Goal: Transaction & Acquisition: Book appointment/travel/reservation

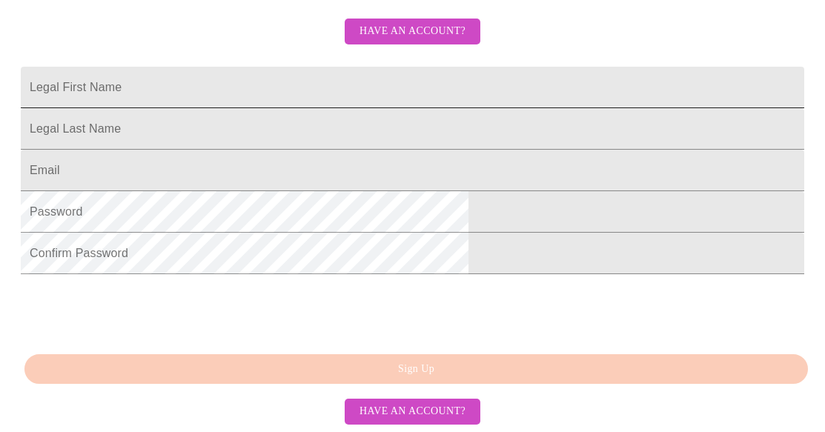
scroll to position [172, 0]
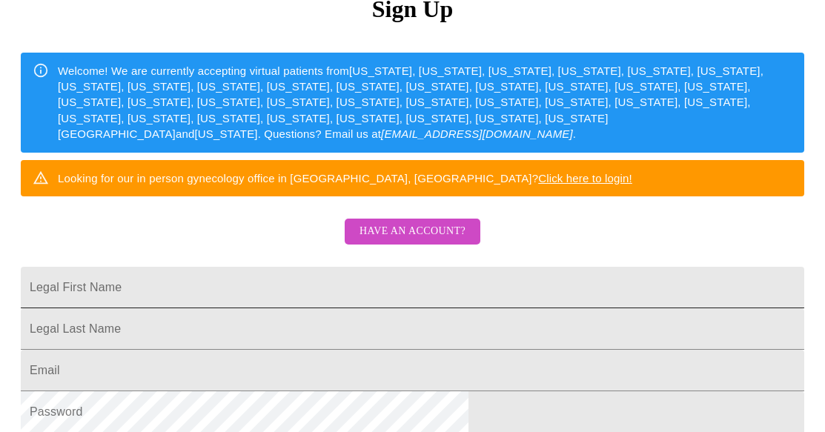
click at [311, 306] on input "Legal First Name" at bounding box center [412, 287] width 783 height 41
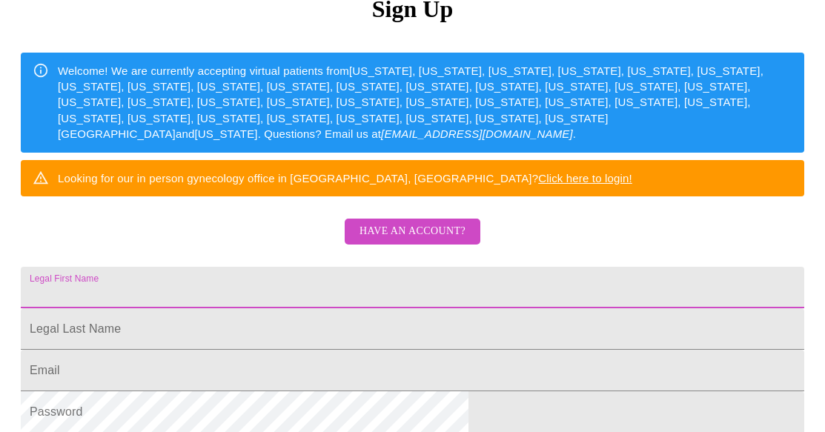
click at [315, 308] on input "Legal First Name" at bounding box center [412, 287] width 783 height 41
type input "[PERSON_NAME]"
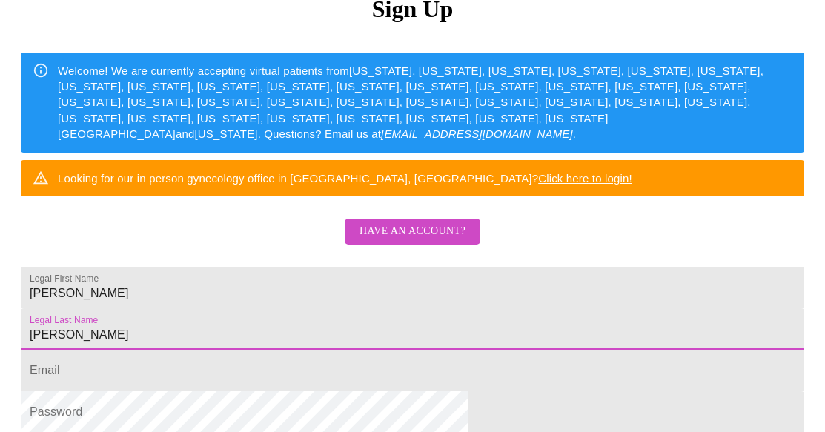
type input "[PERSON_NAME]"
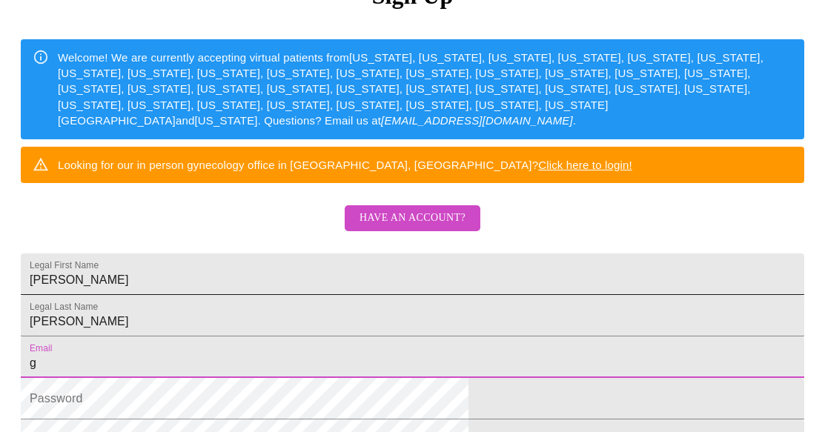
type input "[EMAIL_ADDRESS][DOMAIN_NAME]"
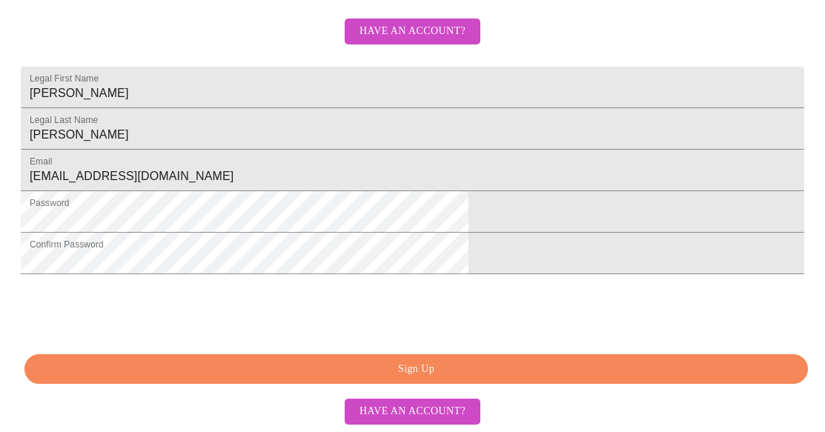
scroll to position [468, 0]
click at [433, 365] on span "Sign Up" at bounding box center [415, 369] width 749 height 19
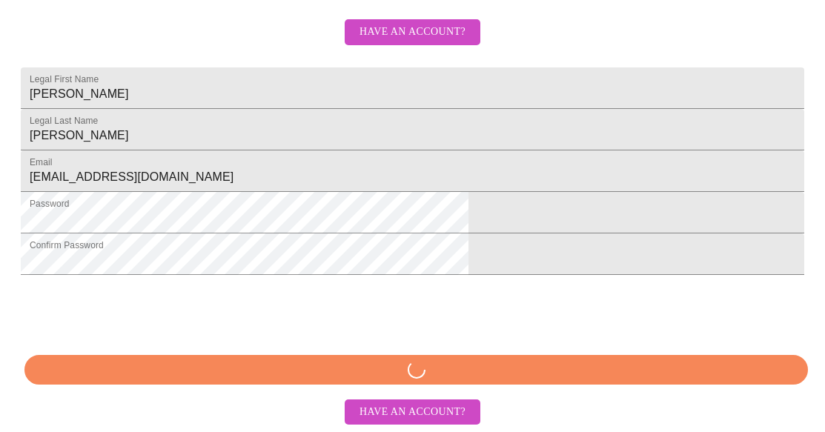
scroll to position [468, 0]
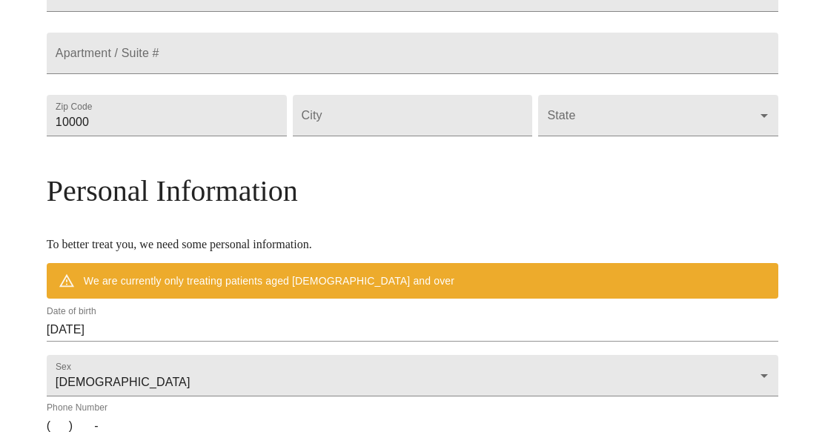
scroll to position [410, 0]
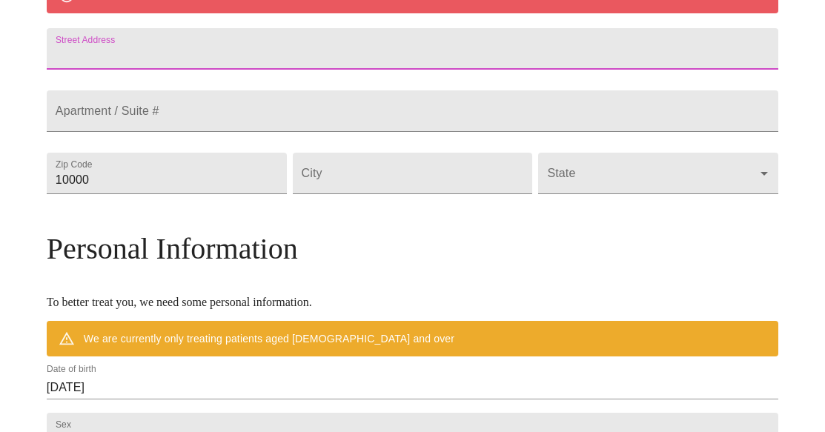
click at [184, 70] on input "Street Address" at bounding box center [412, 48] width 731 height 41
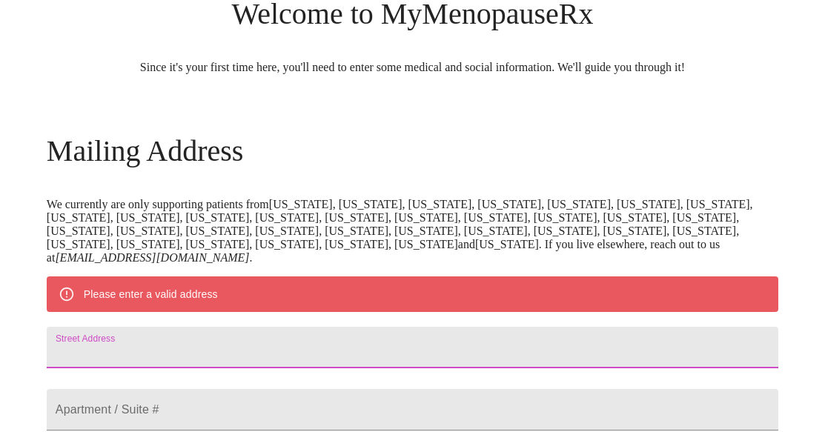
scroll to position [39, 0]
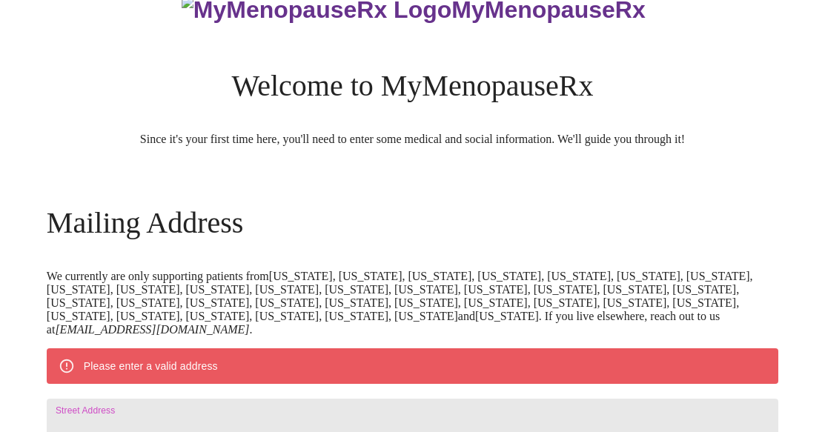
click at [417, 291] on p "We currently are only supporting patients from [US_STATE], [US_STATE], [US_STAT…" at bounding box center [412, 303] width 731 height 67
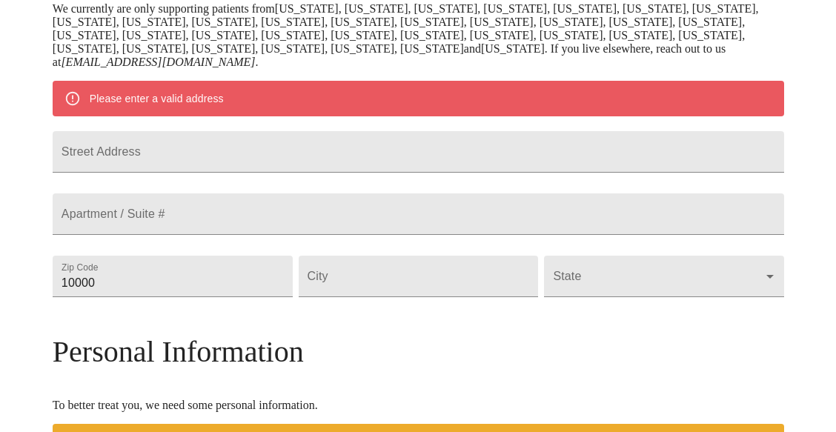
scroll to position [336, 0]
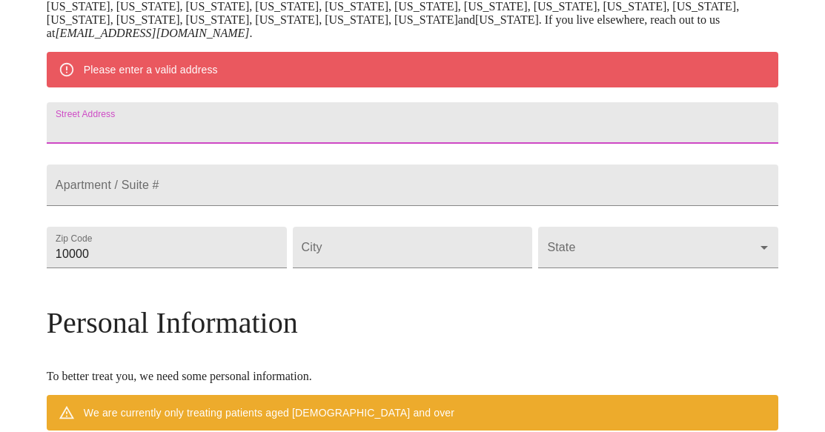
click at [194, 144] on input "Street Address" at bounding box center [412, 122] width 731 height 41
type input "[STREET_ADDRESS]"
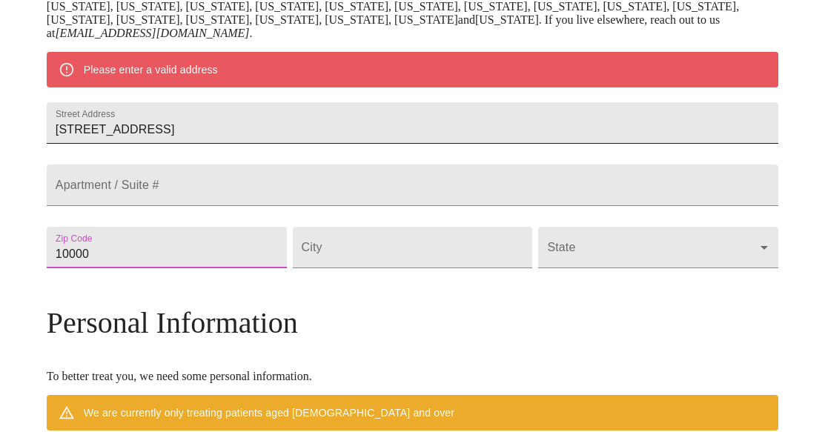
type input "0"
type input "99169"
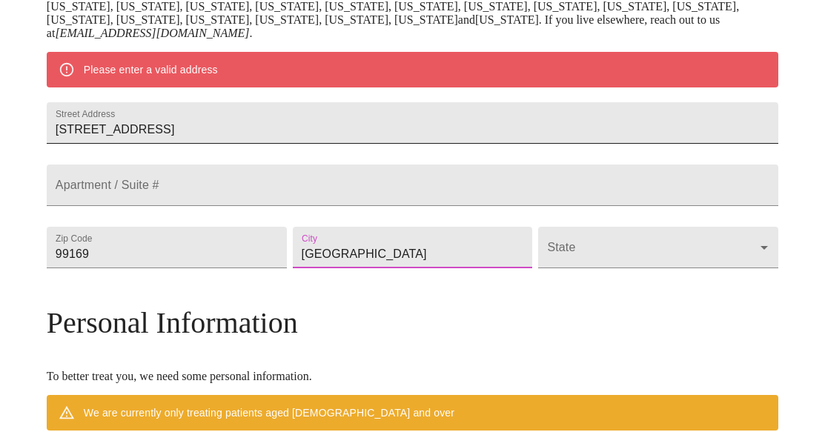
type input "[GEOGRAPHIC_DATA]"
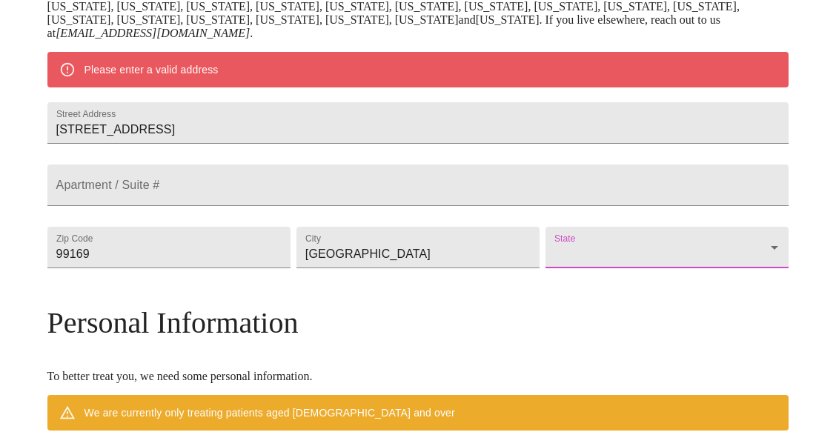
click at [562, 317] on body "MyMenopauseRx Welcome to MyMenopauseRx Since it's your first time here, you'll …" at bounding box center [418, 261] width 824 height 1182
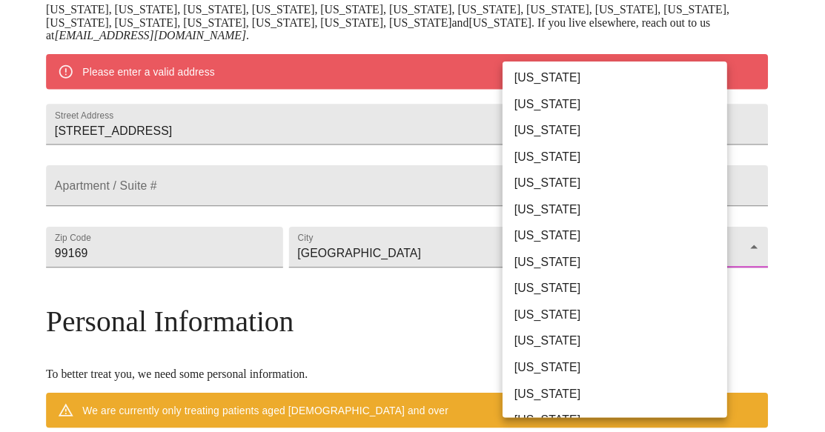
scroll to position [963, 0]
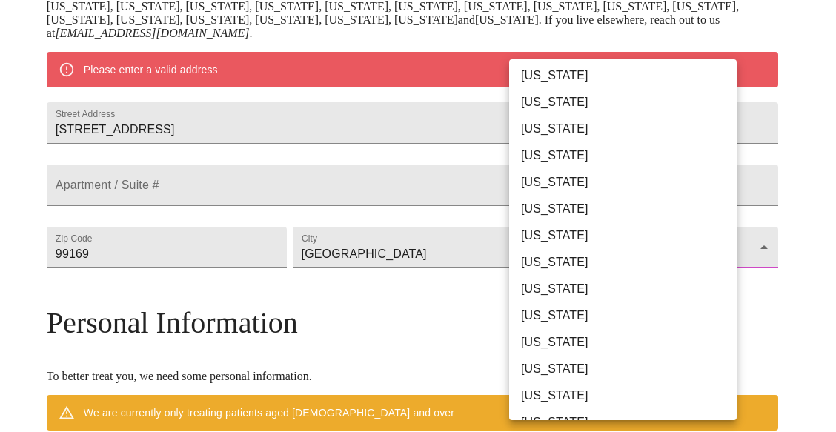
click at [562, 342] on li "[US_STATE]" at bounding box center [628, 342] width 239 height 27
type input "[US_STATE]"
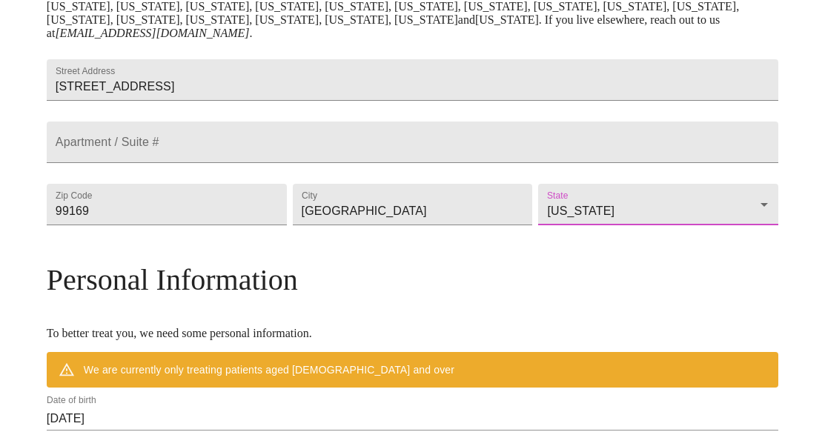
click at [378, 297] on h3 "Personal Information" at bounding box center [412, 279] width 731 height 35
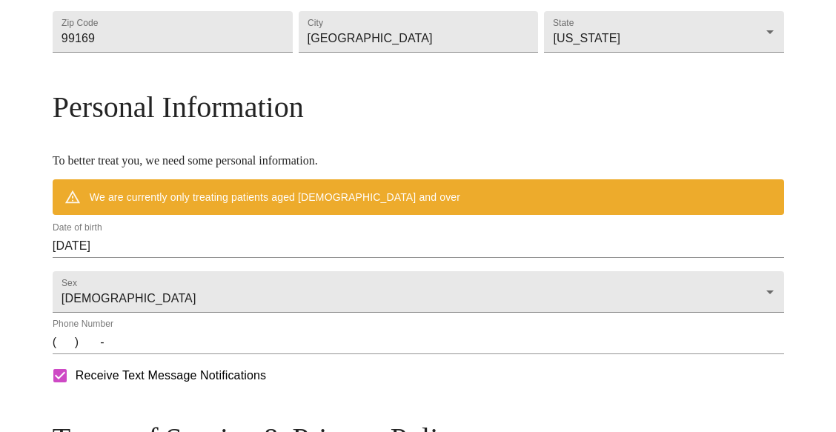
scroll to position [558, 0]
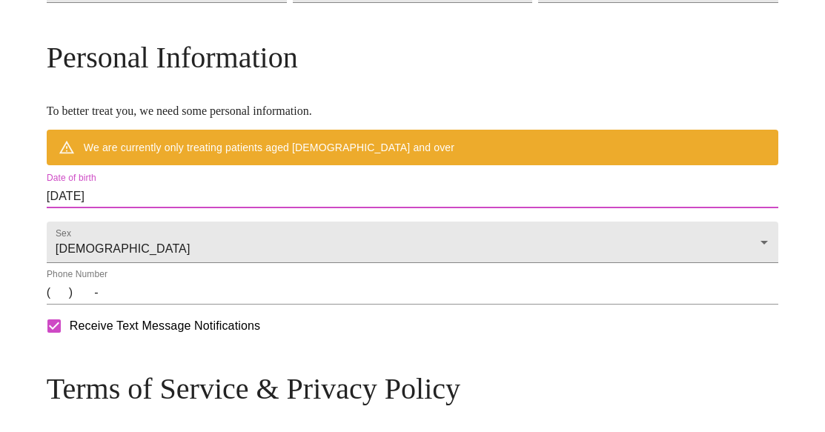
drag, startPoint x: 210, startPoint y: 256, endPoint x: 125, endPoint y: 247, distance: 85.7
click at [125, 247] on div "MyMenopauseRx Welcome to MyMenopauseRx Since it's your first time here, you'll …" at bounding box center [412, 17] width 731 height 1139
click at [161, 208] on input "[DATE]" at bounding box center [412, 196] width 731 height 24
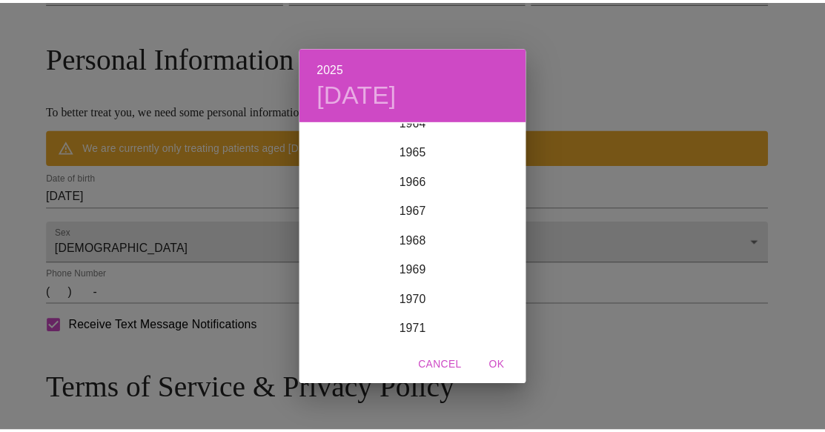
scroll to position [2015, 0]
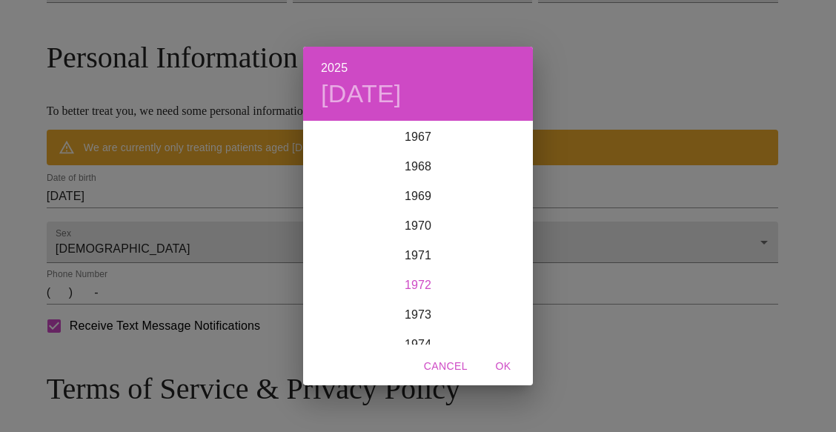
click at [420, 280] on div "1972" at bounding box center [418, 285] width 230 height 30
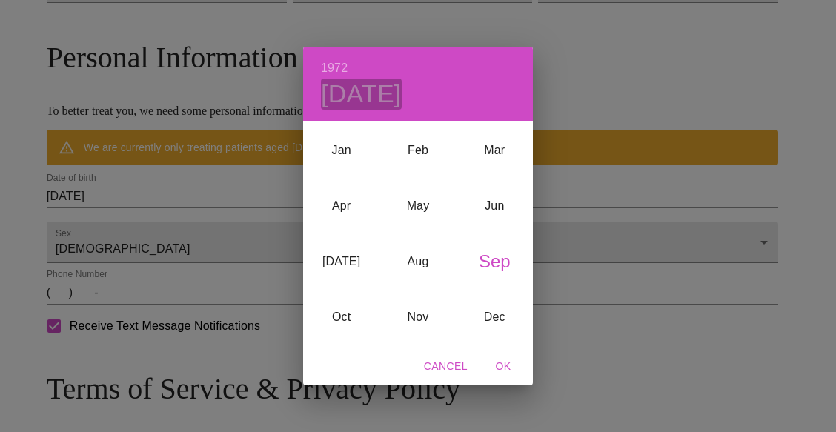
click at [336, 96] on h4 "[DATE]" at bounding box center [361, 94] width 81 height 31
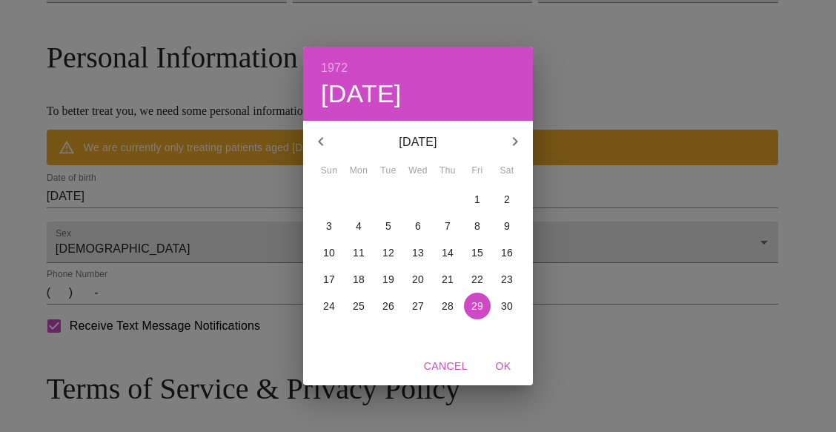
click at [325, 136] on icon "button" at bounding box center [321, 142] width 18 height 18
click at [390, 247] on p "16" at bounding box center [388, 252] width 12 height 15
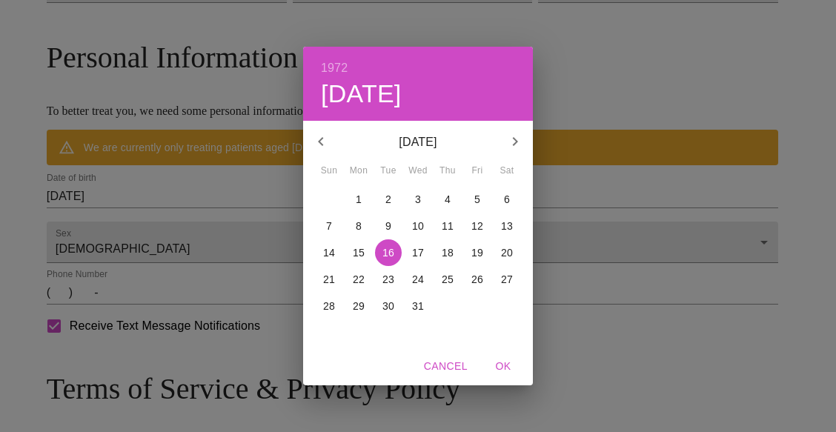
click at [511, 365] on span "OK" at bounding box center [503, 366] width 36 height 19
type input "[DATE]"
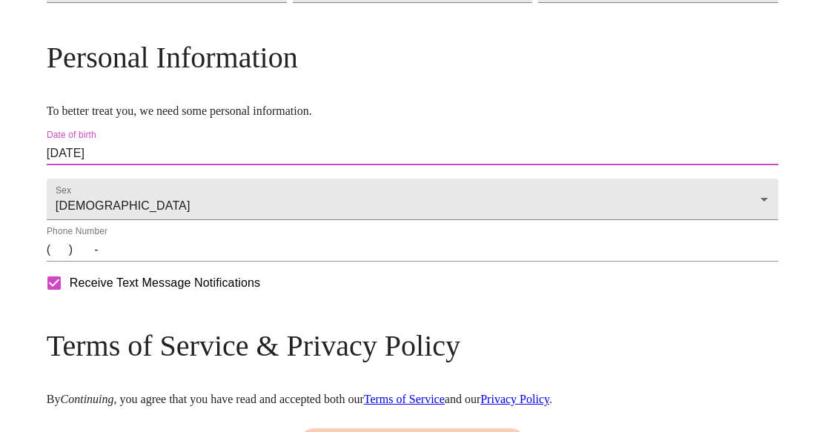
click at [148, 262] on input "(   )    -" at bounding box center [412, 250] width 731 height 24
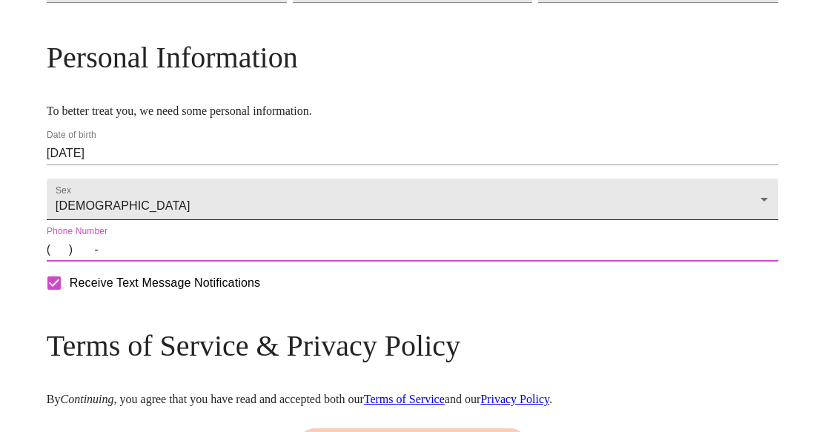
type input "[PHONE_NUMBER]"
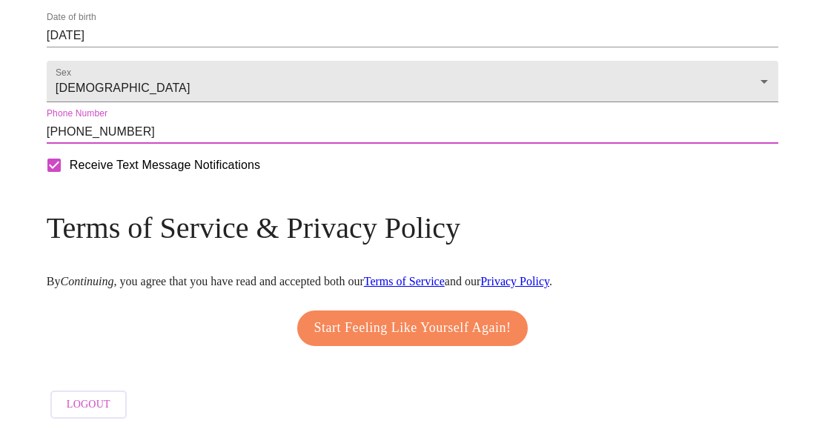
scroll to position [760, 0]
click at [325, 316] on span "Start Feeling Like Yourself Again!" at bounding box center [412, 328] width 197 height 24
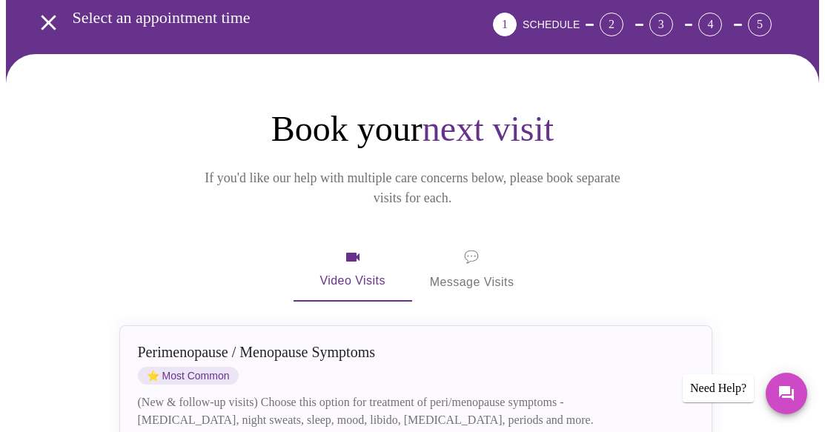
scroll to position [148, 0]
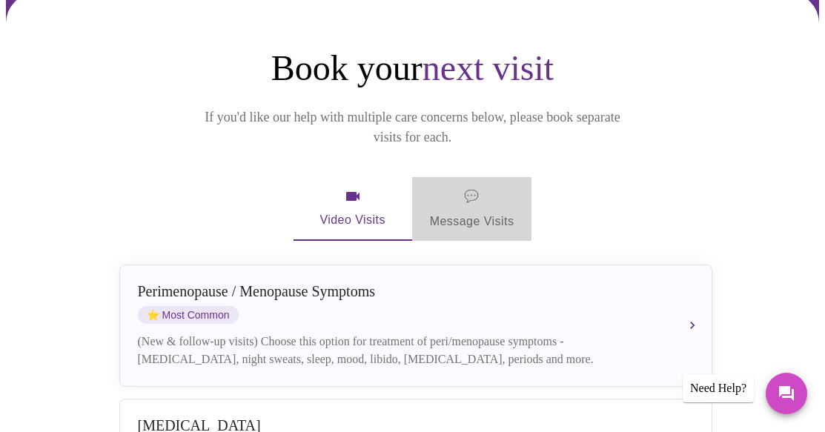
click at [470, 186] on span "💬" at bounding box center [471, 196] width 15 height 21
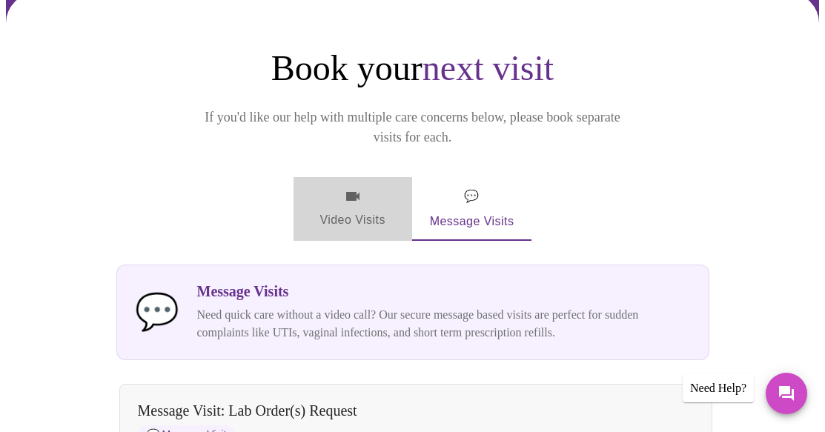
click at [364, 187] on span "Video Visits" at bounding box center [352, 208] width 83 height 43
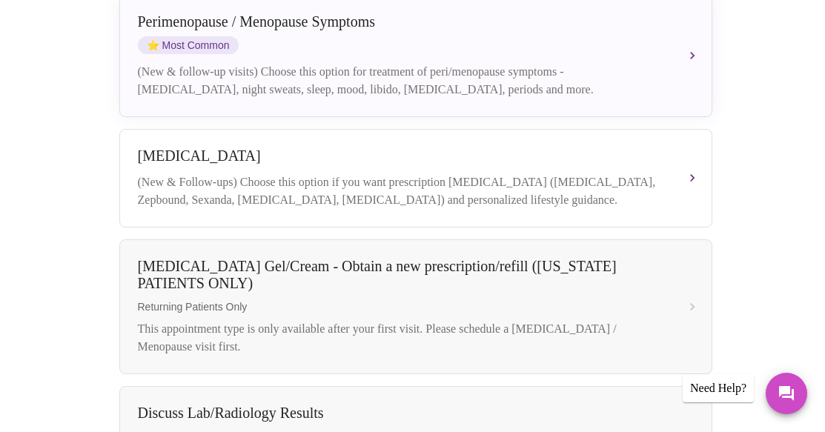
scroll to position [292, 0]
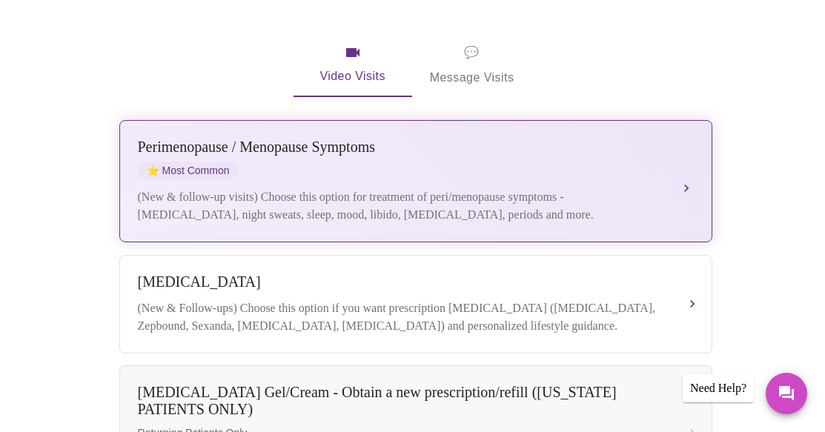
click at [410, 161] on div "[MEDICAL_DATA] / Menopause Symptoms ⭐ Most Common (New & follow-up visits) Choo…" at bounding box center [416, 181] width 556 height 85
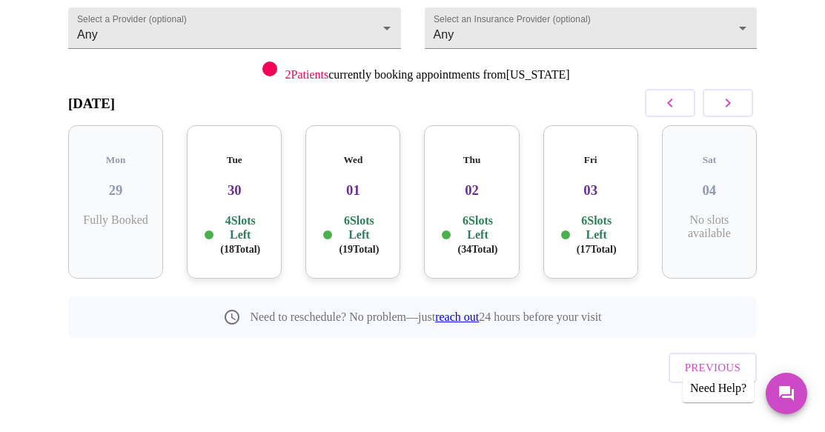
click at [236, 213] on p "4 Slots Left ( 18 Total)" at bounding box center [239, 234] width 47 height 43
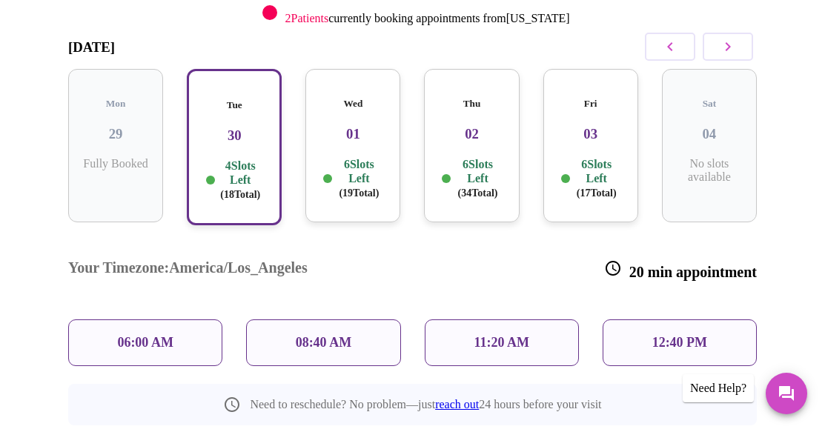
scroll to position [245, 0]
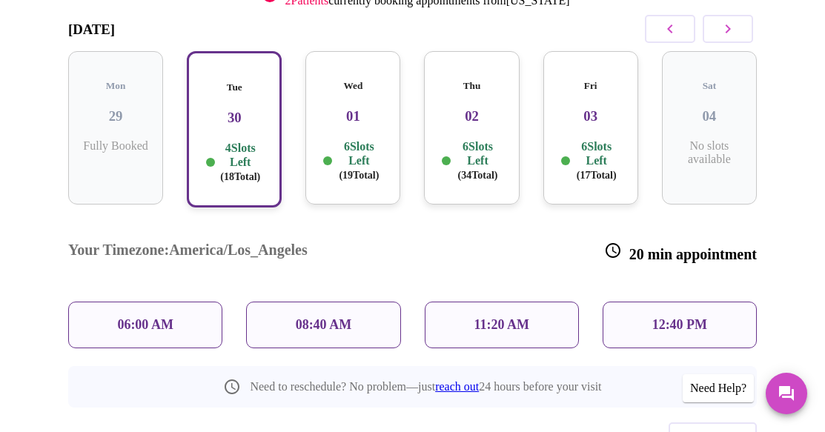
click at [487, 317] on p "11:20 AM" at bounding box center [501, 325] width 56 height 16
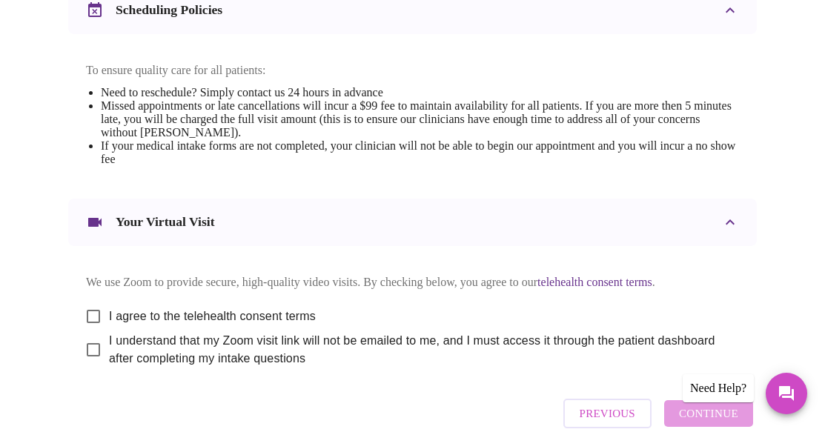
scroll to position [646, 0]
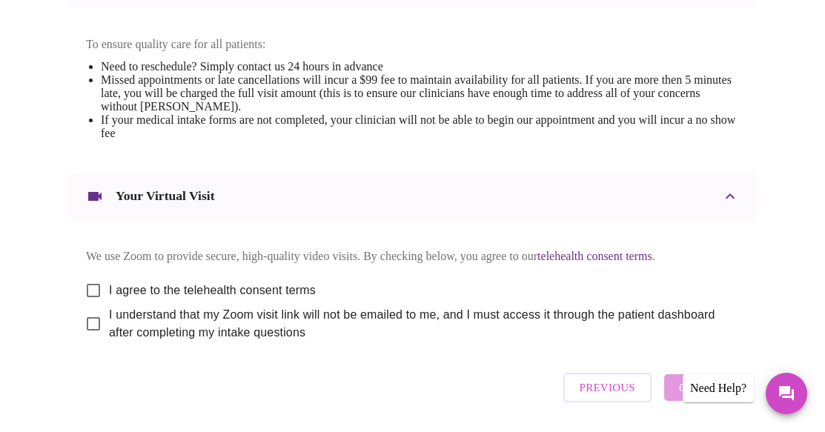
click at [90, 306] on input "I agree to the telehealth consent terms" at bounding box center [93, 290] width 31 height 31
checkbox input "true"
click at [87, 339] on input "I understand that my Zoom visit link will not be emailed to me, and I must acce…" at bounding box center [93, 323] width 31 height 31
checkbox input "true"
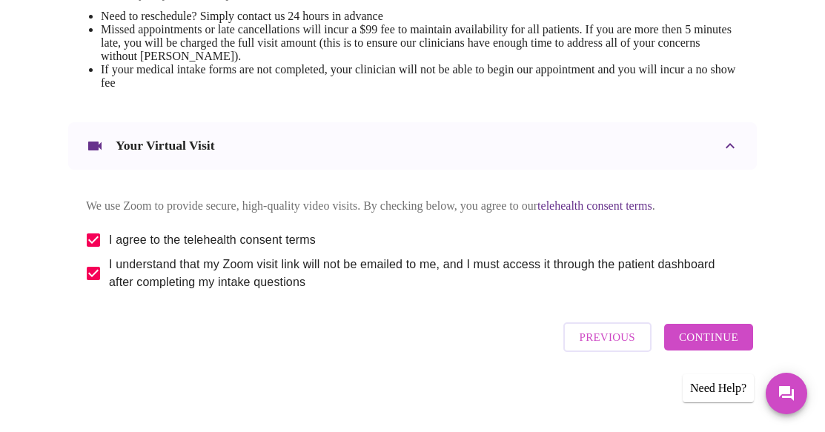
click at [702, 336] on span "Continue" at bounding box center [708, 336] width 59 height 19
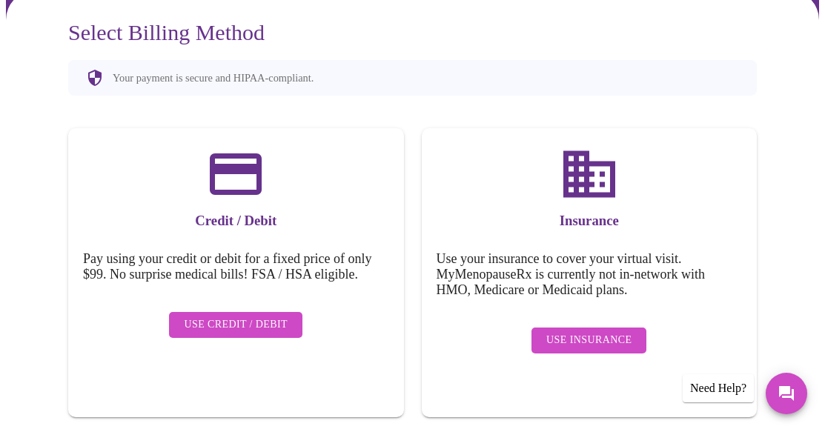
scroll to position [219, 0]
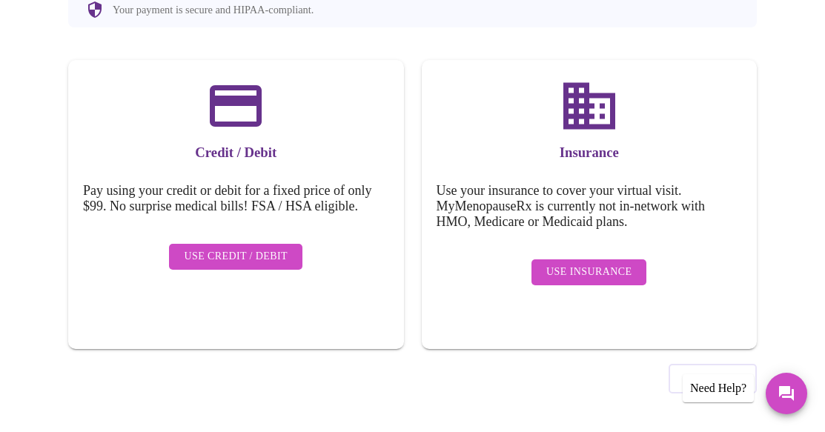
click at [558, 263] on span "Use Insurance" at bounding box center [588, 272] width 85 height 19
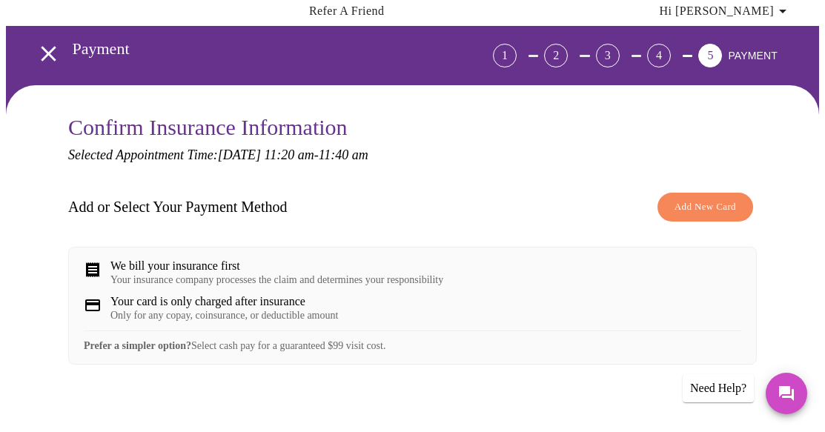
scroll to position [74, 0]
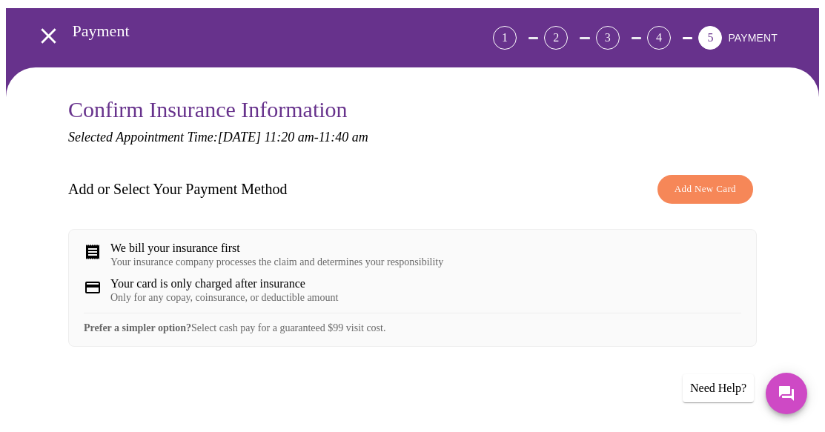
click at [248, 259] on div "Your insurance company processes the claim and determines your responsibility" at bounding box center [276, 262] width 333 height 12
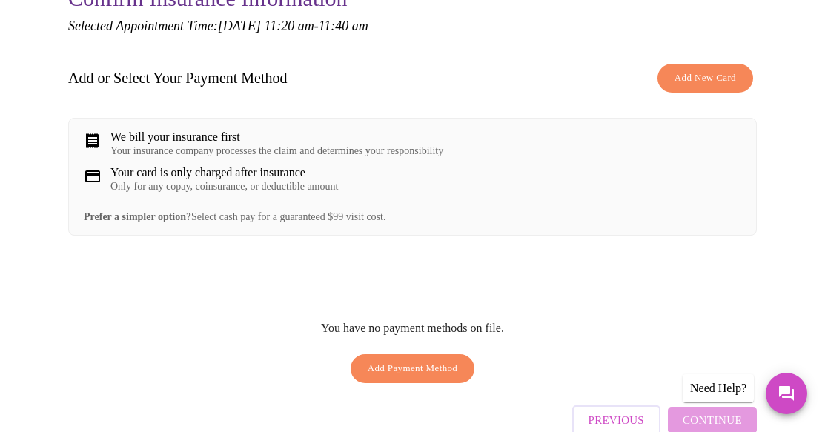
scroll to position [121, 0]
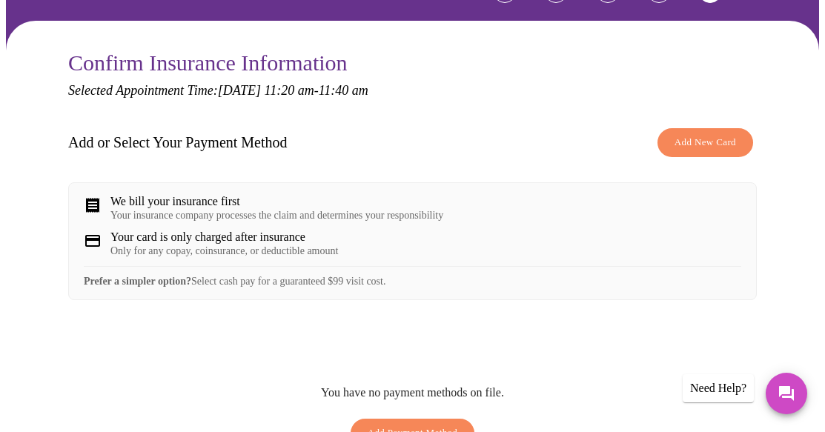
click at [228, 203] on div "We bill your insurance first" at bounding box center [276, 201] width 333 height 13
click at [203, 232] on div "We bill your insurance first Your insurance company processes the claim and det…" at bounding box center [412, 241] width 688 height 118
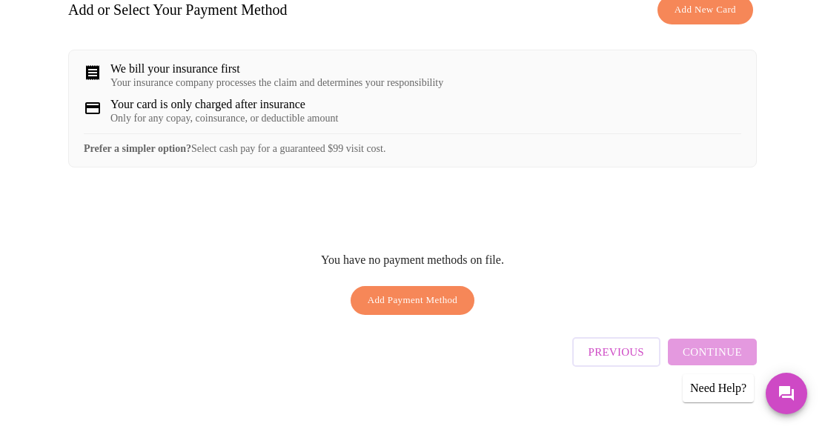
scroll to position [269, 0]
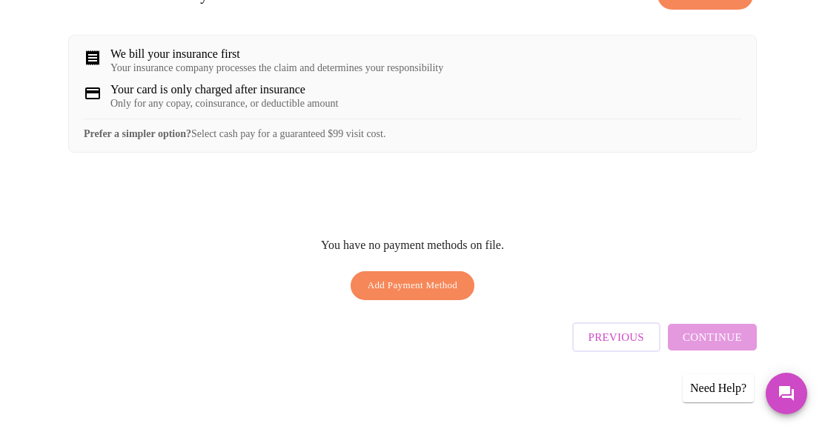
click at [709, 336] on div "Previous Continue" at bounding box center [664, 333] width 184 height 52
click at [439, 294] on span "Add Payment Method" at bounding box center [412, 285] width 90 height 17
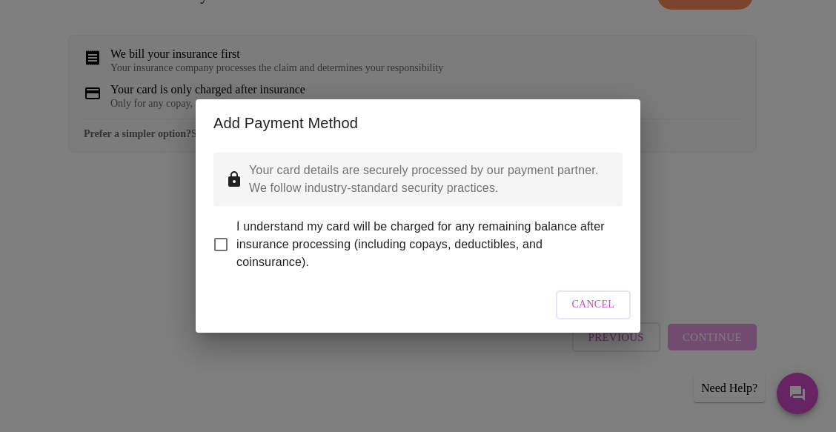
click at [224, 230] on input "I understand my card will be charged for any remaining balance after insurance …" at bounding box center [220, 244] width 31 height 31
checkbox input "true"
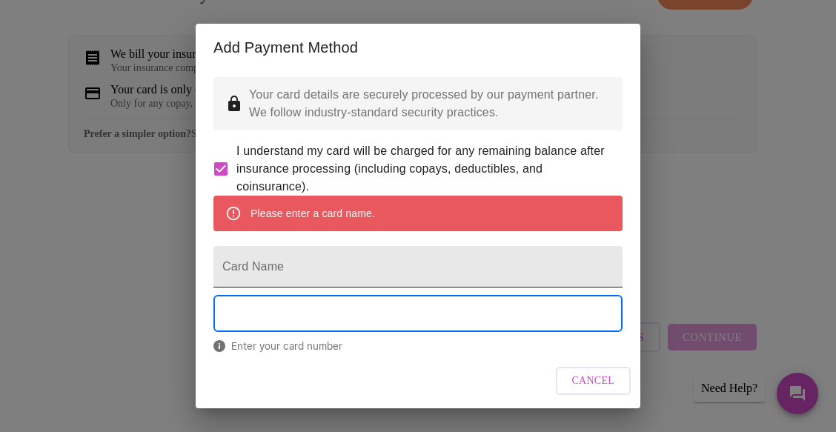
click at [377, 286] on input "Card Name" at bounding box center [417, 266] width 409 height 41
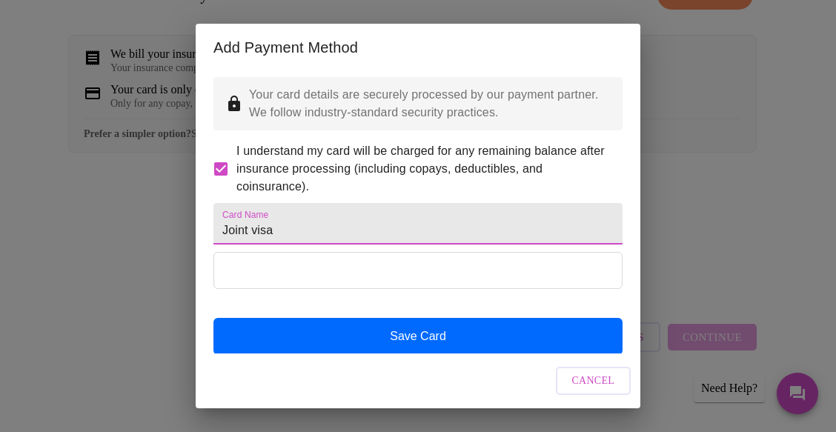
type input "Joint visa"
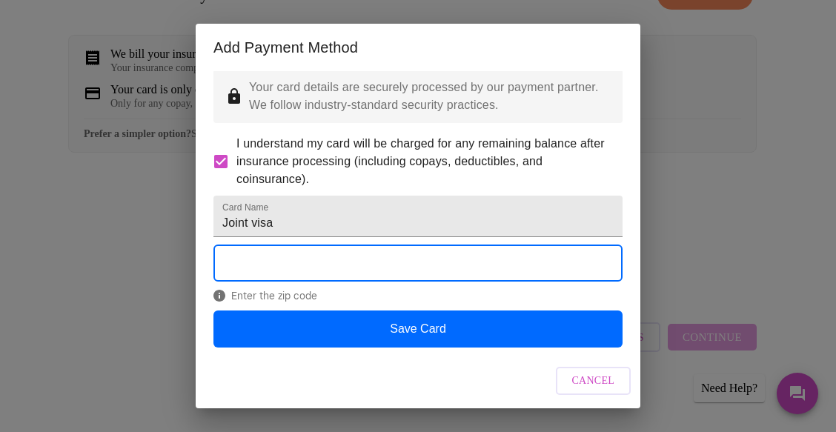
scroll to position [46, 0]
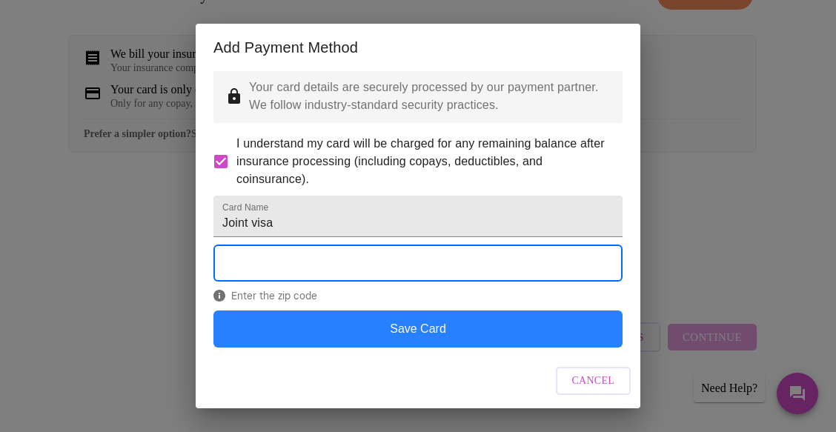
click at [386, 332] on button "Save Card" at bounding box center [417, 328] width 409 height 37
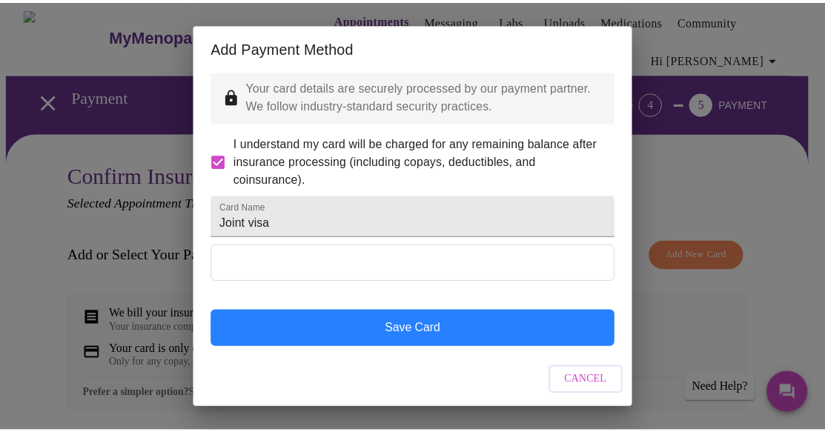
scroll to position [0, 0]
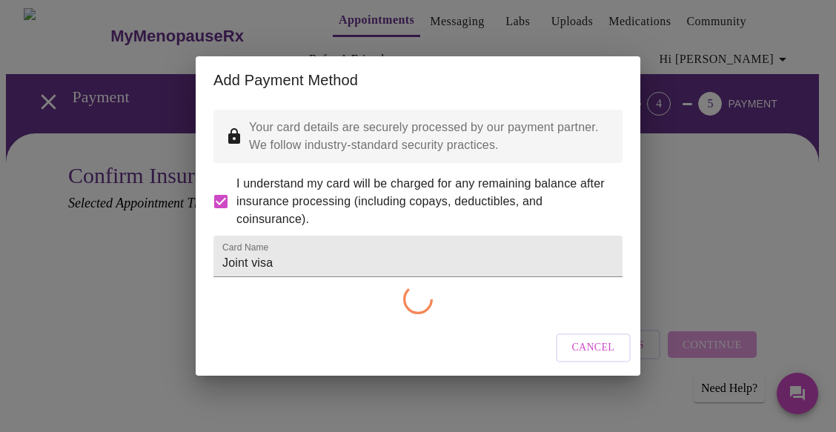
checkbox input "false"
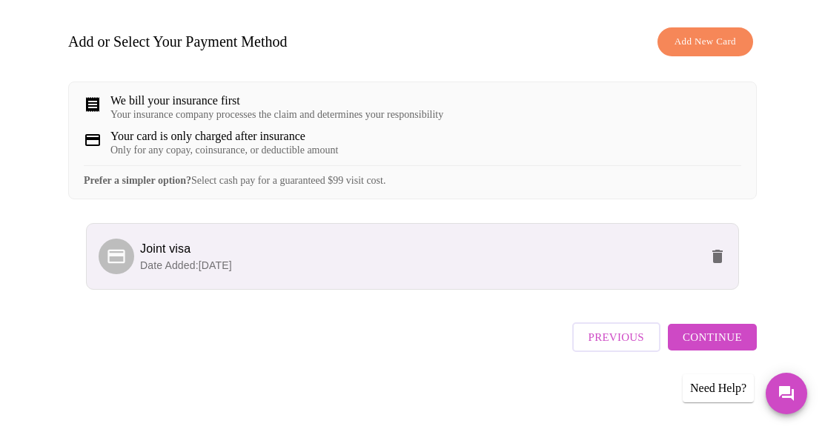
scroll to position [232, 0]
click at [717, 336] on span "Continue" at bounding box center [711, 336] width 59 height 19
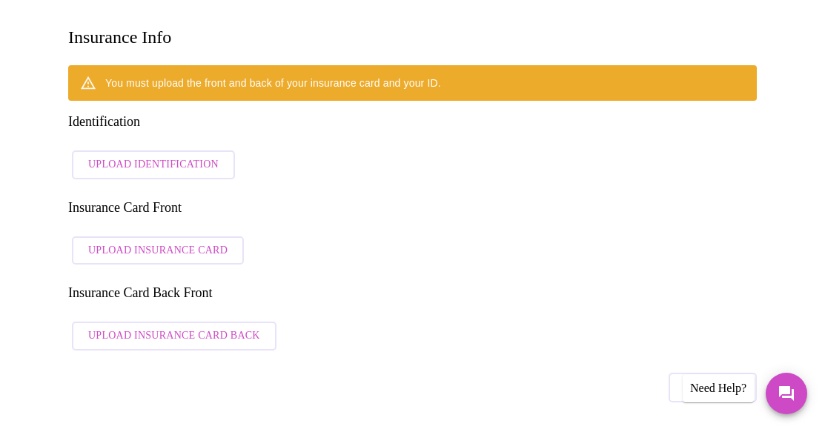
click at [199, 156] on span "Upload Identification" at bounding box center [153, 165] width 130 height 19
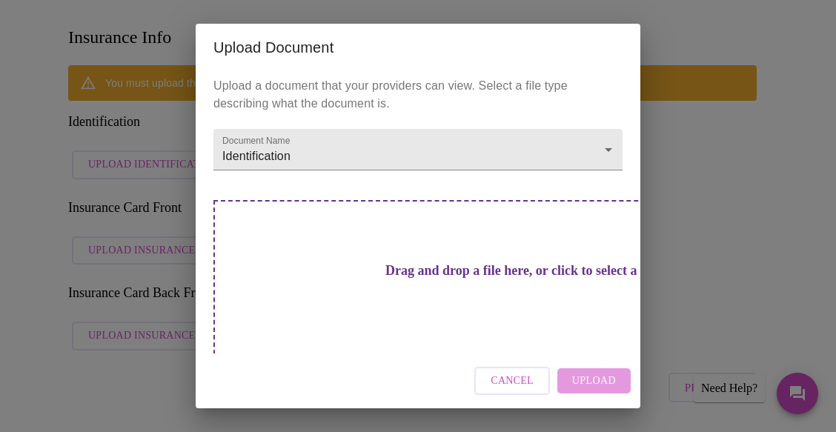
click at [516, 379] on span "Cancel" at bounding box center [511, 381] width 43 height 19
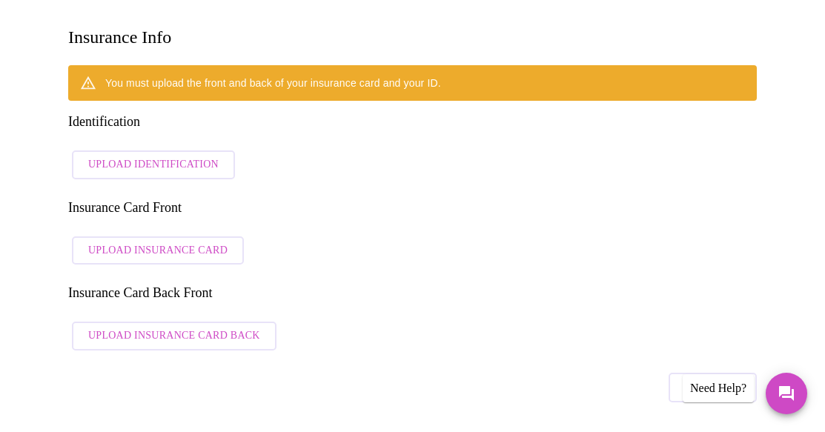
click at [193, 156] on span "Upload Identification" at bounding box center [153, 165] width 130 height 19
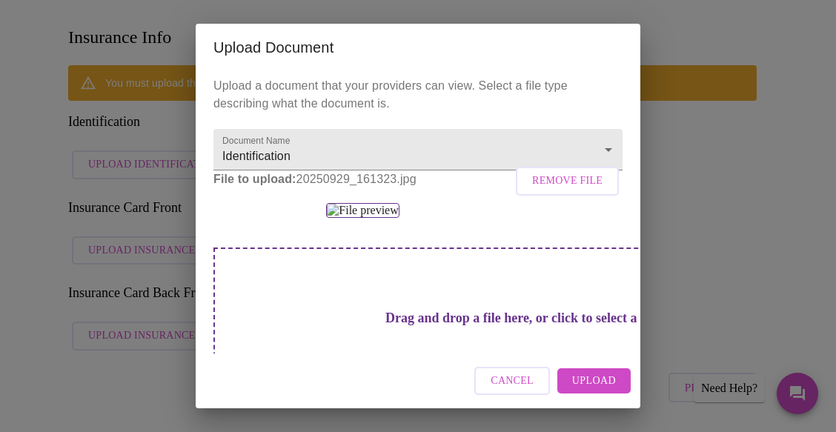
click at [592, 376] on span "Upload" at bounding box center [594, 381] width 44 height 19
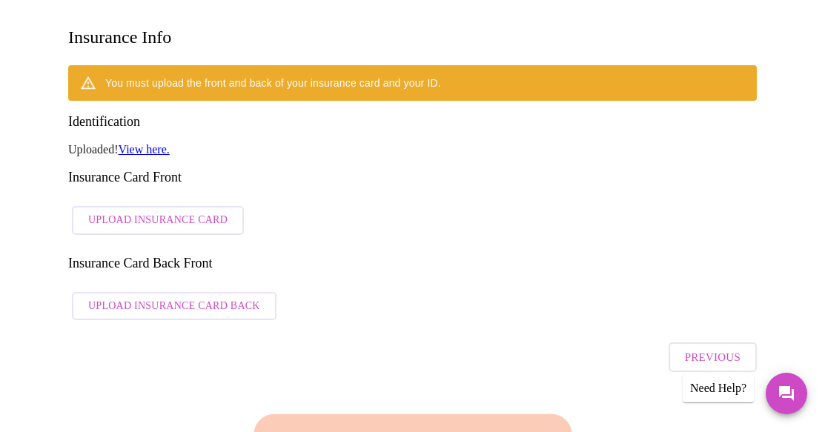
click at [207, 211] on span "Upload Insurance Card" at bounding box center [157, 220] width 139 height 19
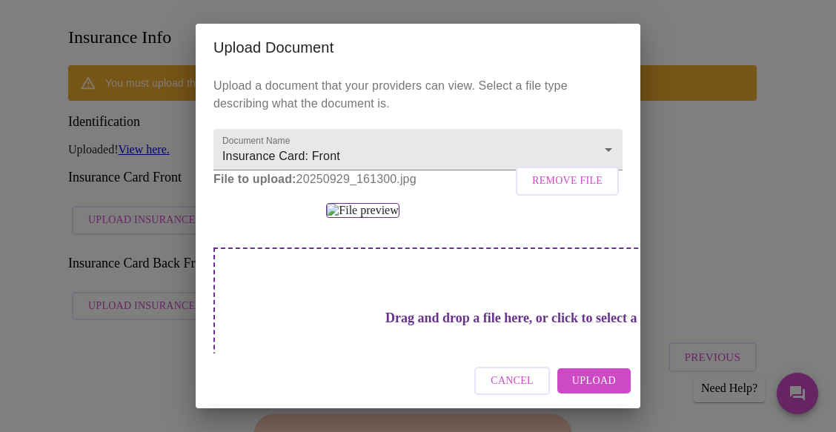
click at [593, 380] on span "Upload" at bounding box center [594, 381] width 44 height 19
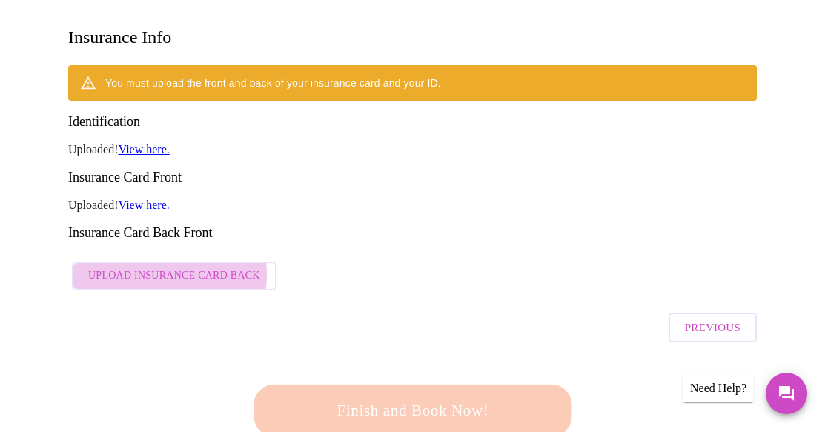
click at [142, 267] on span "Upload Insurance Card Back" at bounding box center [174, 276] width 172 height 19
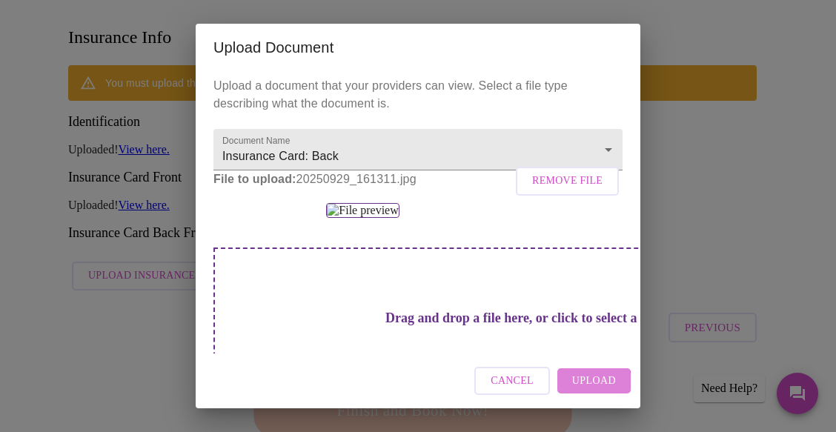
click at [580, 383] on span "Upload" at bounding box center [594, 381] width 44 height 19
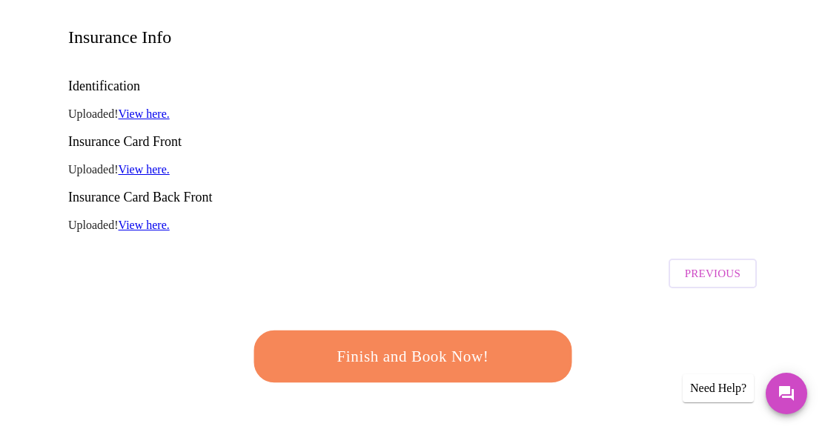
click at [441, 343] on span "Finish and Book Now!" at bounding box center [412, 356] width 274 height 27
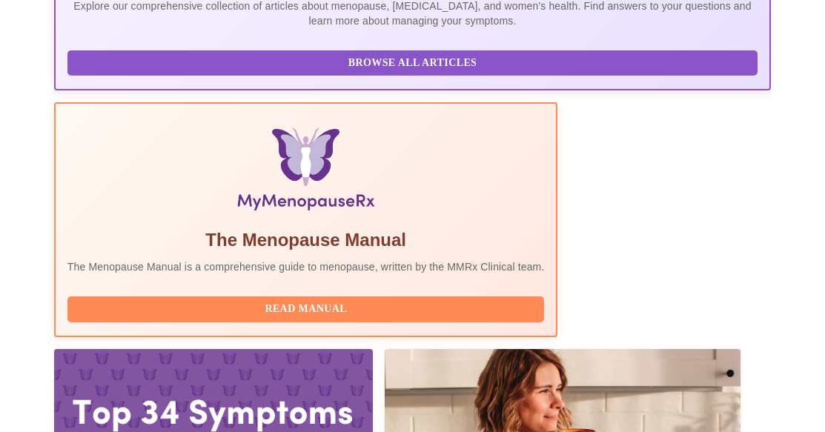
scroll to position [399, 0]
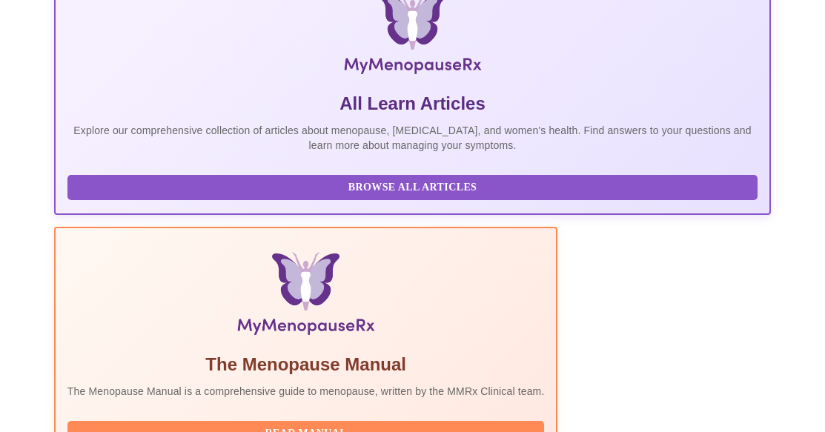
scroll to position [267, 0]
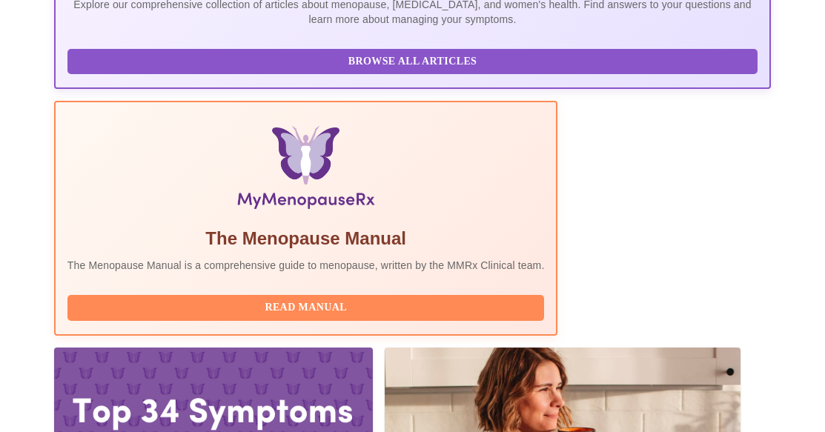
scroll to position [399, 0]
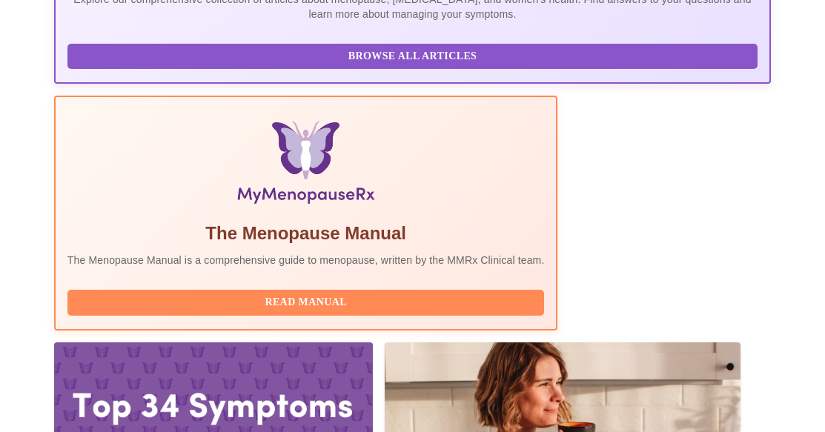
drag, startPoint x: 88, startPoint y: 213, endPoint x: 81, endPoint y: 213, distance: 7.4
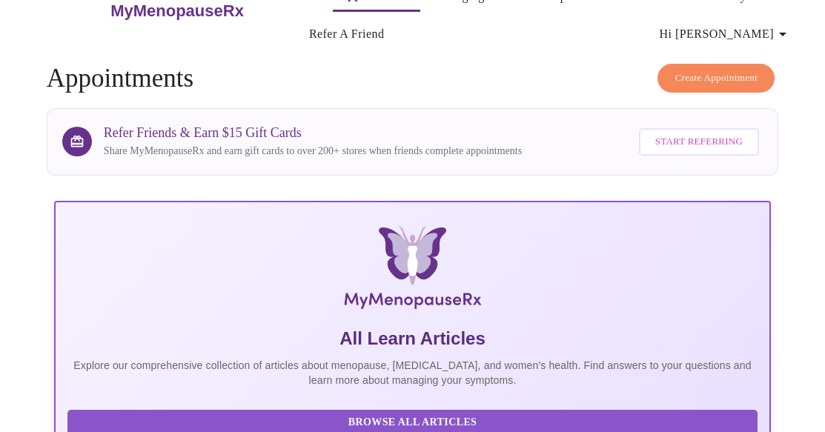
scroll to position [0, 0]
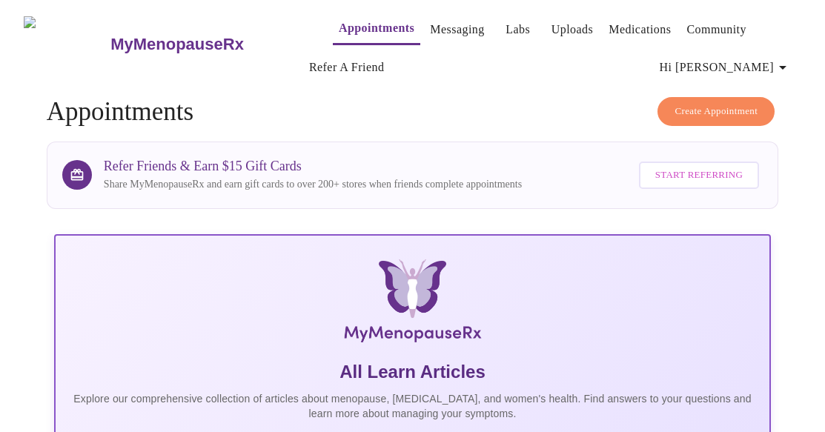
click at [339, 24] on link "Appointments" at bounding box center [377, 28] width 76 height 21
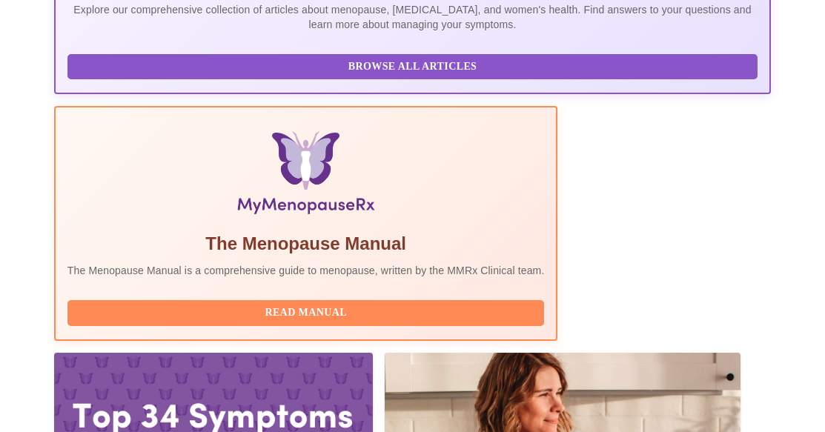
scroll to position [399, 0]
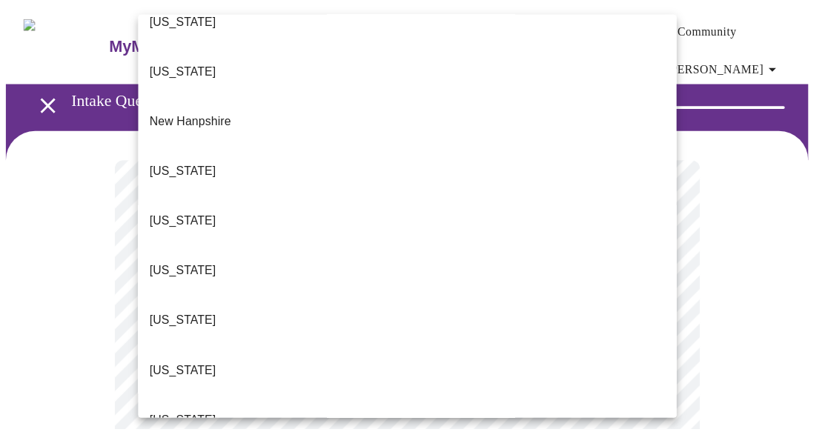
scroll to position [1482, 0]
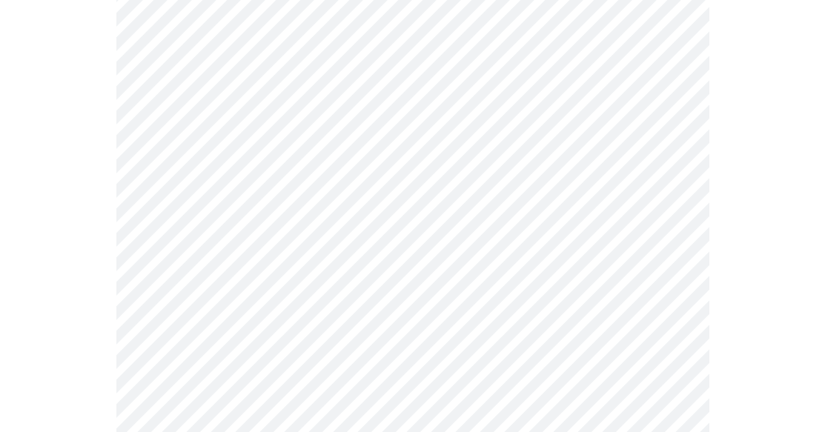
scroll to position [222, 0]
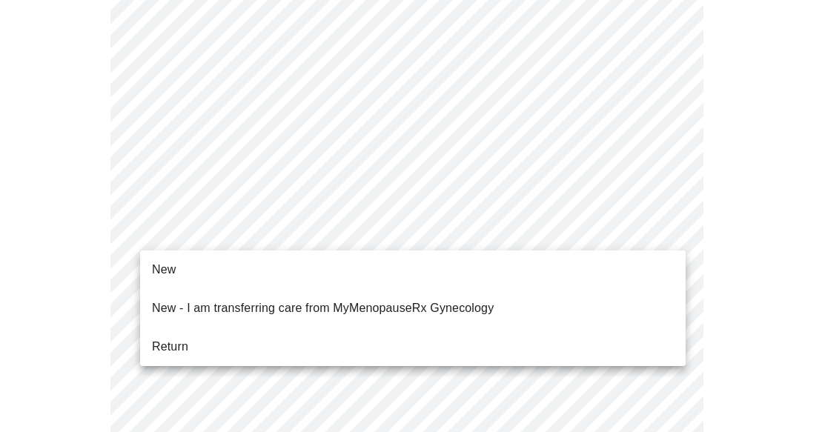
click at [249, 270] on li "New" at bounding box center [412, 269] width 545 height 27
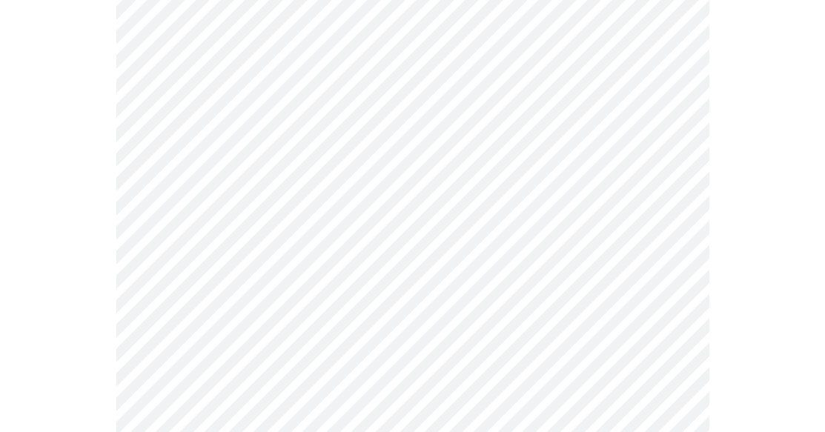
scroll to position [815, 0]
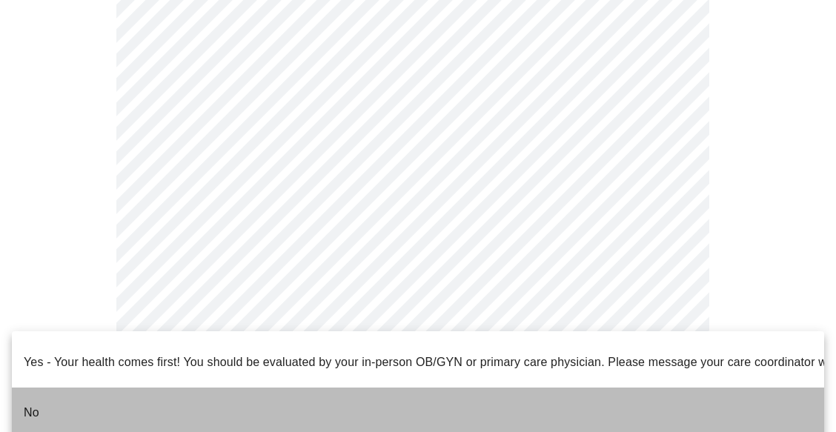
click at [94, 393] on li "No" at bounding box center [418, 412] width 812 height 50
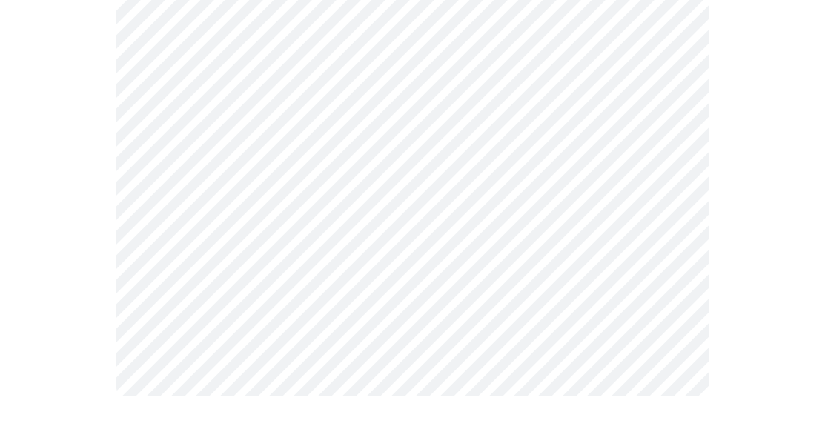
scroll to position [0, 0]
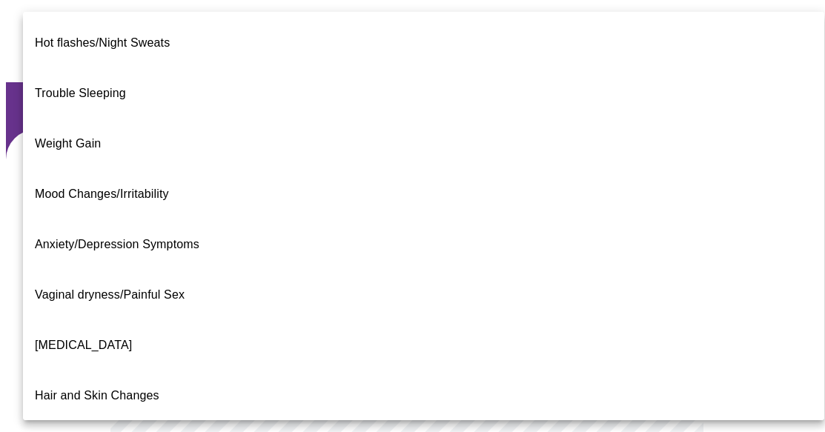
click at [245, 320] on li "[MEDICAL_DATA]" at bounding box center [429, 345] width 812 height 50
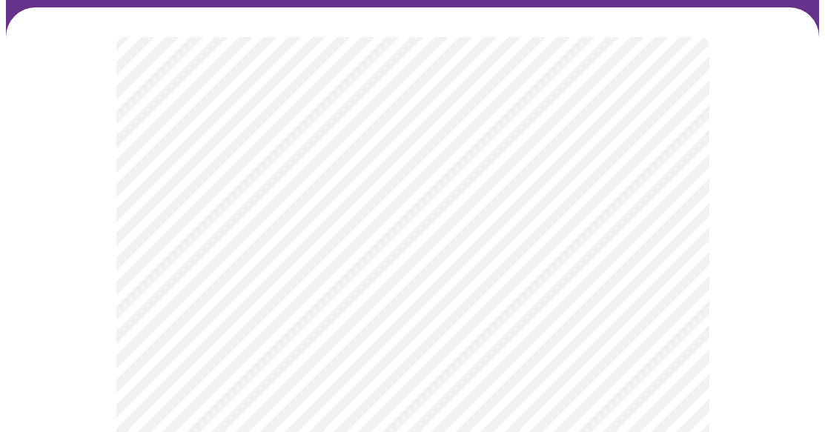
scroll to position [148, 0]
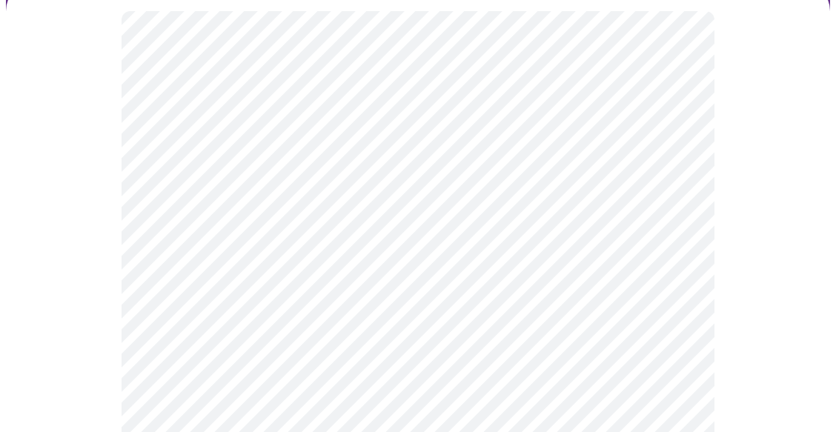
click at [374, 323] on body "MyMenopauseRx Appointments Messaging Labs Uploads Medications Community Refer a…" at bounding box center [418, 309] width 824 height 902
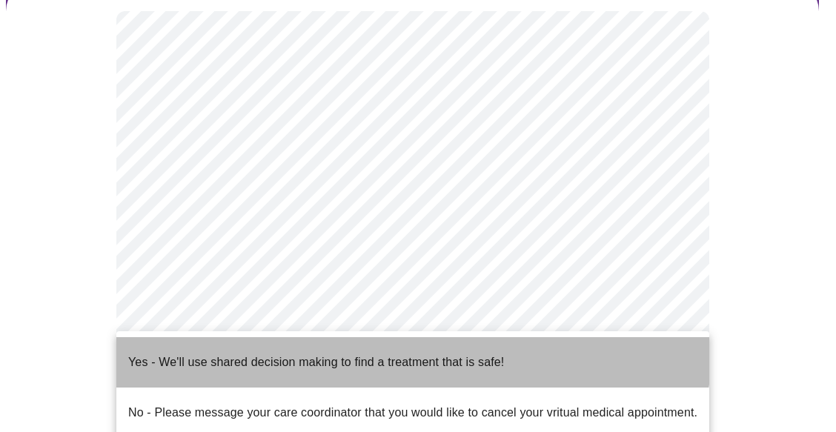
click at [359, 353] on p "Yes - We'll use shared decision making to find a treatment that is safe!" at bounding box center [316, 362] width 376 height 18
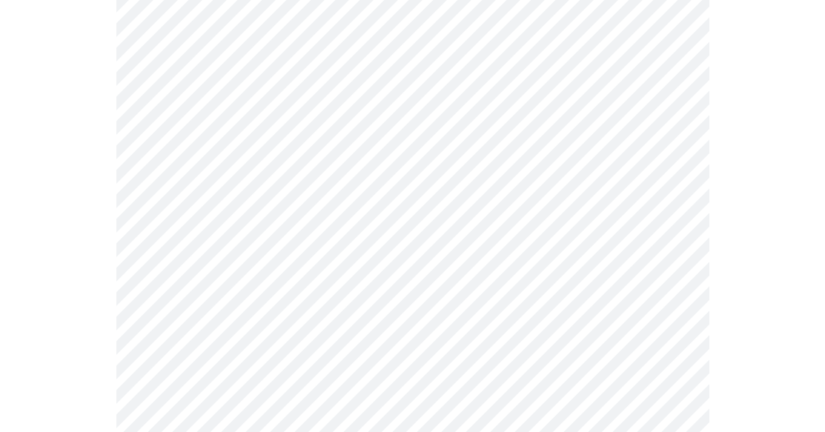
scroll to position [0, 0]
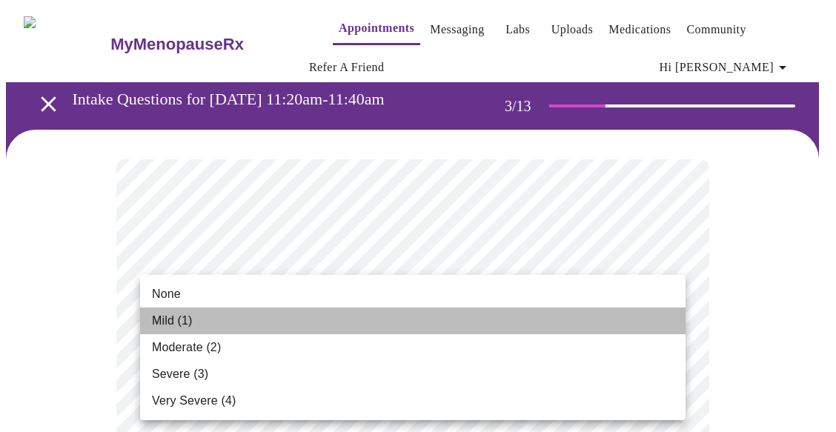
click at [488, 329] on li "Mild (1)" at bounding box center [412, 320] width 545 height 27
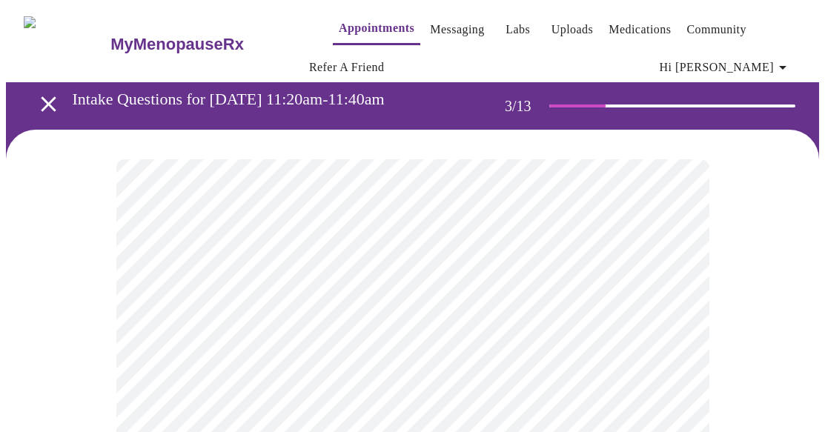
scroll to position [74, 0]
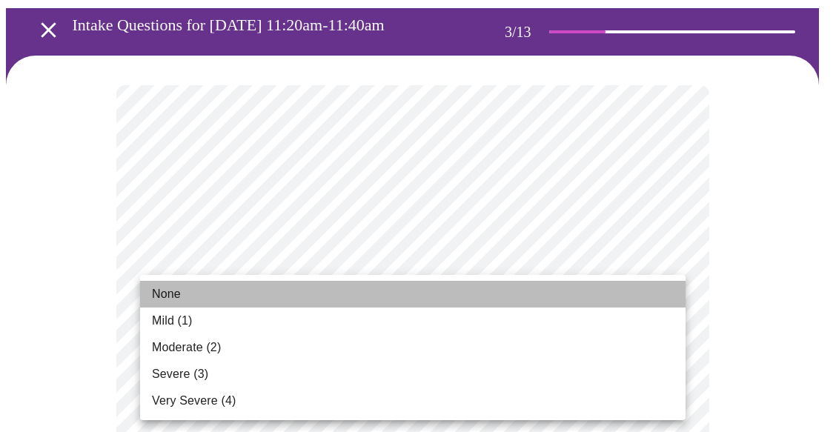
click at [422, 299] on li "None" at bounding box center [412, 294] width 545 height 27
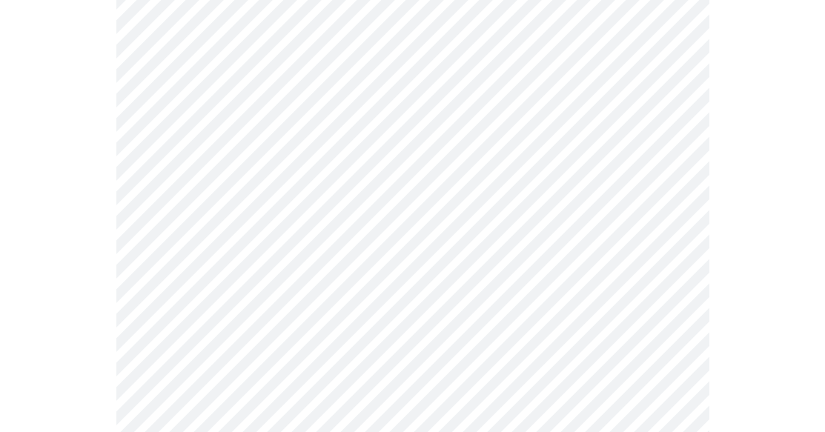
scroll to position [222, 0]
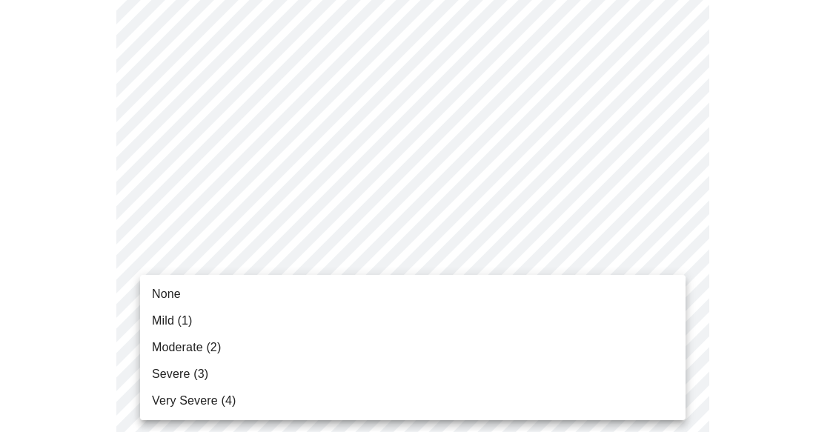
click at [408, 347] on li "Moderate (2)" at bounding box center [412, 347] width 545 height 27
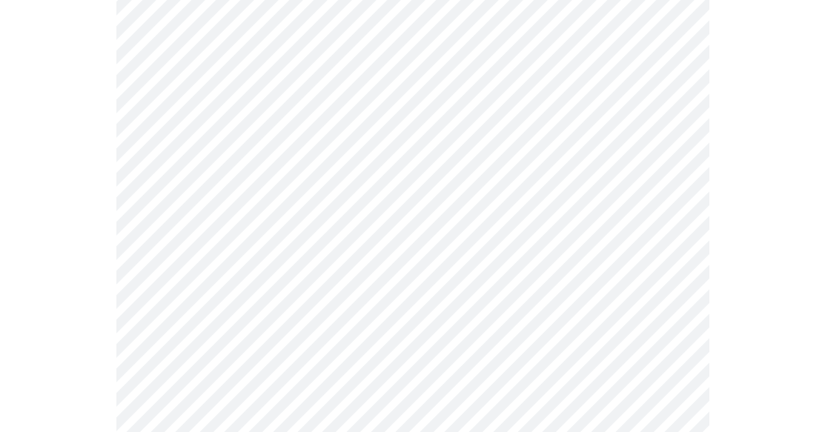
scroll to position [370, 0]
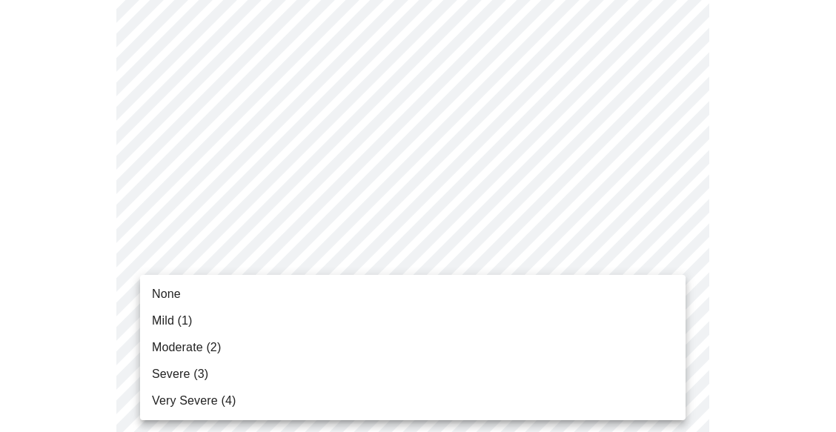
click at [382, 331] on li "Mild (1)" at bounding box center [412, 320] width 545 height 27
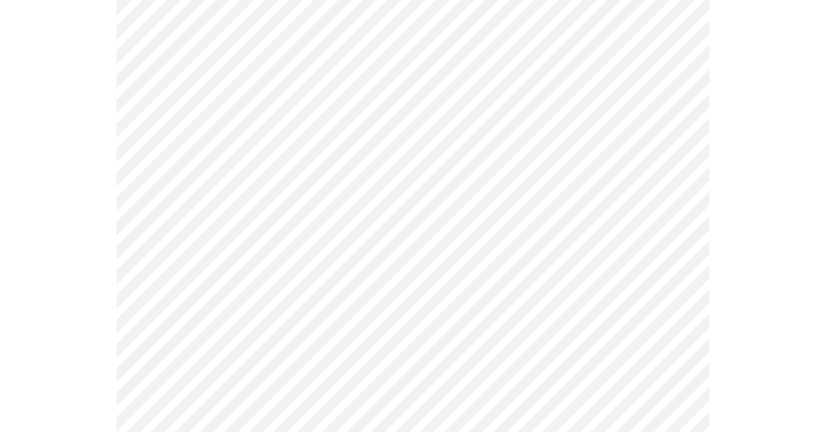
scroll to position [519, 0]
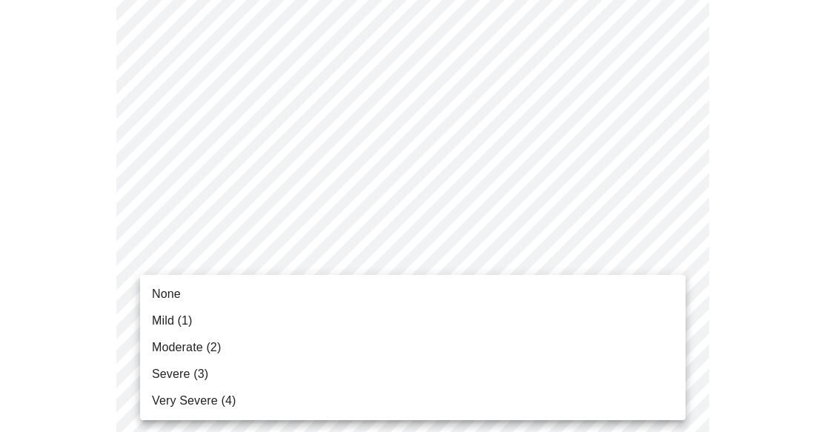
click at [374, 344] on li "Moderate (2)" at bounding box center [412, 347] width 545 height 27
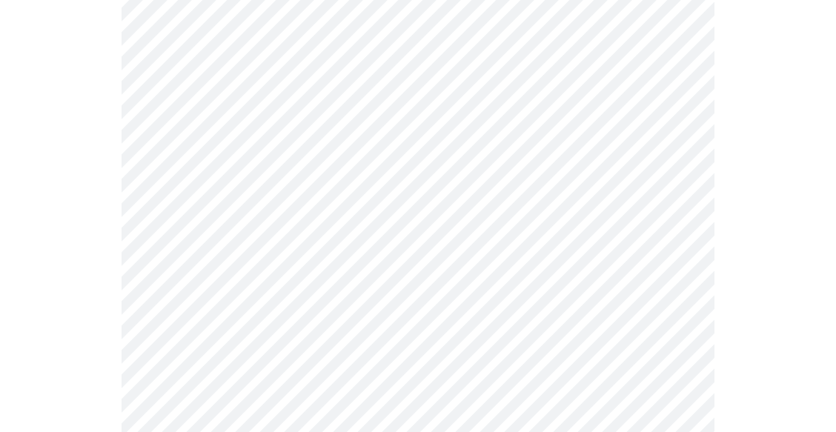
click at [371, 273] on body "MyMenopauseRx Appointments Messaging Labs Uploads Medications Community Refer a…" at bounding box center [418, 431] width 824 height 1888
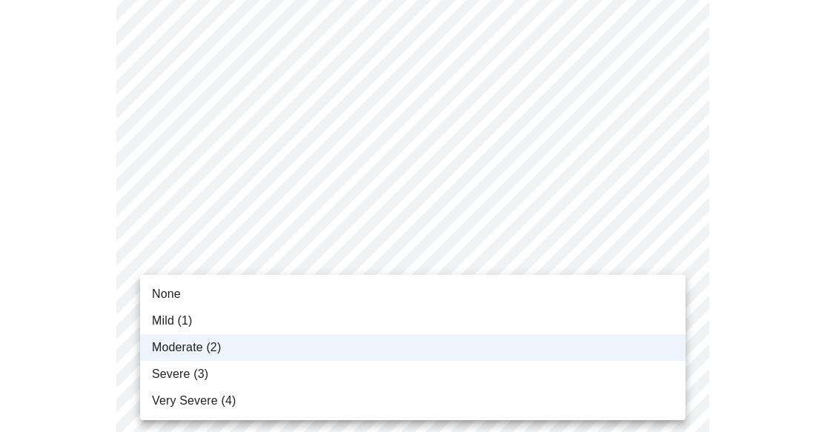
click at [27, 298] on div at bounding box center [418, 216] width 836 height 432
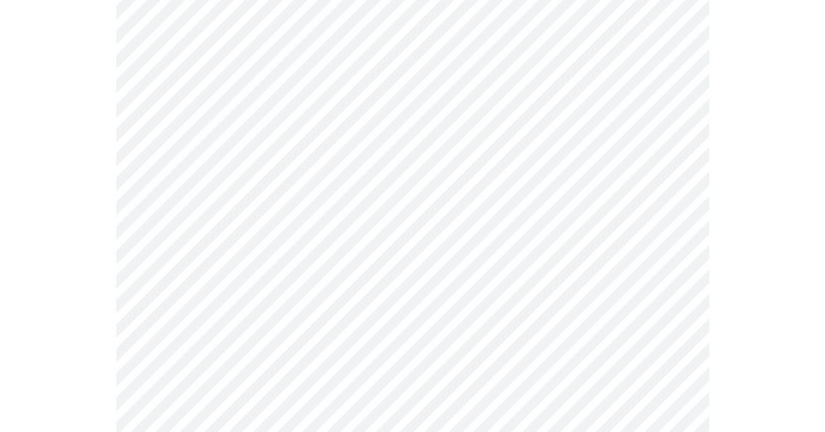
scroll to position [667, 0]
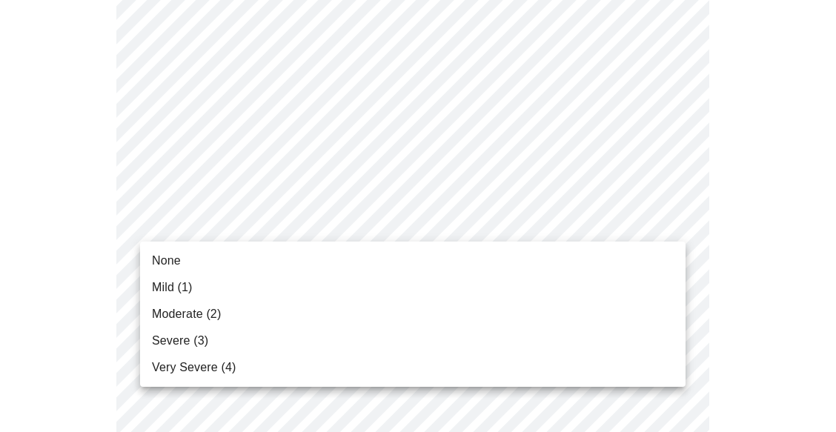
click at [316, 227] on body "MyMenopauseRx Appointments Messaging Labs Uploads Medications Community Refer a…" at bounding box center [418, 283] width 824 height 1888
click at [290, 285] on li "Mild (1)" at bounding box center [412, 287] width 545 height 27
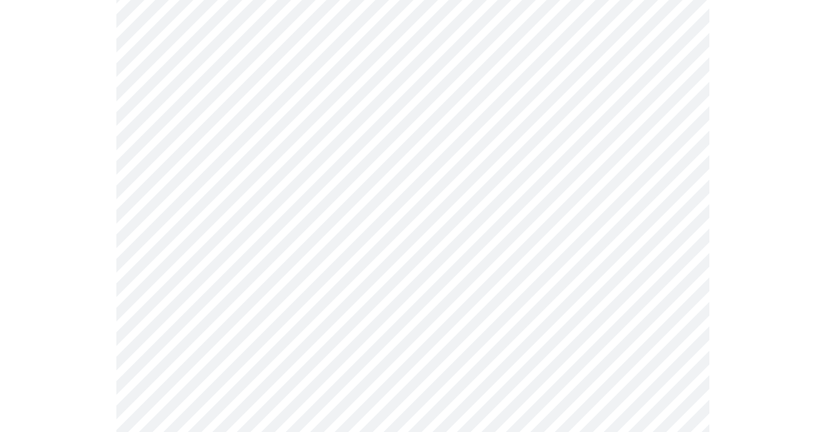
scroll to position [741, 0]
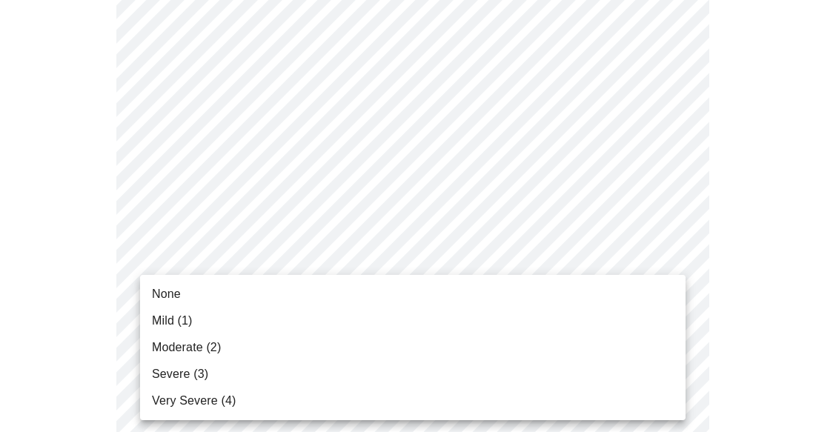
click at [284, 265] on body "MyMenopauseRx Appointments Messaging Labs Uploads Medications Community Refer a…" at bounding box center [418, 198] width 824 height 1867
click at [281, 336] on li "Moderate (2)" at bounding box center [412, 347] width 545 height 27
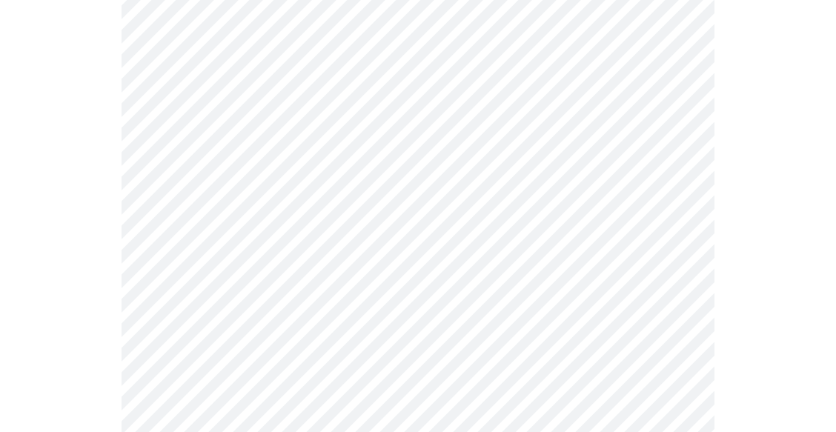
click at [281, 383] on body "MyMenopauseRx Appointments Messaging Labs Uploads Medications Community Refer a…" at bounding box center [418, 188] width 824 height 1846
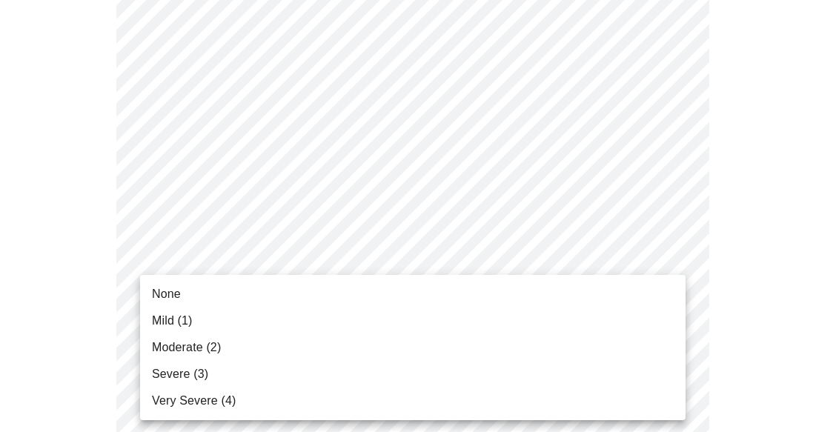
click at [277, 379] on li "Severe (3)" at bounding box center [412, 374] width 545 height 27
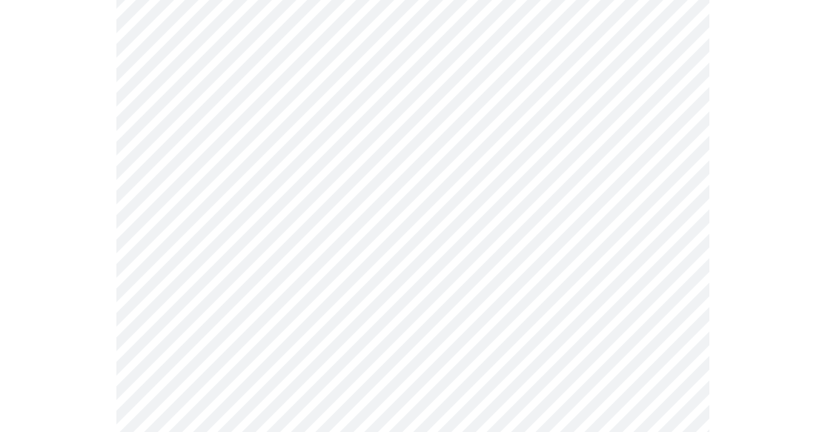
scroll to position [889, 0]
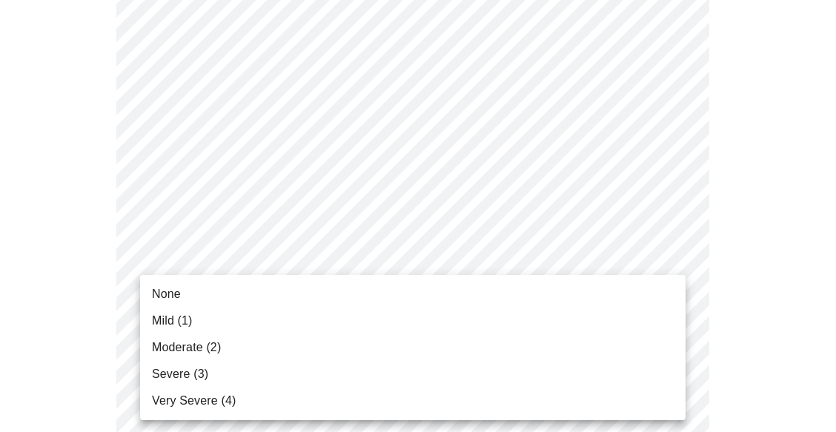
click at [281, 354] on body "MyMenopauseRx Appointments Messaging Labs Uploads Medications Community Refer a…" at bounding box center [418, 30] width 824 height 1826
click at [104, 331] on div at bounding box center [418, 216] width 836 height 432
click at [222, 338] on body "MyMenopauseRx Appointments Messaging Labs Uploads Medications Community Refer a…" at bounding box center [418, 30] width 824 height 1826
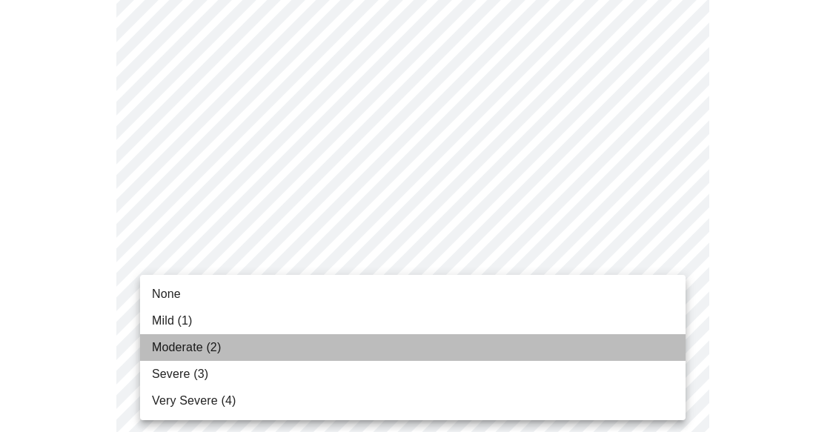
click at [222, 338] on li "Moderate (2)" at bounding box center [412, 347] width 545 height 27
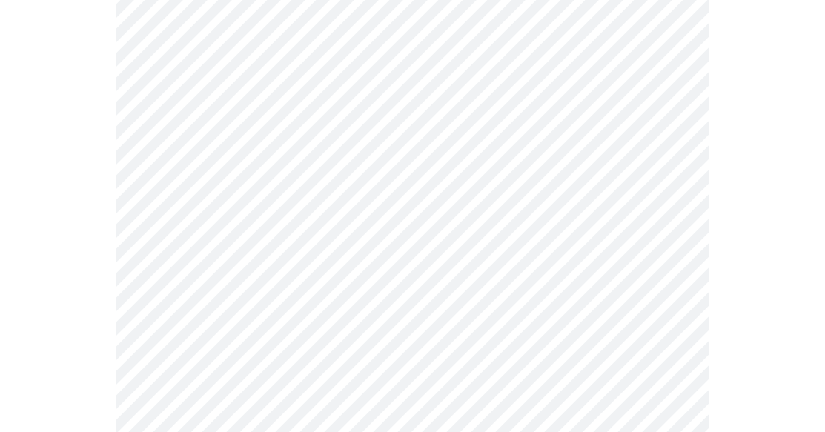
click at [82, 345] on div at bounding box center [412, 81] width 813 height 1681
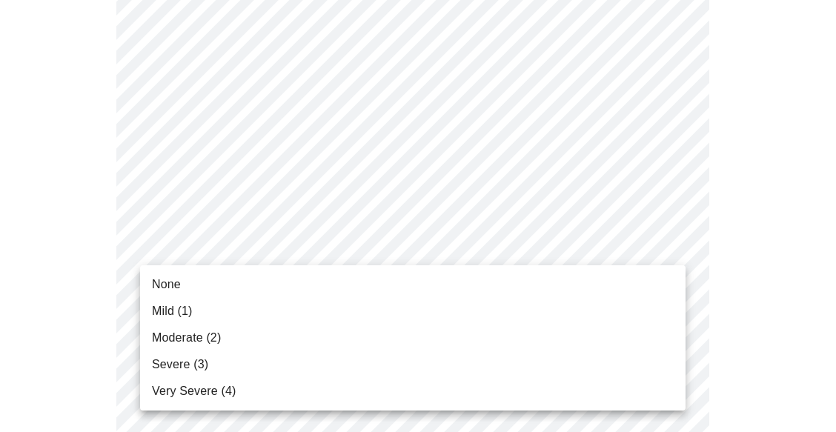
click at [270, 364] on li "Severe (3)" at bounding box center [412, 364] width 545 height 27
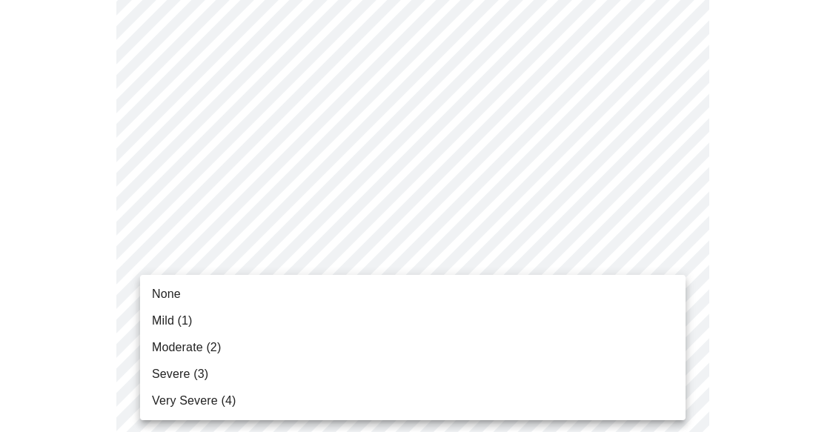
click at [234, 371] on li "Severe (3)" at bounding box center [412, 374] width 545 height 27
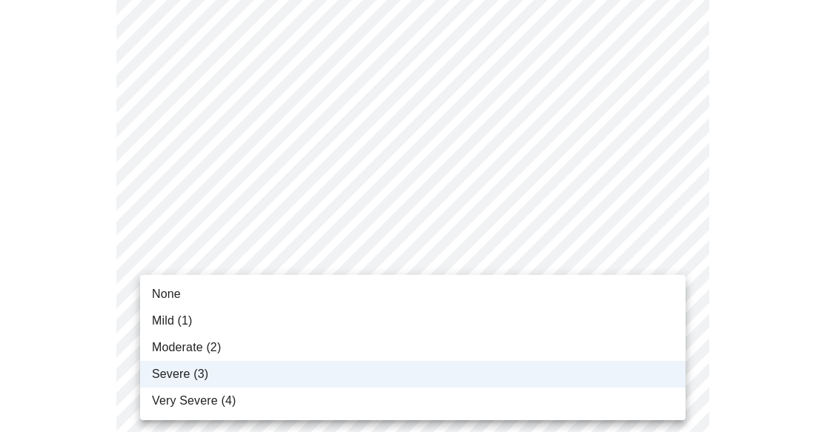
click at [221, 346] on span "Moderate (2)" at bounding box center [186, 348] width 69 height 18
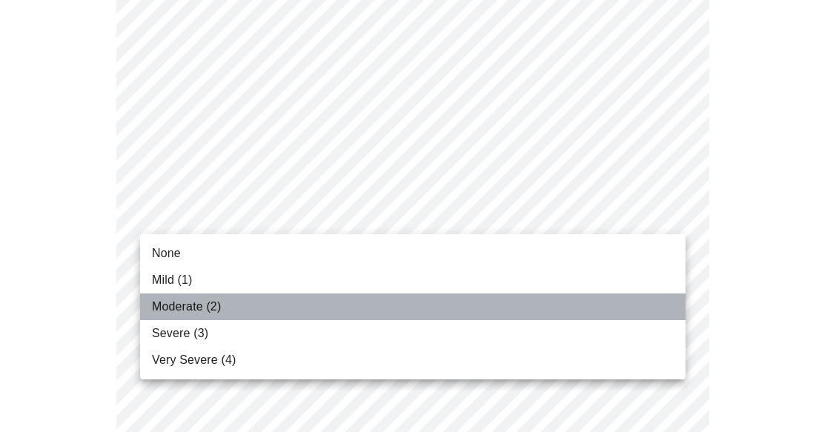
click at [288, 311] on li "Moderate (2)" at bounding box center [412, 306] width 545 height 27
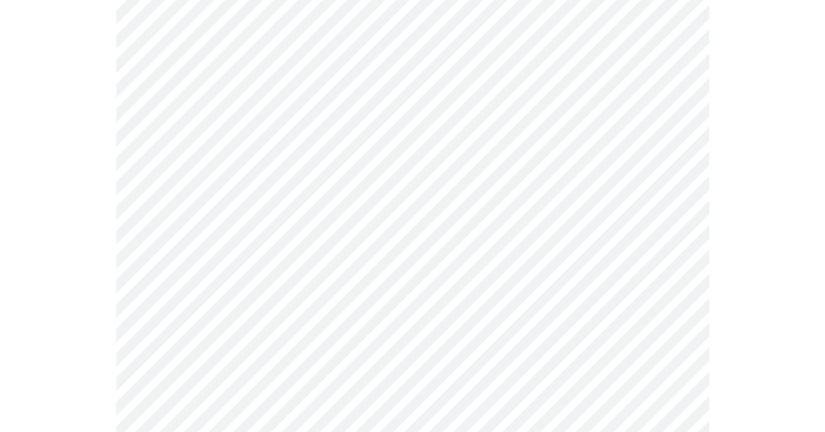
scroll to position [296, 0]
click at [205, 258] on body "MyMenopauseRx Appointments Messaging Labs Uploads Medications Community Refer a…" at bounding box center [412, 80] width 813 height 1483
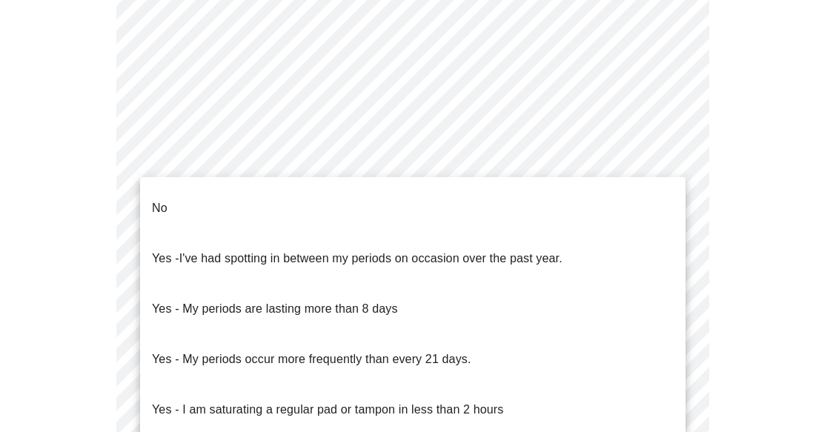
click at [207, 206] on li "No" at bounding box center [412, 208] width 545 height 50
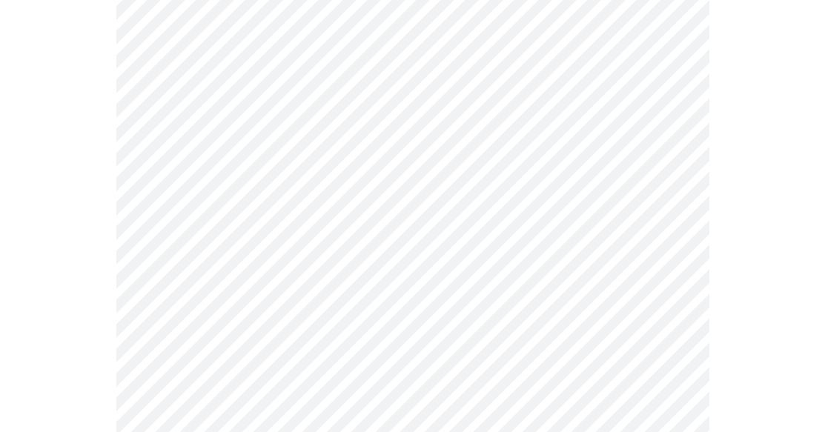
click at [69, 299] on div at bounding box center [412, 138] width 813 height 1351
click at [179, 374] on body "MyMenopauseRx Appointments Messaging Labs Uploads Medications Community Refer a…" at bounding box center [412, 76] width 813 height 1474
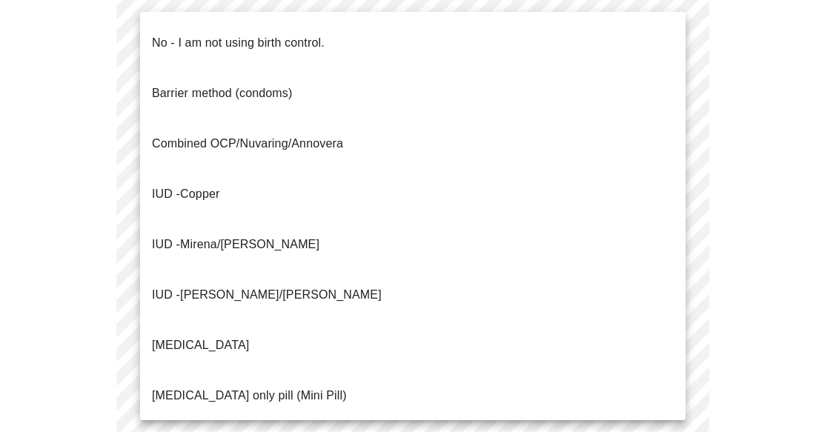
click at [215, 34] on p "No - I am not using birth control." at bounding box center [238, 43] width 173 height 18
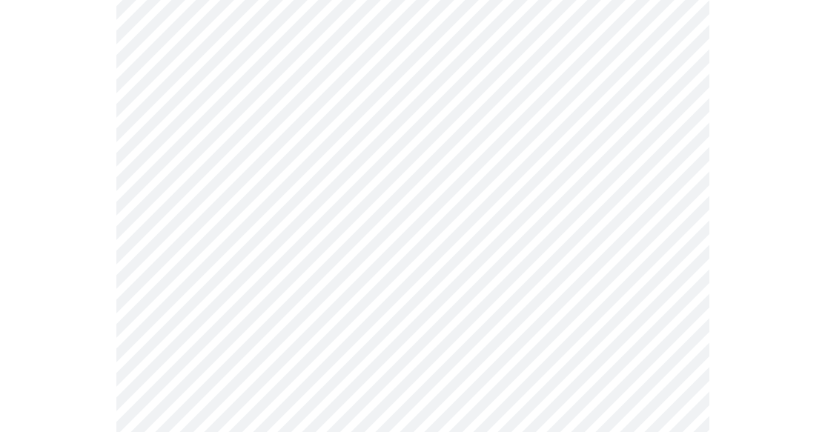
click at [77, 315] on div at bounding box center [412, 134] width 813 height 1342
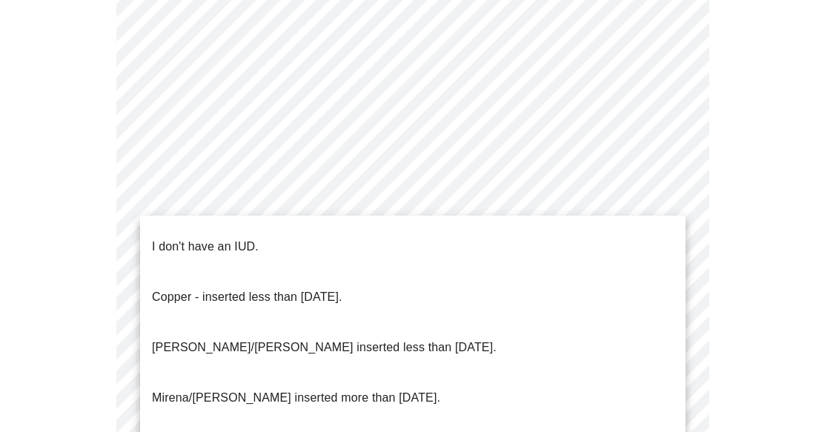
click at [257, 230] on li "I don't have an IUD." at bounding box center [412, 247] width 545 height 50
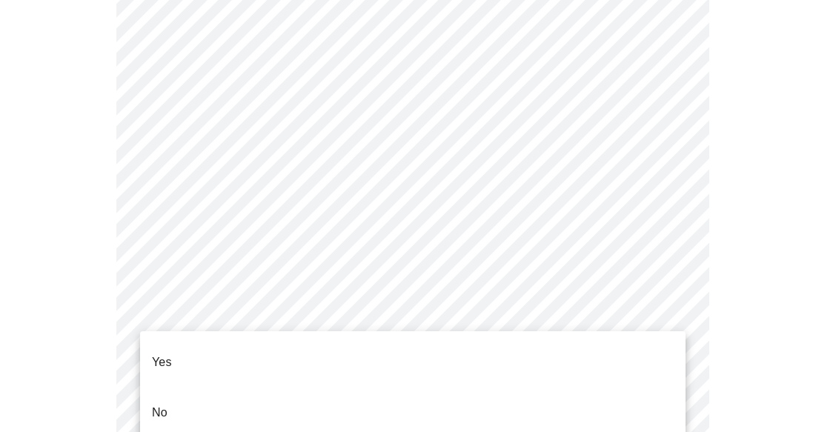
click at [210, 356] on li "Yes" at bounding box center [412, 362] width 545 height 50
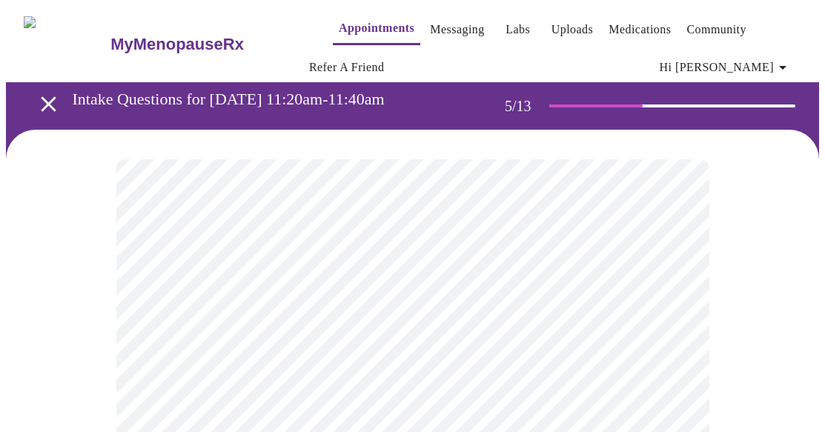
scroll to position [74, 0]
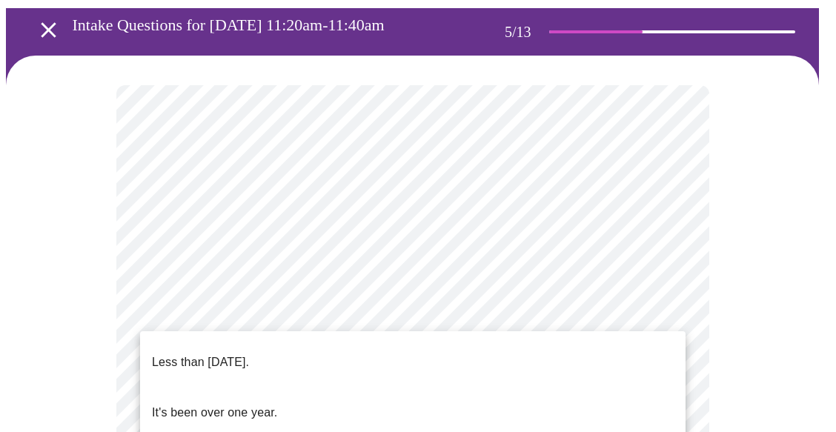
click at [369, 352] on li "Less than [DATE]." at bounding box center [412, 362] width 545 height 50
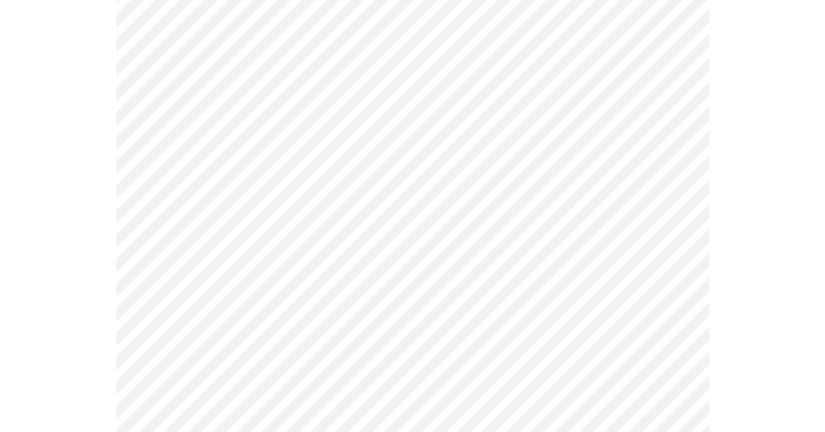
scroll to position [222, 0]
click at [367, 314] on body "MyMenopauseRx Appointments Messaging Labs Uploads Medications Community Refer a…" at bounding box center [412, 390] width 813 height 1212
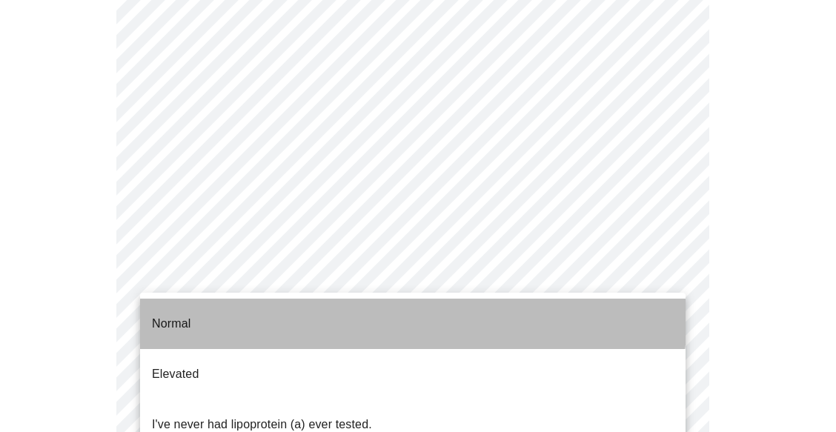
click at [367, 314] on li "Normal" at bounding box center [412, 324] width 545 height 50
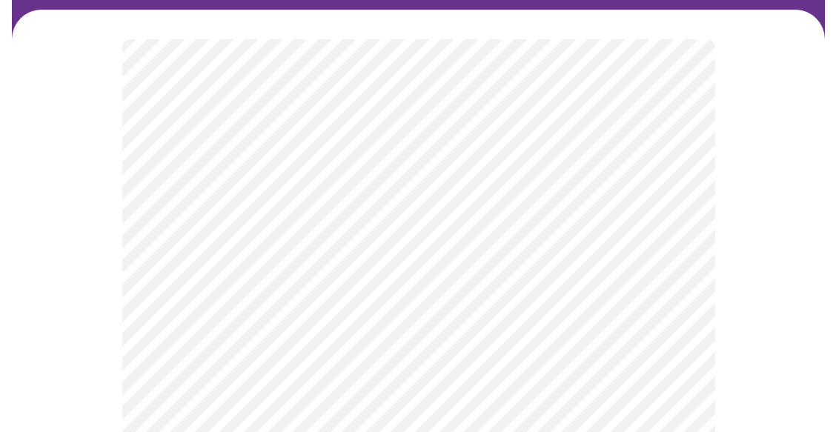
scroll to position [148, 0]
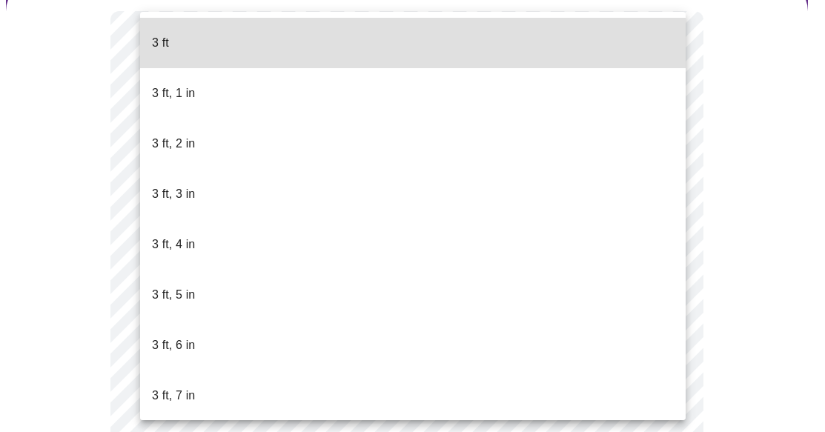
click at [226, 305] on body "MyMenopauseRx Appointments Messaging Labs Uploads Medications Community Refer a…" at bounding box center [412, 264] width 813 height 812
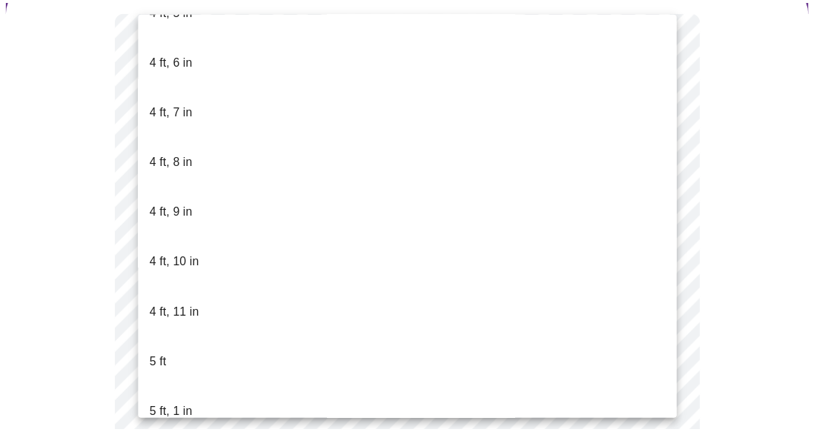
scroll to position [1037, 0]
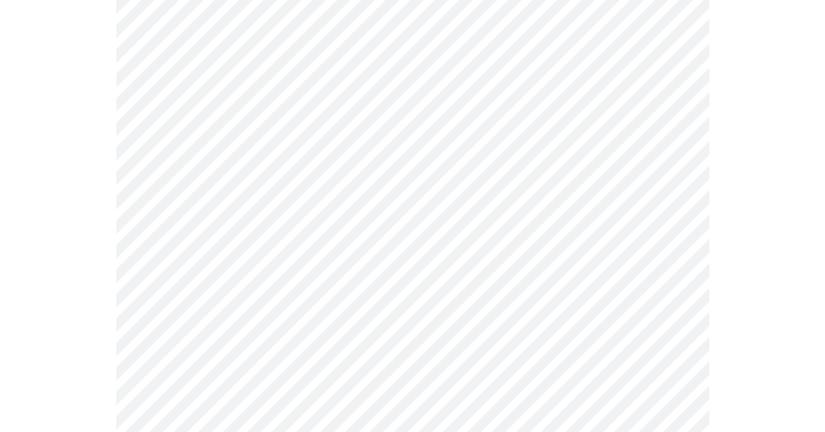
scroll to position [3779, 0]
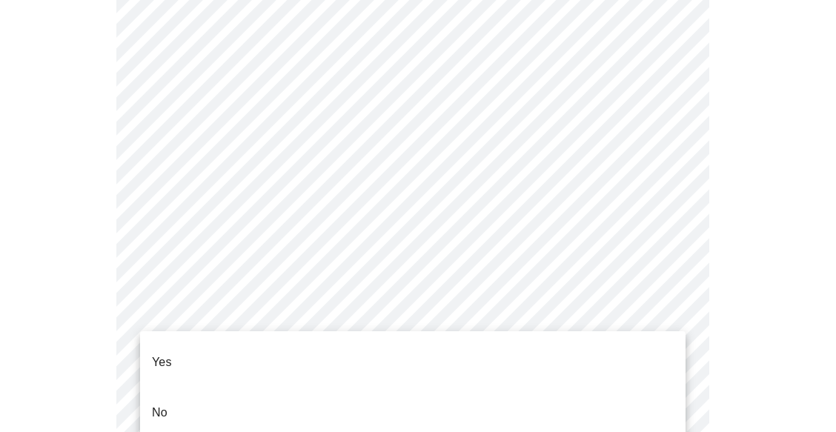
click at [245, 387] on li "No" at bounding box center [412, 412] width 545 height 50
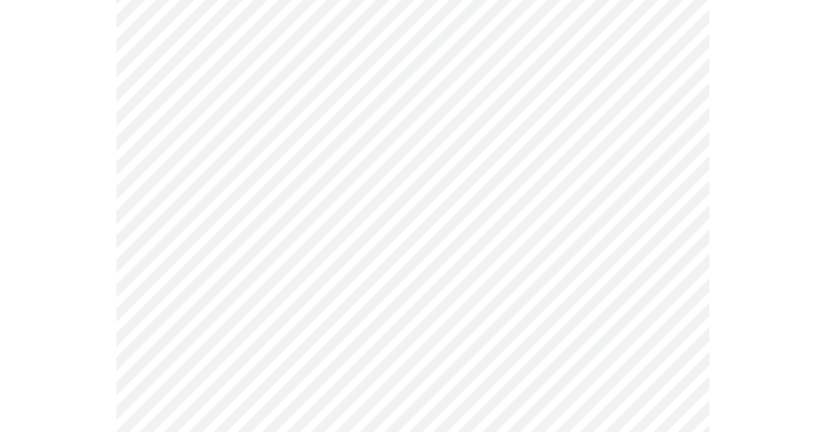
scroll to position [4001, 0]
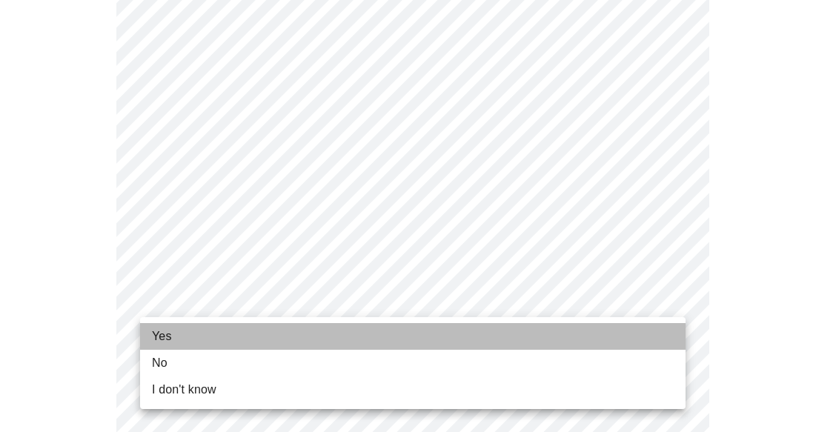
click at [329, 332] on li "Yes" at bounding box center [412, 336] width 545 height 27
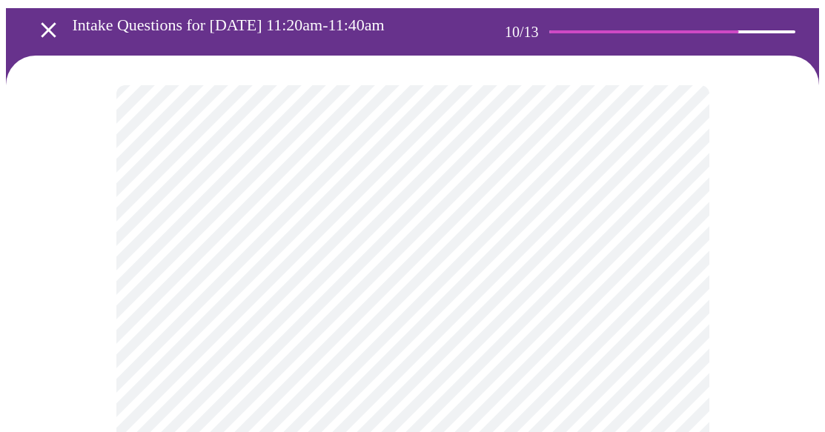
scroll to position [148, 0]
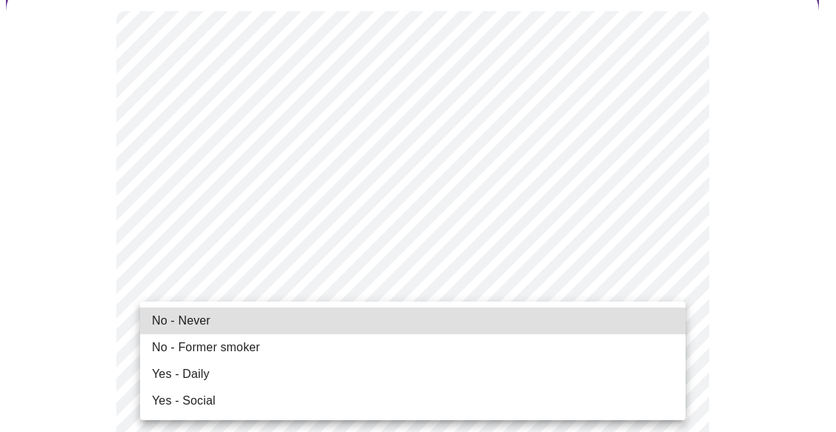
click at [315, 319] on li "No - Never" at bounding box center [412, 320] width 545 height 27
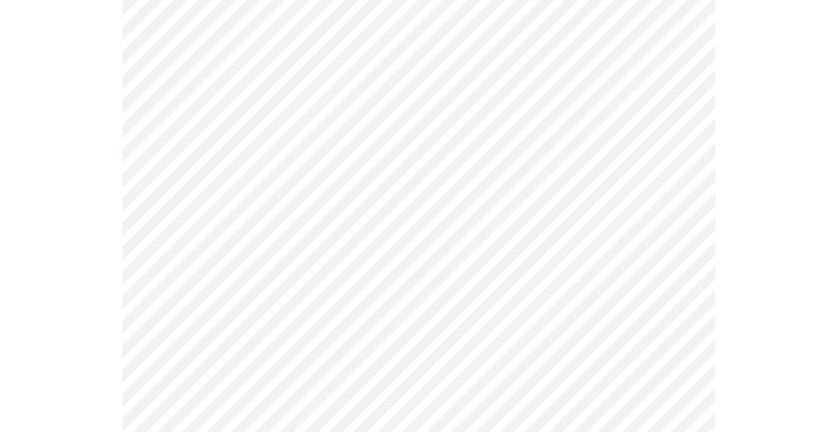
scroll to position [1111, 0]
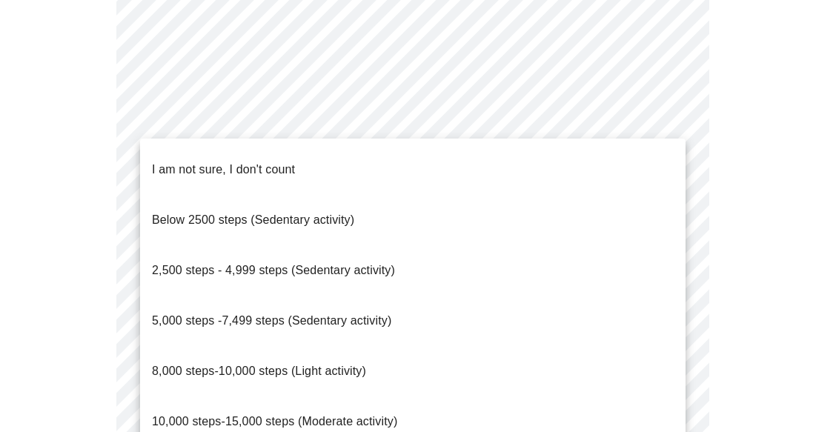
click at [214, 346] on li "8,000 steps-10,000 steps (Light activity)" at bounding box center [412, 371] width 545 height 50
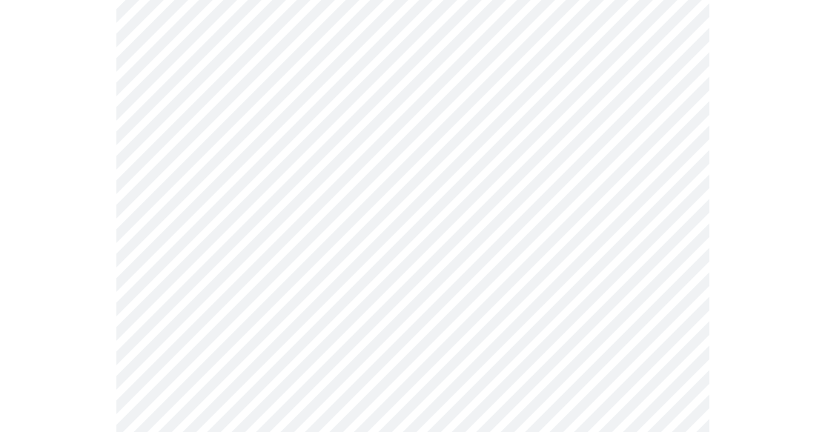
scroll to position [1343, 0]
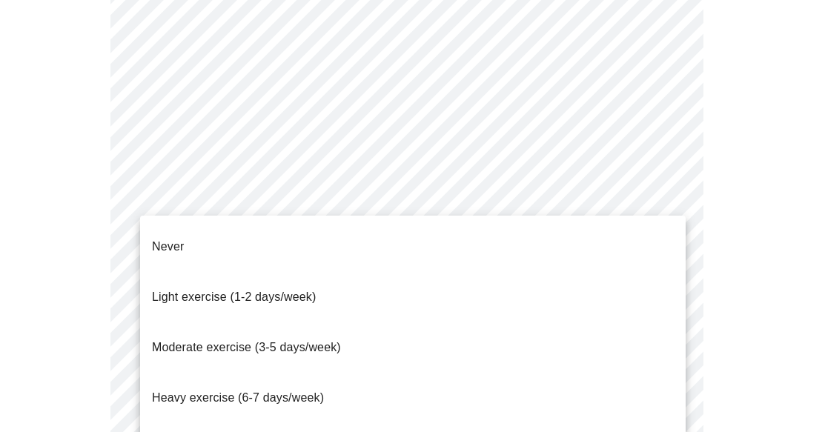
click at [307, 290] on span "Light exercise (1-2 days/week)" at bounding box center [234, 296] width 164 height 13
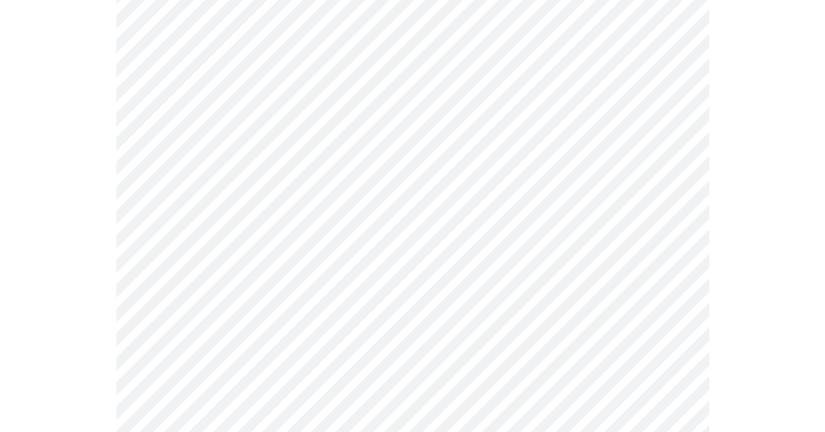
scroll to position [1491, 0]
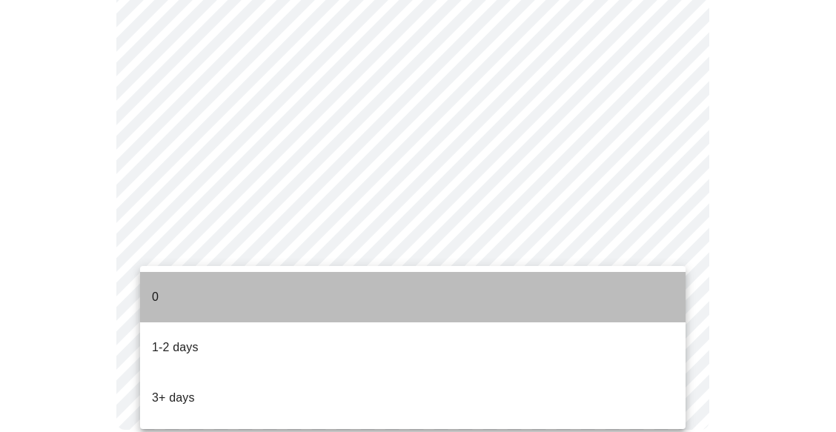
click at [313, 298] on li "0" at bounding box center [412, 297] width 545 height 50
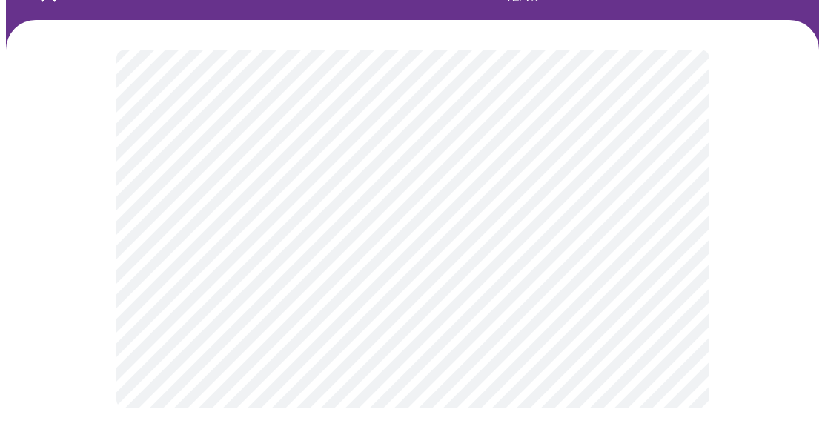
scroll to position [0, 0]
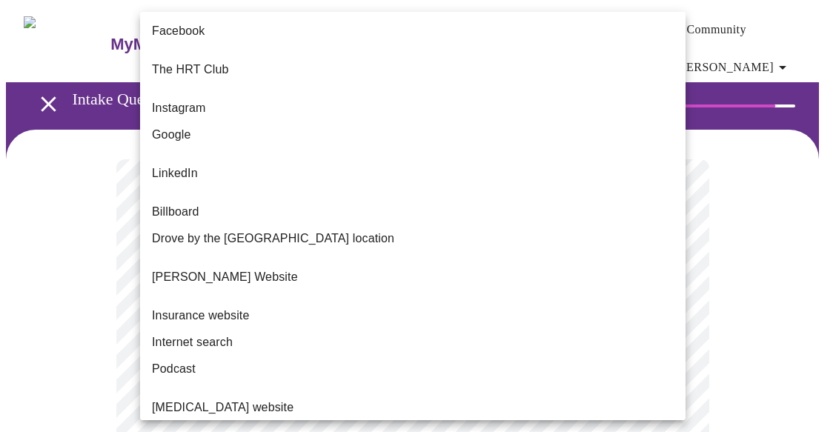
click at [477, 327] on body "MyMenopauseRx Appointments Messaging Labs Uploads Medications Community Refer a…" at bounding box center [418, 262] width 824 height 513
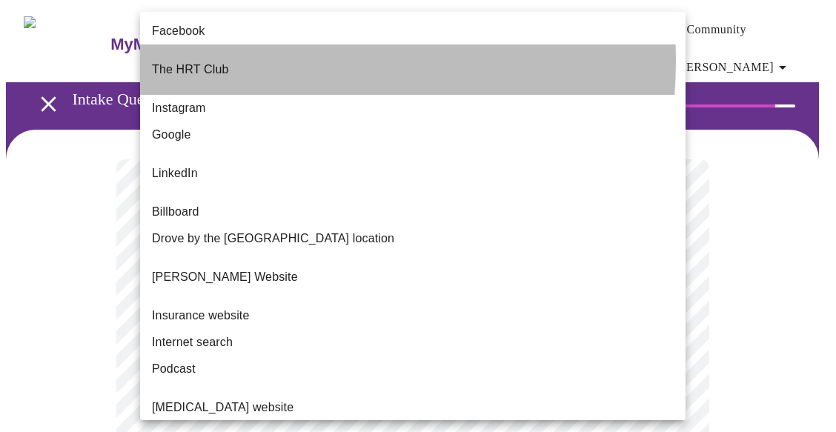
click at [270, 61] on li "The HRT Club" at bounding box center [412, 69] width 545 height 50
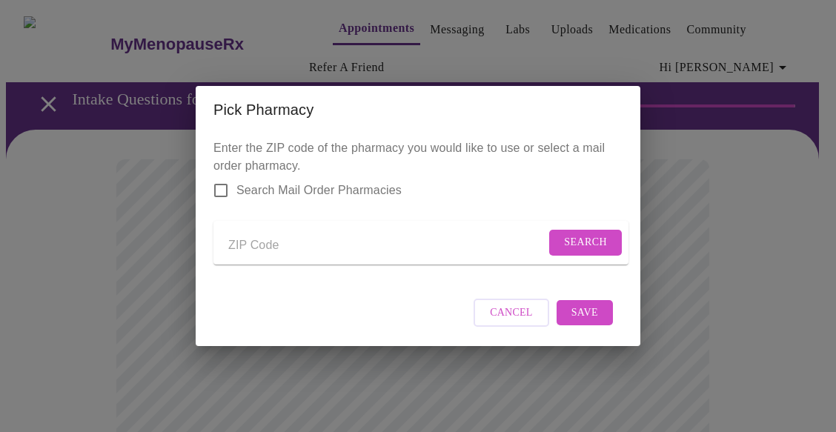
click at [224, 178] on input "Search Mail Order Pharmacies" at bounding box center [220, 190] width 31 height 31
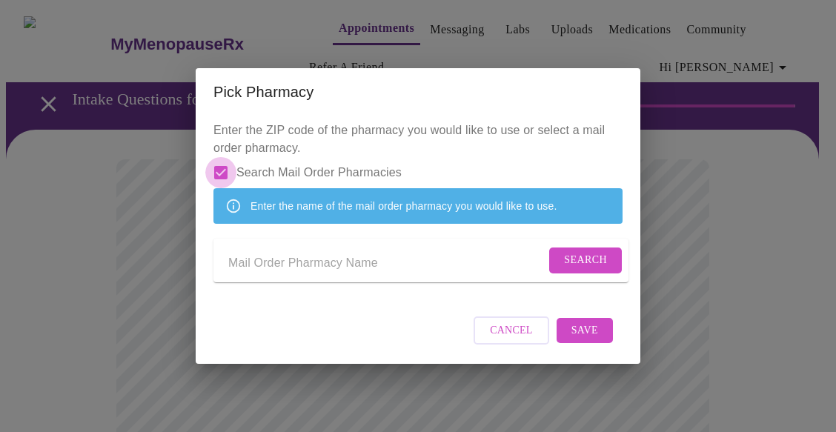
click at [221, 162] on input "Search Mail Order Pharmacies" at bounding box center [220, 172] width 31 height 31
checkbox input "false"
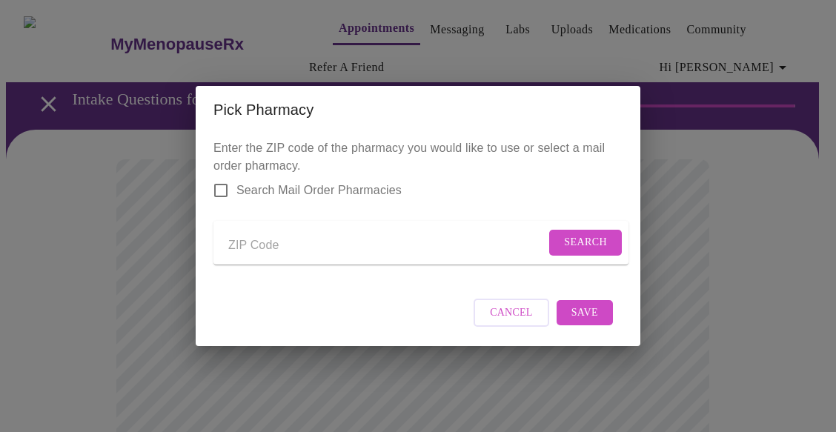
click at [238, 235] on input "Send a message to your care team" at bounding box center [386, 245] width 317 height 24
type input "99169"
click at [571, 242] on span "Search" at bounding box center [585, 242] width 43 height 19
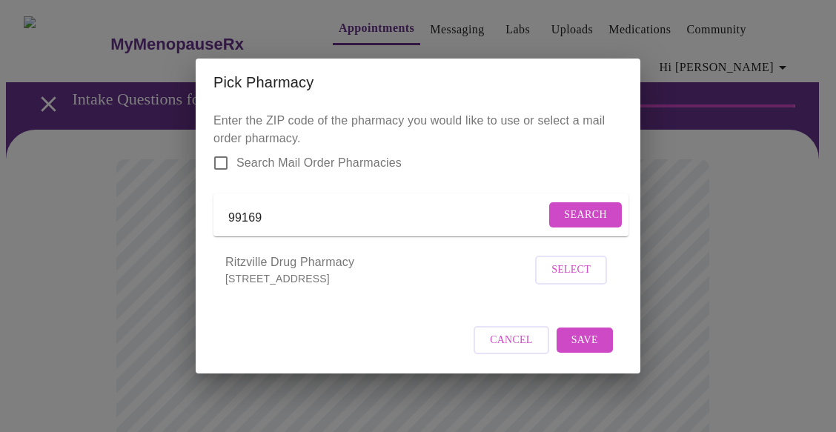
click at [581, 278] on span "Select" at bounding box center [570, 270] width 39 height 19
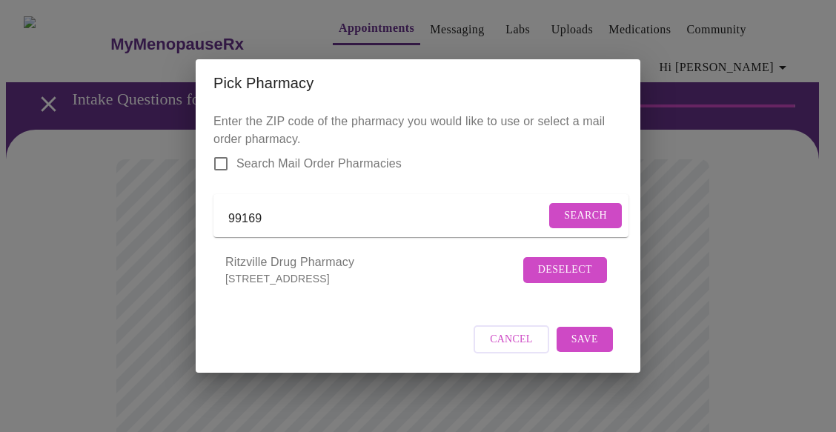
click at [584, 349] on span "Save" at bounding box center [584, 339] width 27 height 19
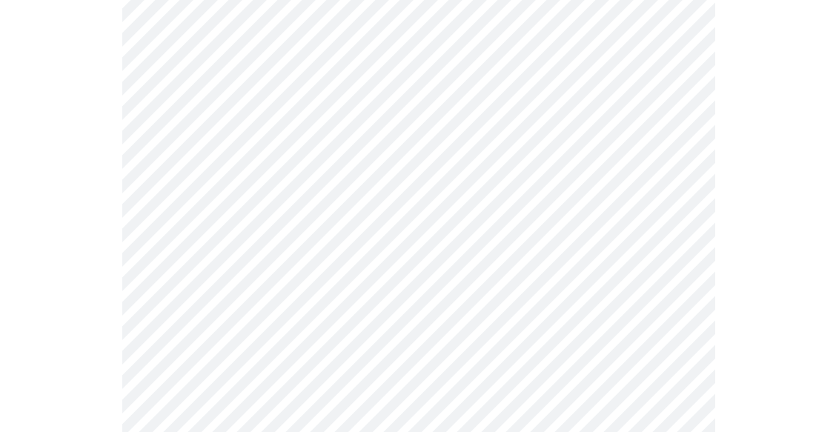
scroll to position [259, 0]
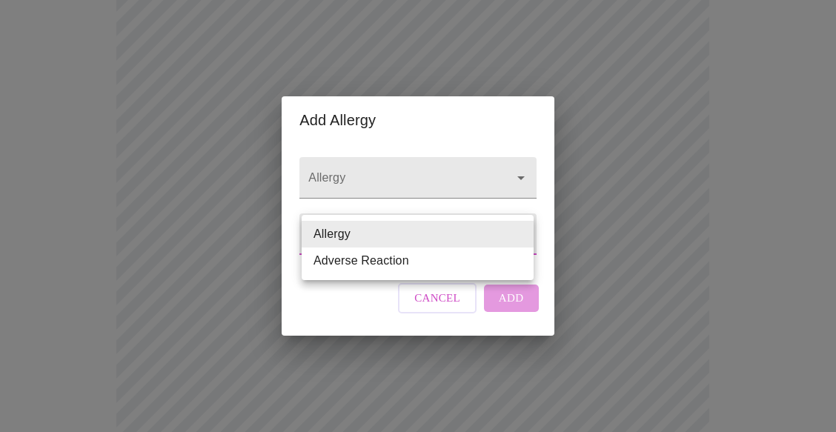
click at [465, 247] on body "MyMenopauseRx Appointments Messaging Labs Uploads Medications Community Refer a…" at bounding box center [418, 314] width 824 height 1135
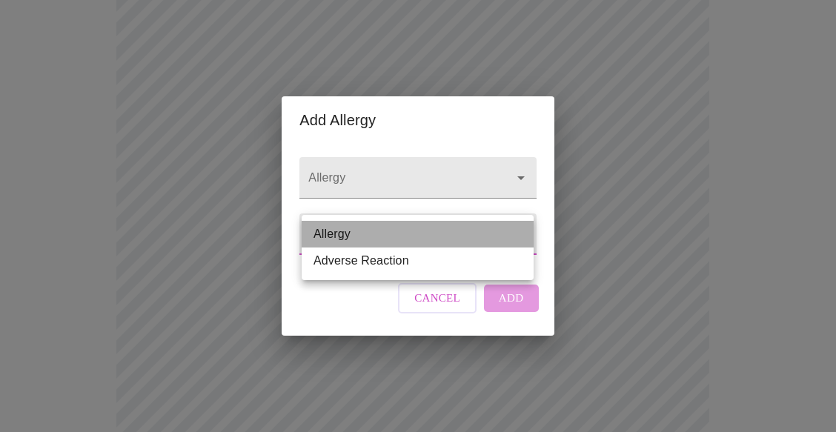
click at [461, 242] on li "Allergy" at bounding box center [418, 234] width 232 height 27
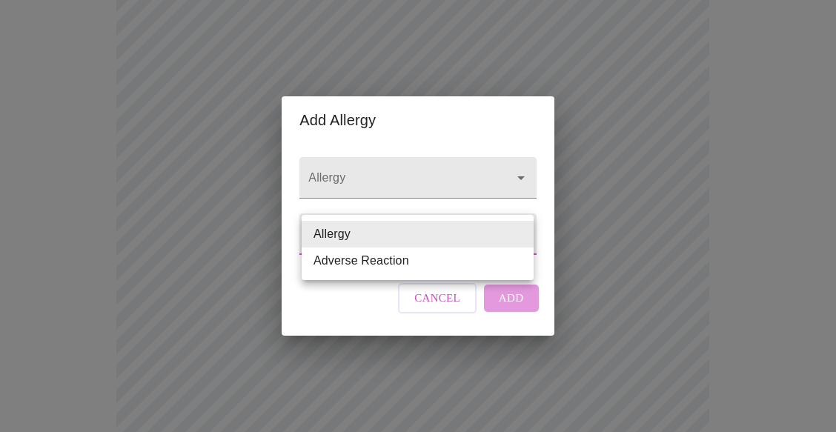
click at [461, 242] on body "MyMenopauseRx Appointments Messaging Labs Uploads Medications Community Refer a…" at bounding box center [418, 314] width 824 height 1135
click at [452, 257] on li "Adverse Reaction" at bounding box center [418, 260] width 232 height 27
type input "Adverse Reaction"
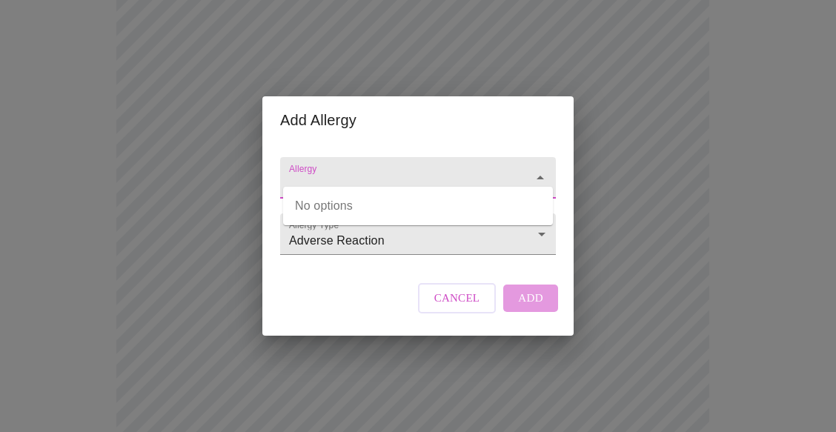
click at [452, 171] on input "Allergy" at bounding box center [397, 184] width 222 height 27
type input "[MEDICAL_DATA]"
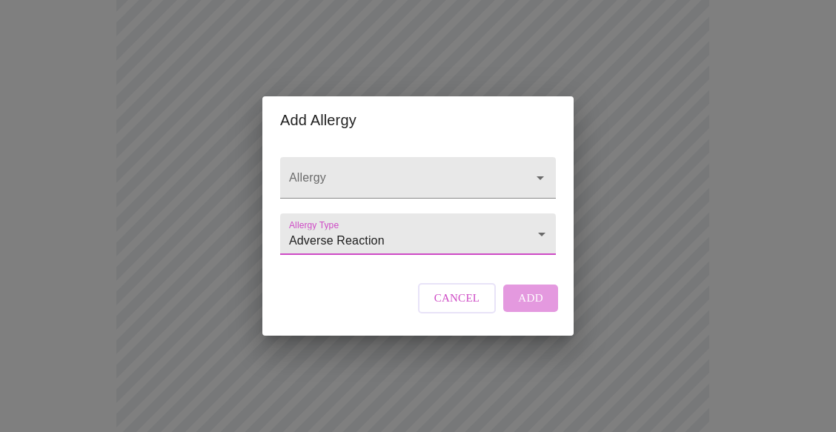
click at [539, 311] on div "Cancel Add" at bounding box center [487, 298] width 147 height 44
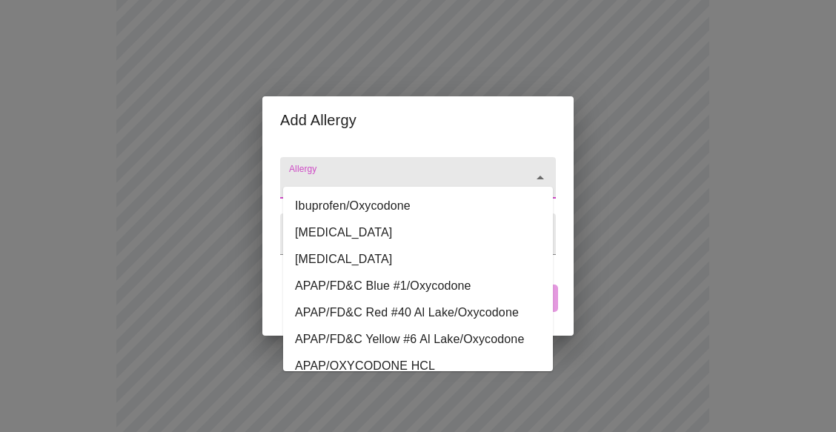
click at [455, 171] on input "Allergy" at bounding box center [397, 184] width 222 height 27
click at [421, 227] on li "[MEDICAL_DATA]" at bounding box center [418, 232] width 270 height 27
type input "[MEDICAL_DATA]"
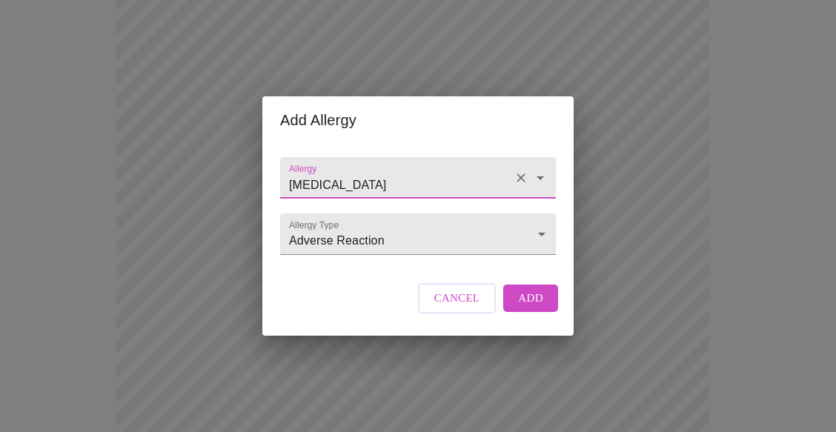
click at [536, 307] on span "Add" at bounding box center [530, 297] width 25 height 19
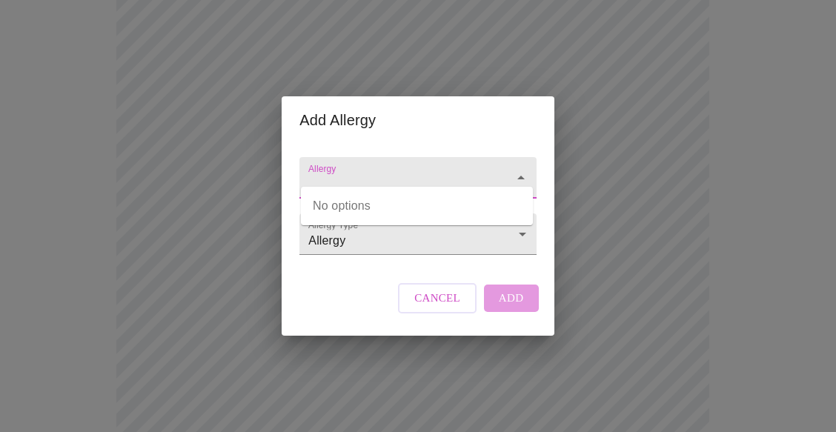
click at [359, 173] on input "Allergy" at bounding box center [396, 184] width 182 height 27
type input "mo"
click at [396, 253] on body "MyMenopauseRx Appointments Messaging Labs Uploads Medications Community Refer a…" at bounding box center [418, 299] width 824 height 1105
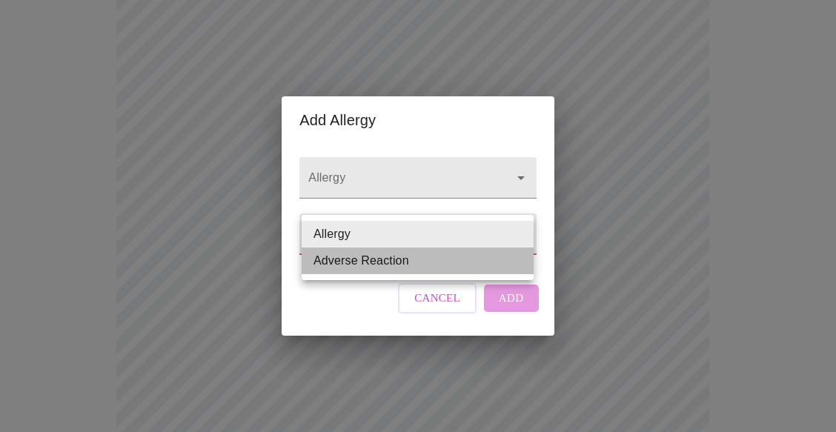
click at [375, 252] on li "Adverse Reaction" at bounding box center [418, 260] width 232 height 27
type input "Adverse Reaction"
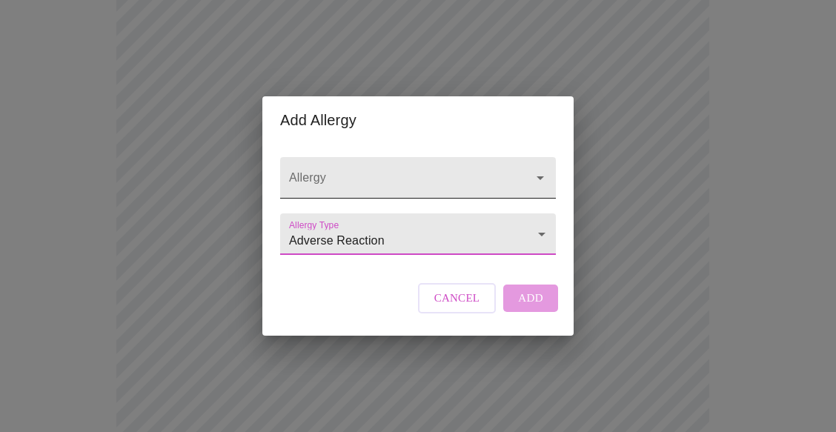
click at [363, 171] on input "Allergy" at bounding box center [397, 184] width 222 height 27
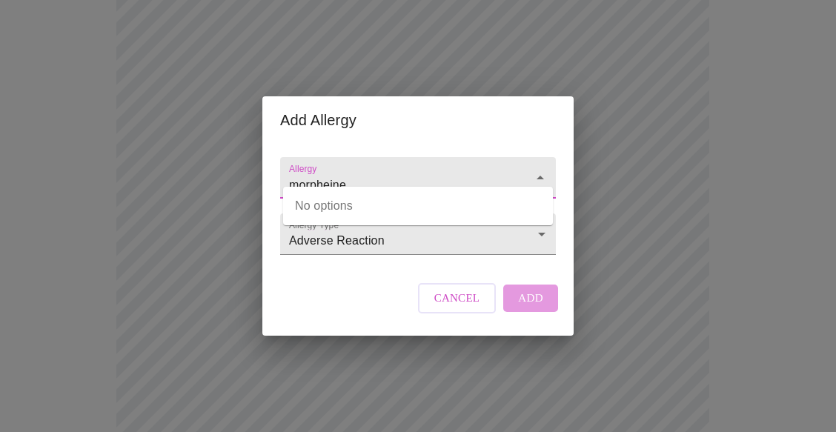
type input "morpheine"
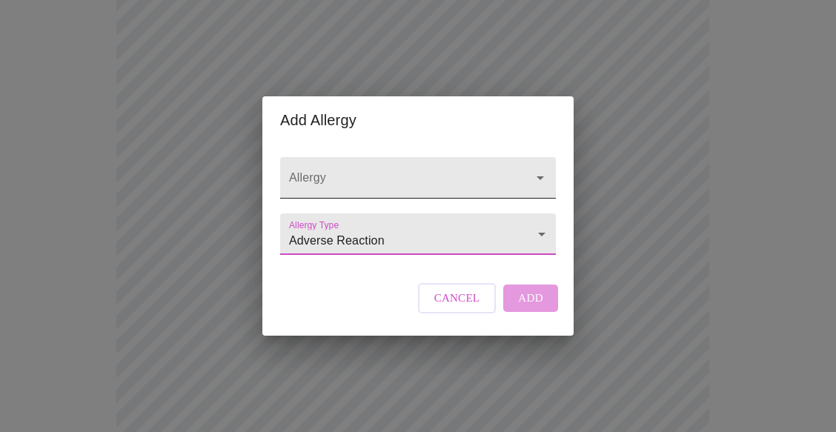
click at [363, 174] on input "Allergy" at bounding box center [397, 184] width 222 height 27
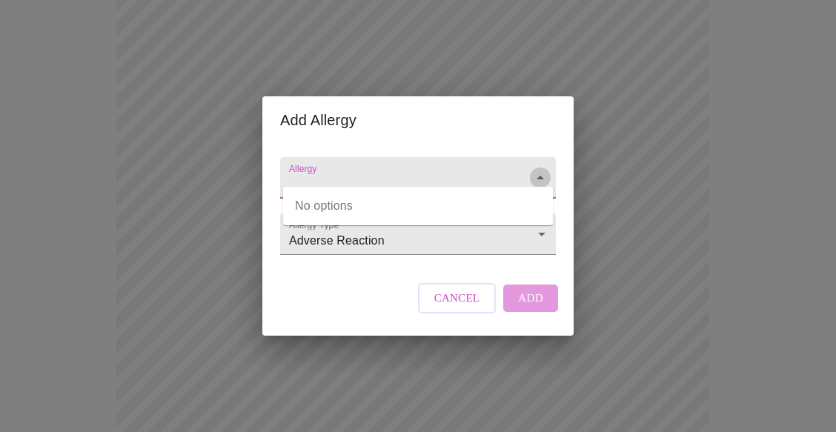
click at [545, 169] on icon "Close" at bounding box center [540, 178] width 18 height 18
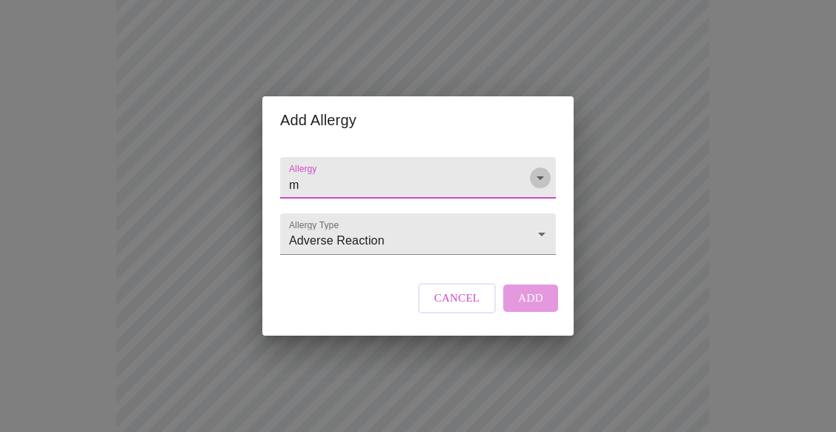
click at [545, 169] on icon "Open" at bounding box center [540, 178] width 18 height 18
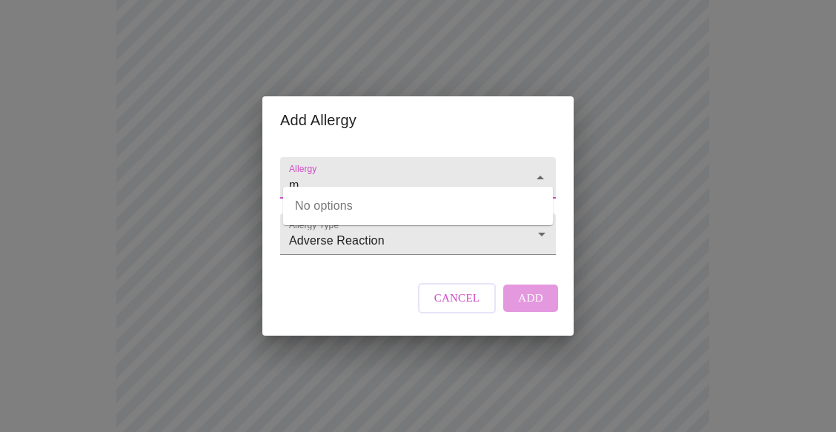
click at [545, 169] on icon "Close" at bounding box center [540, 178] width 18 height 18
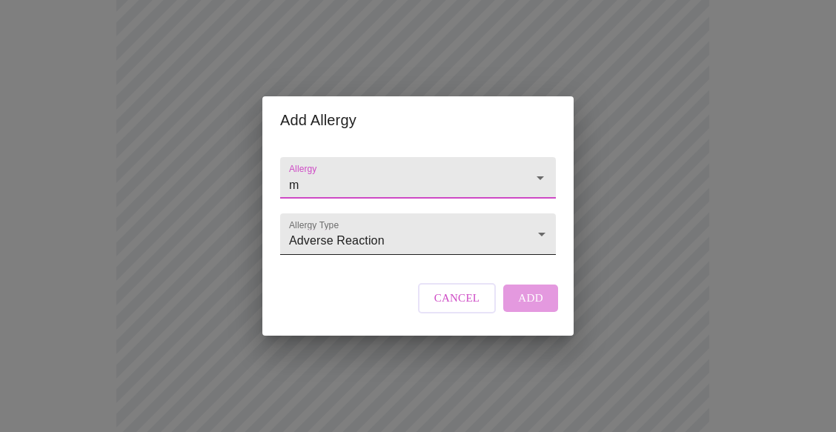
type input "m"
click at [541, 232] on body "MyMenopauseRx Appointments Messaging Labs Uploads Medications Community Refer a…" at bounding box center [418, 299] width 824 height 1105
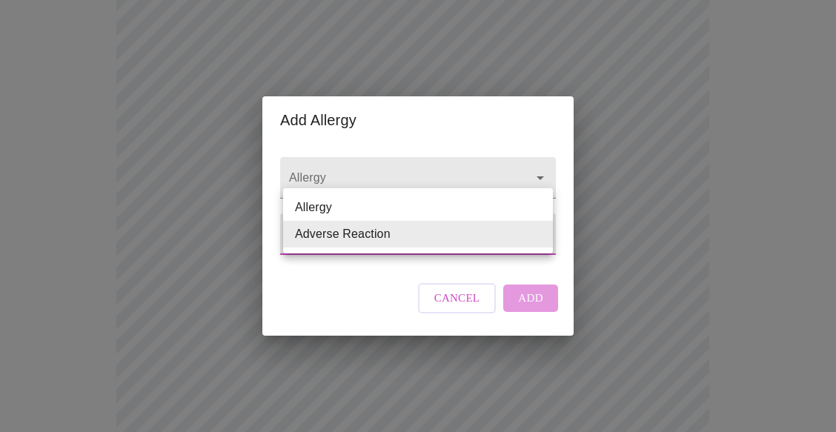
click at [477, 235] on li "Adverse Reaction" at bounding box center [418, 234] width 270 height 27
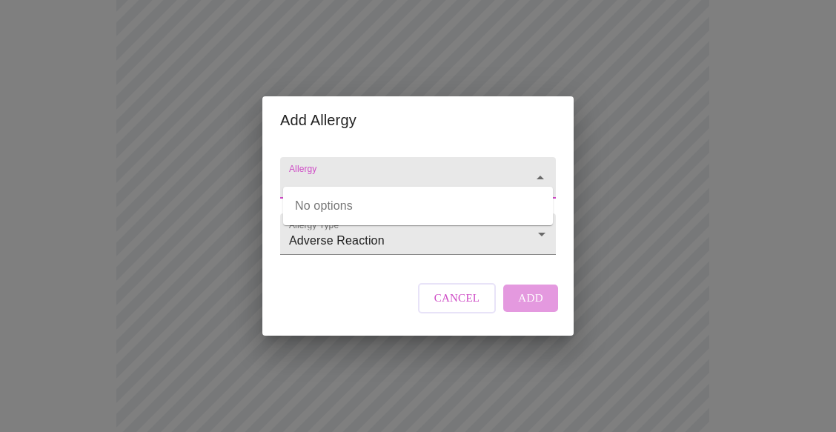
click at [396, 171] on input "Allergy" at bounding box center [397, 184] width 222 height 27
type input "[MEDICAL_DATA]"
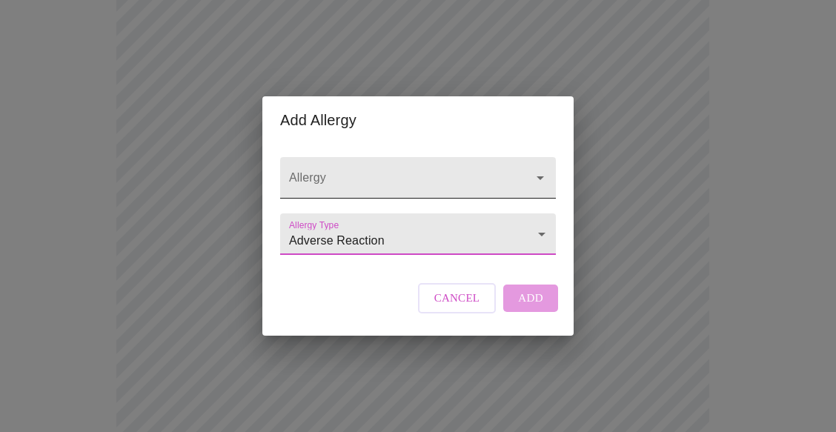
click at [396, 171] on input "Allergy" at bounding box center [397, 184] width 222 height 27
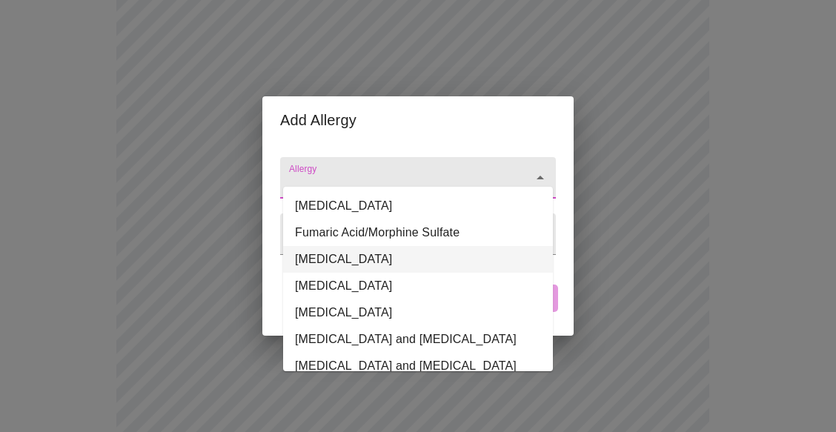
click at [367, 263] on li "[MEDICAL_DATA]" at bounding box center [418, 259] width 270 height 27
type input "[MEDICAL_DATA]"
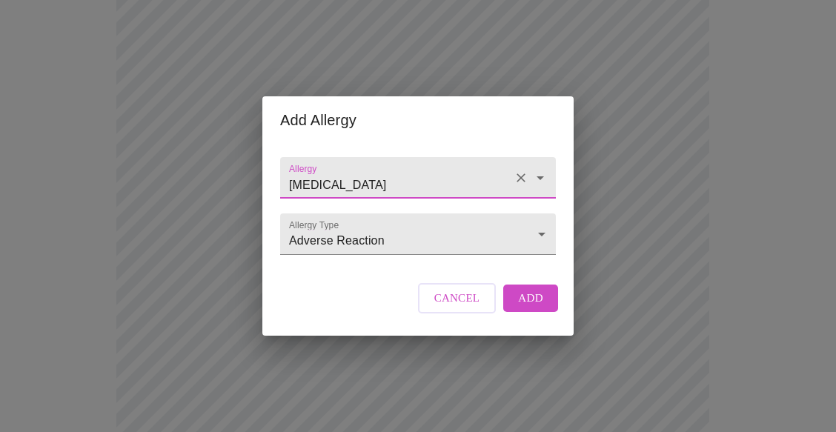
click at [525, 307] on span "Add" at bounding box center [530, 297] width 25 height 19
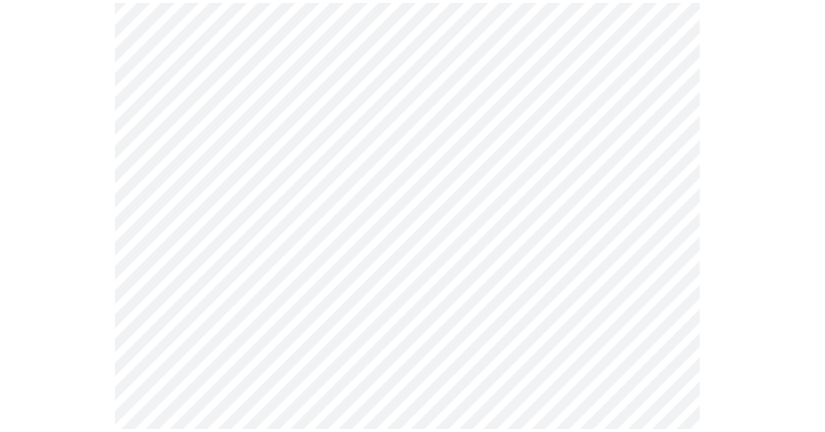
scroll to position [287, 0]
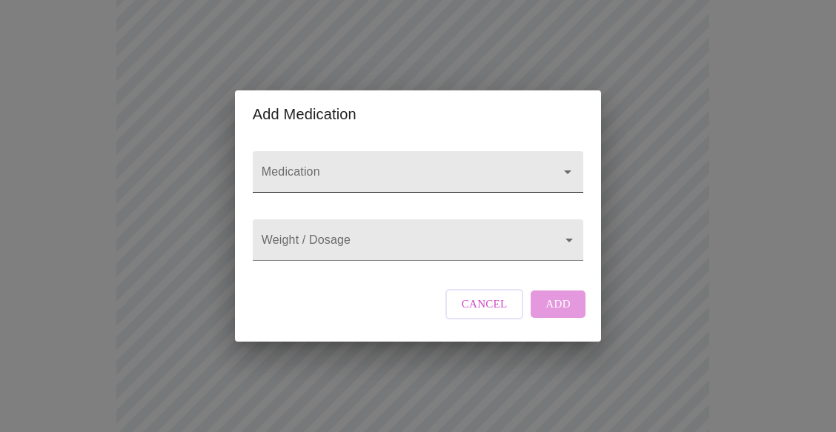
click at [348, 166] on input "Medication" at bounding box center [397, 178] width 276 height 27
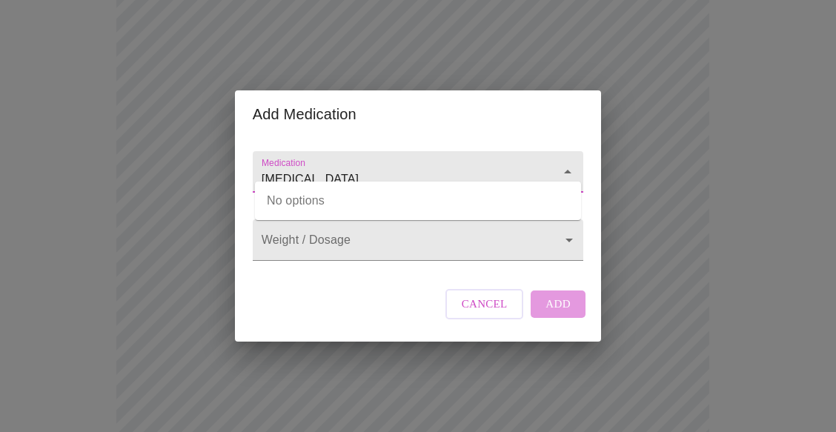
type input "[MEDICAL_DATA]"
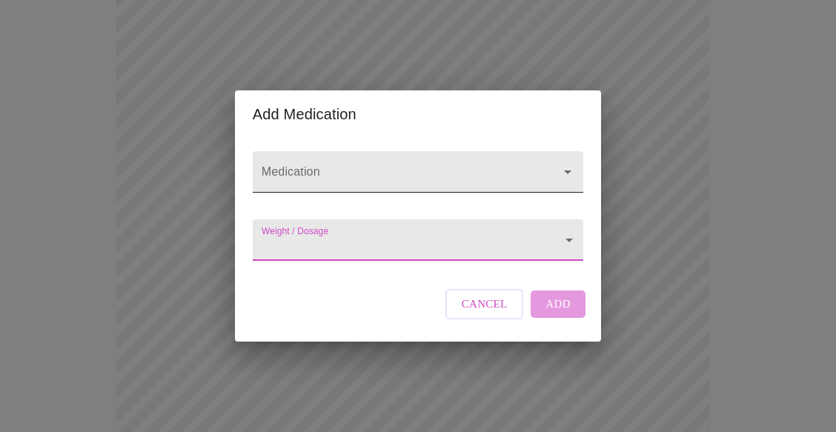
click at [348, 165] on input "Medication" at bounding box center [397, 178] width 276 height 27
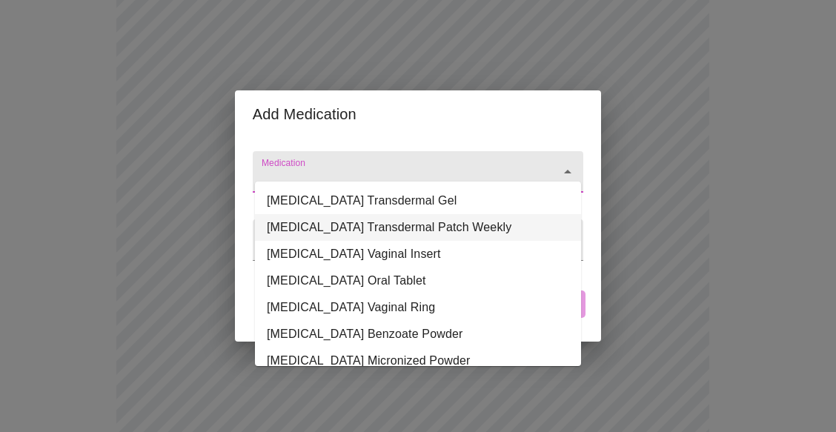
click at [340, 221] on li "[MEDICAL_DATA] Transdermal Patch Weekly" at bounding box center [418, 227] width 326 height 27
type input "[MEDICAL_DATA] Transdermal Patch Weekly"
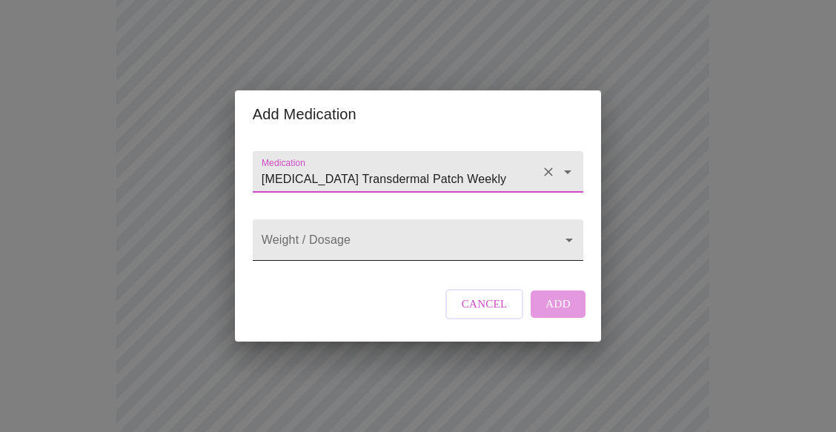
click at [339, 240] on body "MyMenopauseRx Appointments Messaging Labs Uploads Medications Community Refer a…" at bounding box center [418, 298] width 824 height 1160
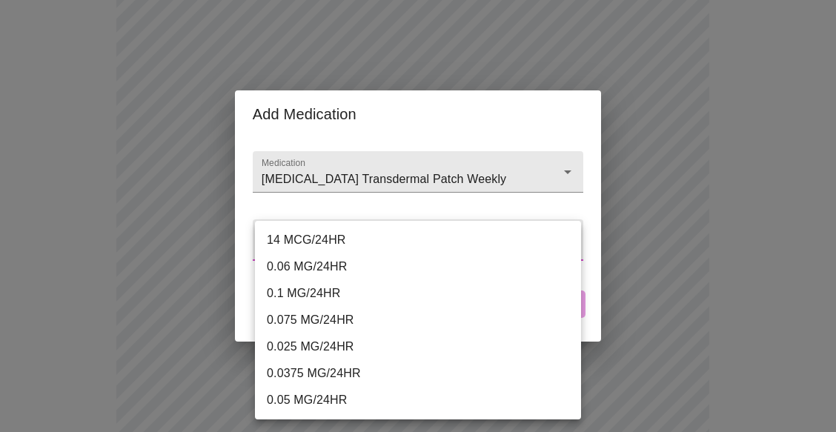
click at [331, 376] on li "0.0375 MG/24HR" at bounding box center [423, 373] width 337 height 27
type input "0.0375 MG/24HR"
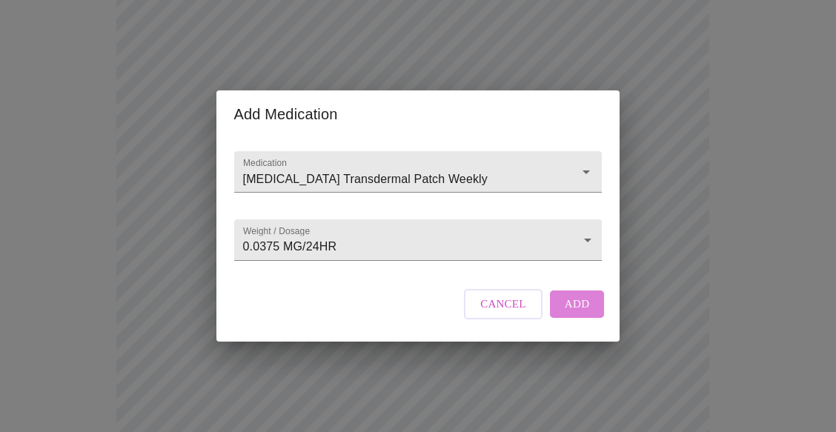
click at [588, 317] on button "Add" at bounding box center [577, 303] width 55 height 27
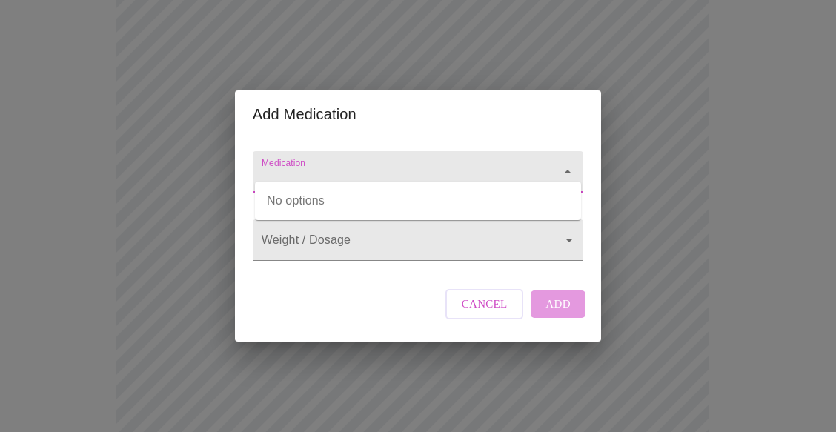
click at [313, 173] on input "Medication" at bounding box center [397, 178] width 276 height 27
click at [307, 168] on input "test" at bounding box center [397, 178] width 276 height 27
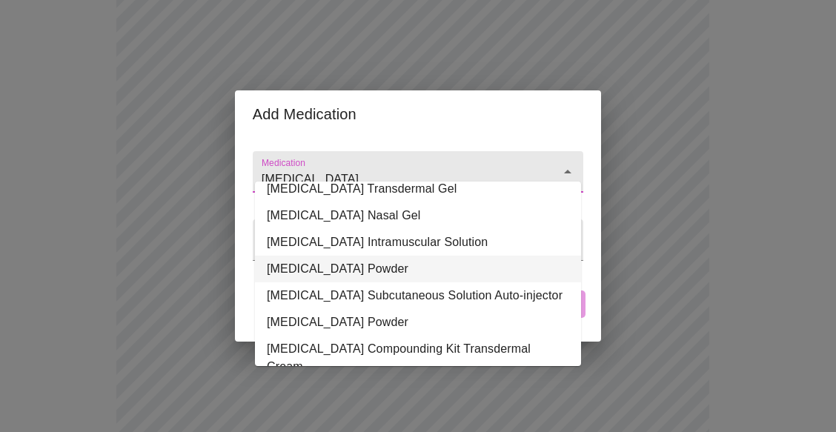
scroll to position [0, 0]
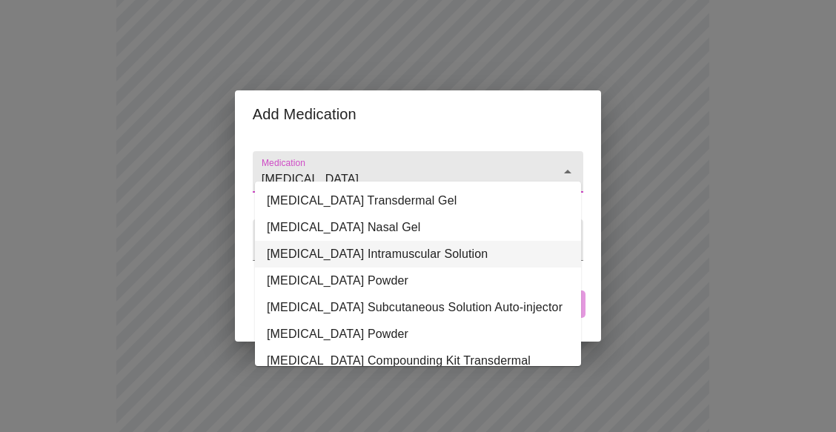
click at [322, 253] on li "[MEDICAL_DATA] Intramuscular Solution" at bounding box center [418, 254] width 326 height 27
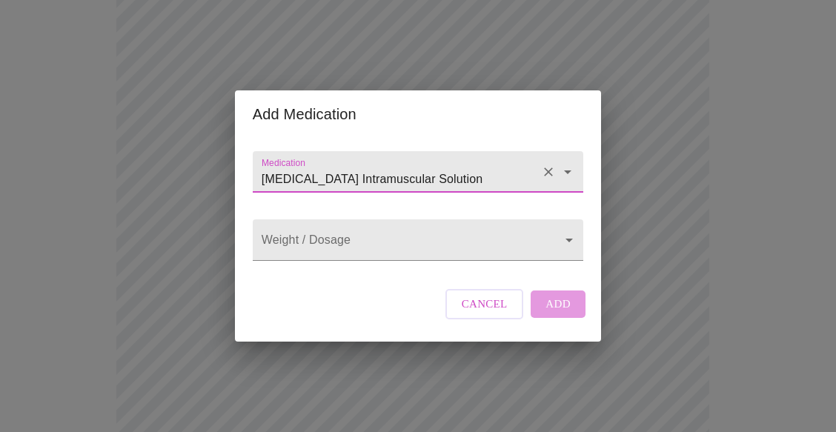
type input "[MEDICAL_DATA] Intramuscular Solution"
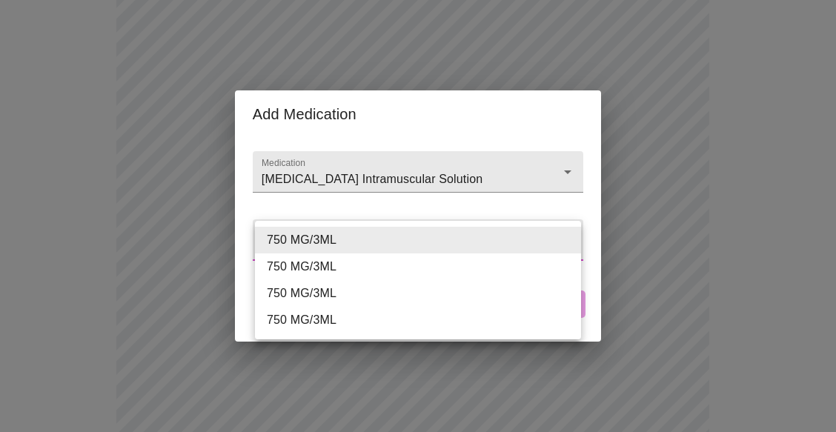
click at [322, 253] on body "MyMenopauseRx Appointments Messaging Labs Uploads Medications Community Refer a…" at bounding box center [418, 314] width 824 height 1193
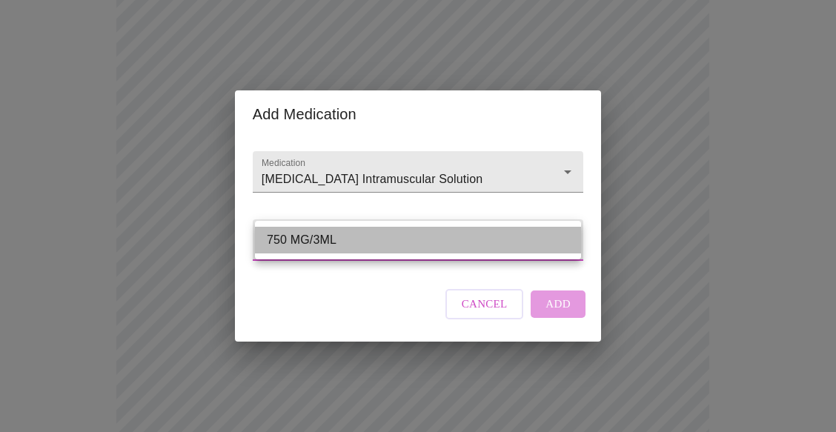
click at [345, 234] on li "750 MG/3ML" at bounding box center [418, 240] width 326 height 27
type input "750 MG/3ML"
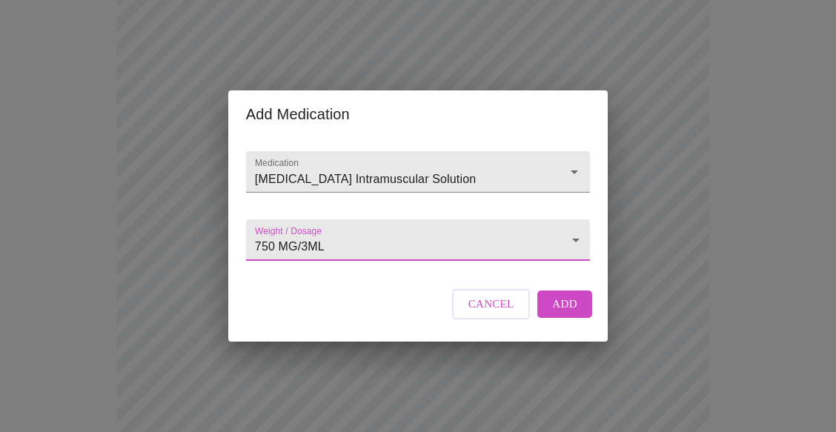
click at [345, 242] on body "MyMenopauseRx Appointments Messaging Labs Uploads Medications Community Refer a…" at bounding box center [418, 314] width 824 height 1193
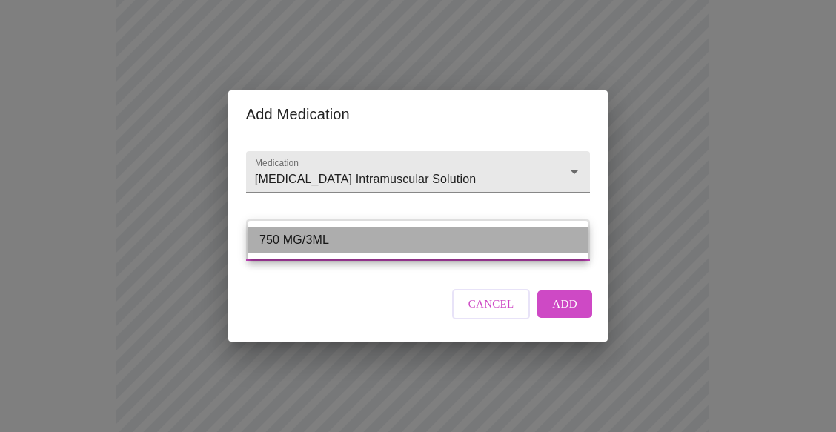
click at [345, 242] on li "750 MG/3ML" at bounding box center [417, 240] width 341 height 27
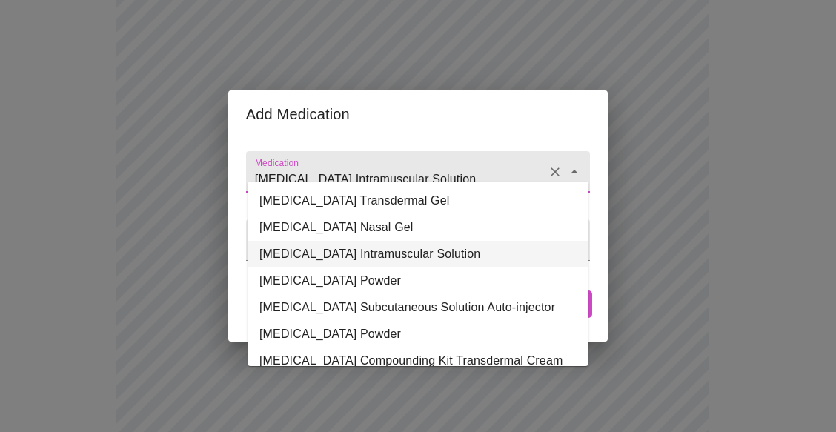
click at [350, 174] on input "[MEDICAL_DATA] Intramuscular Solution" at bounding box center [397, 178] width 290 height 27
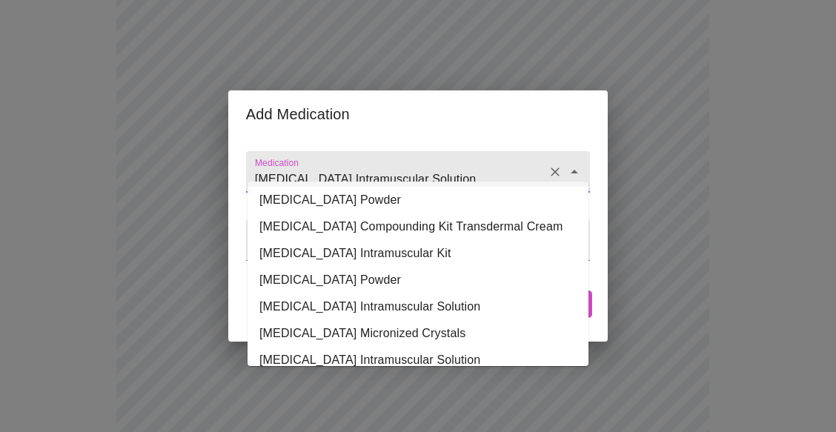
scroll to position [148, 0]
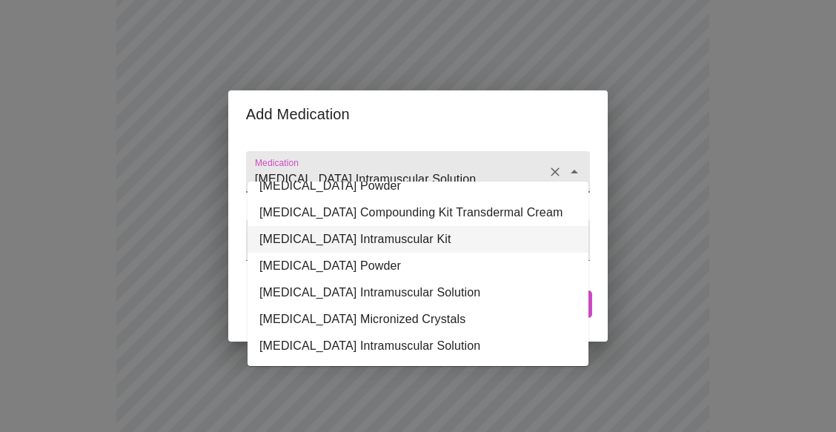
click at [348, 253] on li "[MEDICAL_DATA] Intramuscular Kit" at bounding box center [417, 239] width 341 height 27
type input "[MEDICAL_DATA] Intramuscular Kit"
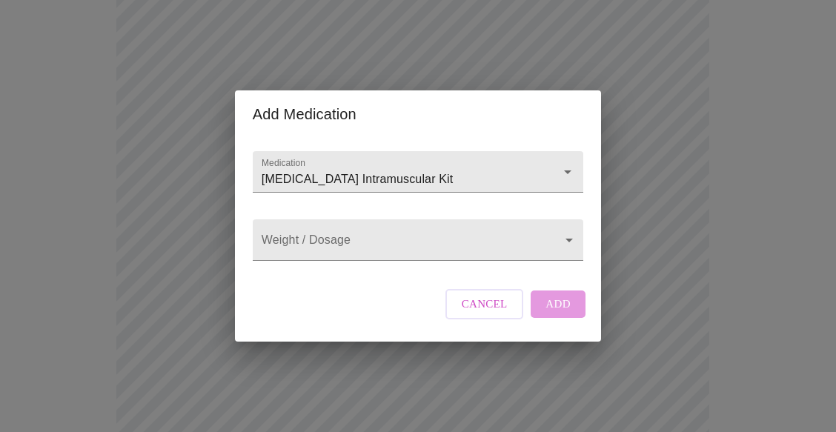
click at [348, 262] on div "Weight / Dosage ​" at bounding box center [418, 236] width 342 height 61
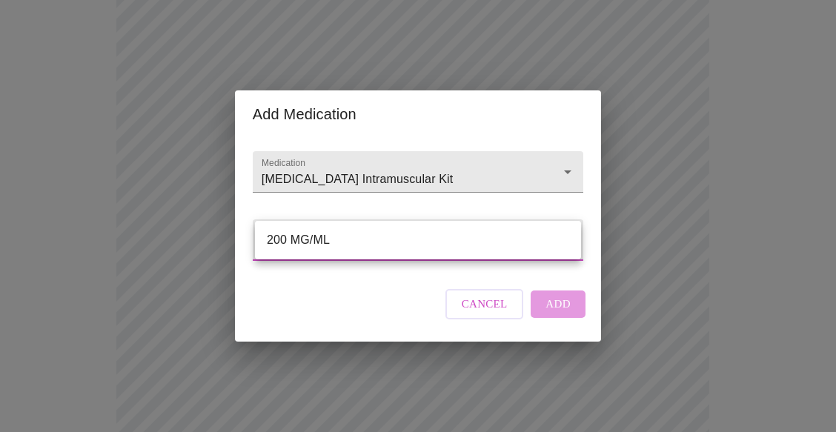
click at [348, 250] on body "MyMenopauseRx Appointments Messaging Labs Uploads Medications Community Refer a…" at bounding box center [418, 314] width 824 height 1193
click at [355, 170] on div at bounding box center [418, 216] width 836 height 432
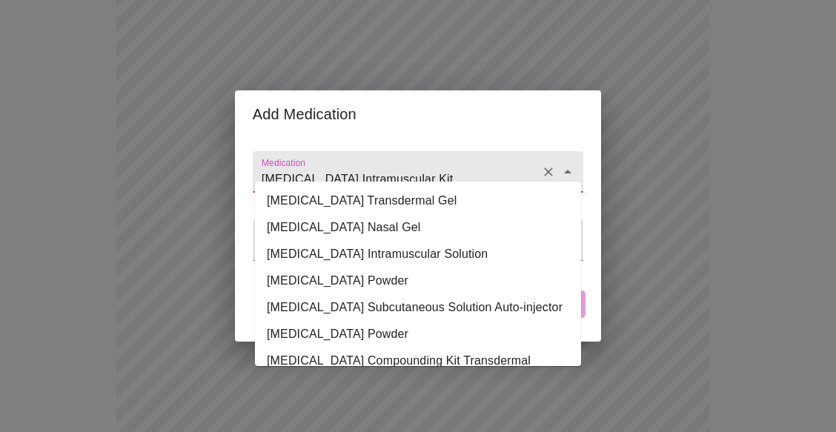
click at [355, 167] on input "[MEDICAL_DATA] Intramuscular Kit" at bounding box center [397, 178] width 276 height 27
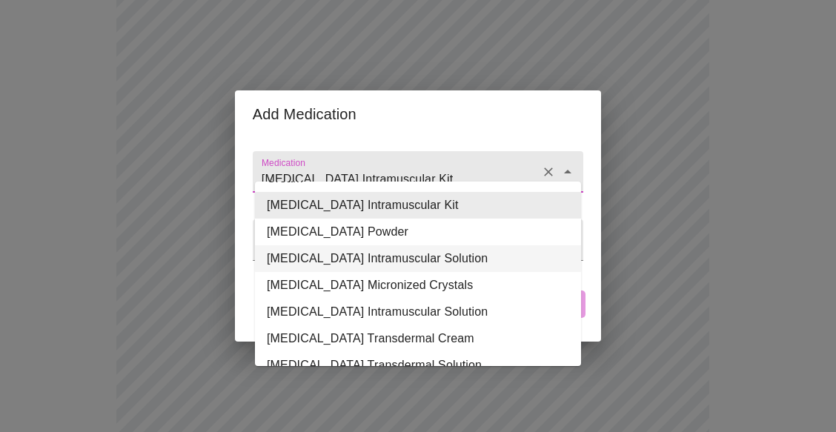
scroll to position [216, 0]
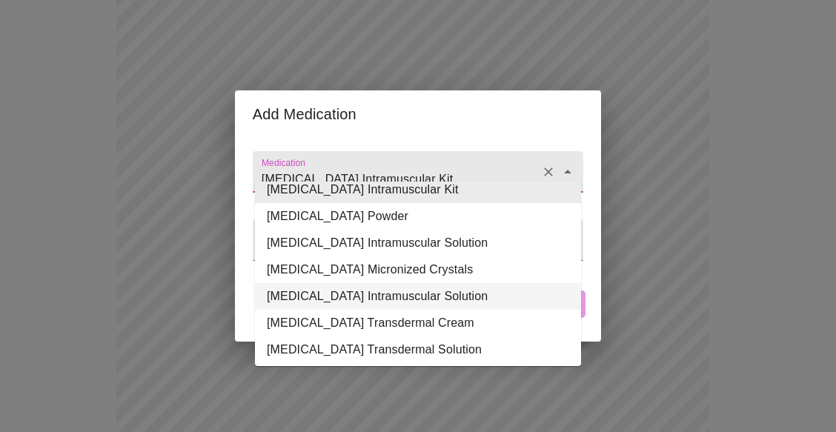
click at [357, 288] on li "[MEDICAL_DATA] Intramuscular Solution" at bounding box center [418, 296] width 326 height 27
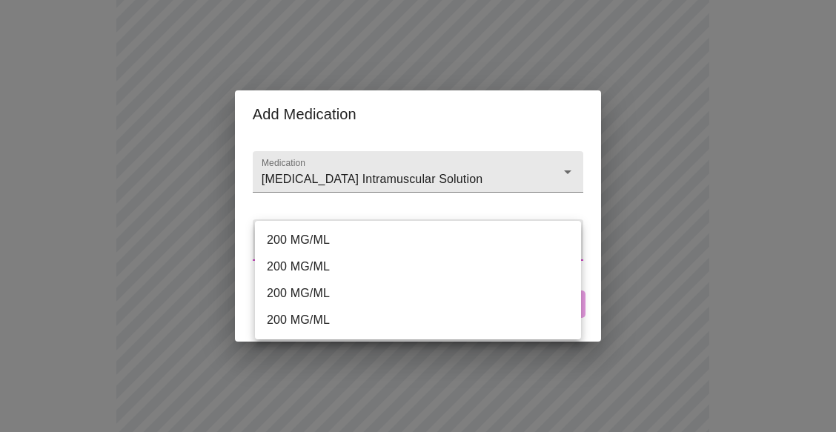
click at [350, 245] on body "MyMenopauseRx Appointments Messaging Labs Uploads Medications Community Refer a…" at bounding box center [418, 314] width 824 height 1193
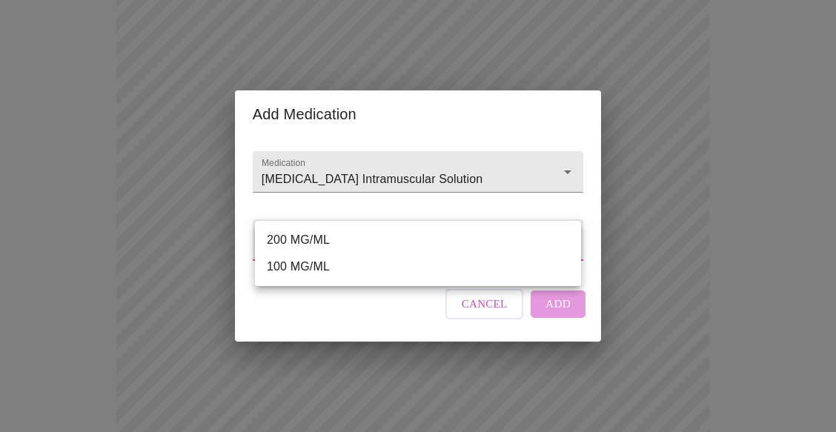
click at [351, 173] on div at bounding box center [418, 216] width 836 height 432
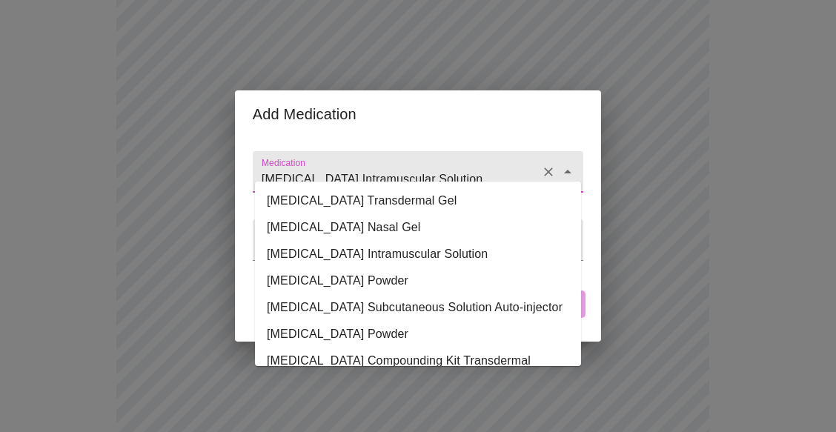
click at [351, 168] on input "[MEDICAL_DATA] Intramuscular Solution" at bounding box center [397, 178] width 276 height 27
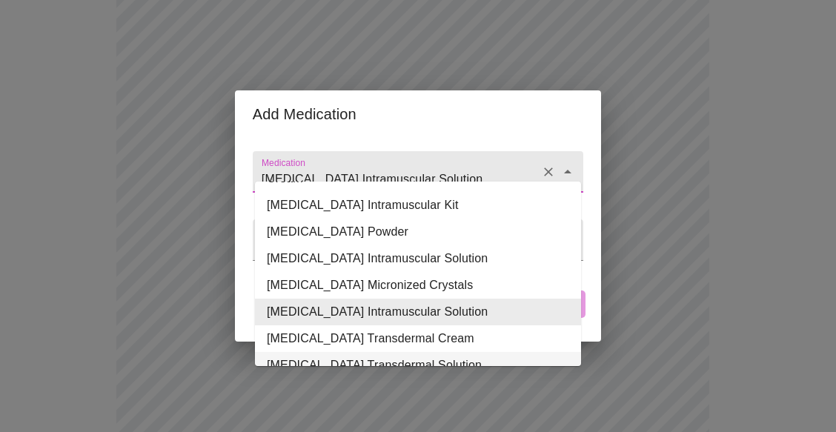
scroll to position [183, 0]
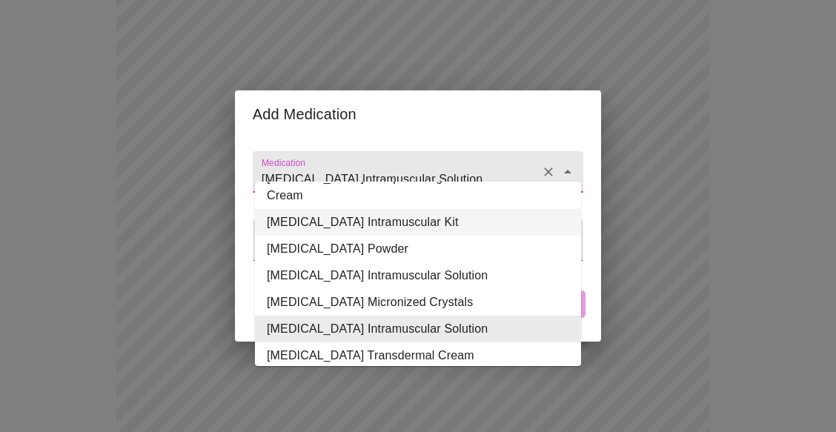
click at [384, 223] on li "[MEDICAL_DATA] Intramuscular Kit" at bounding box center [418, 222] width 326 height 27
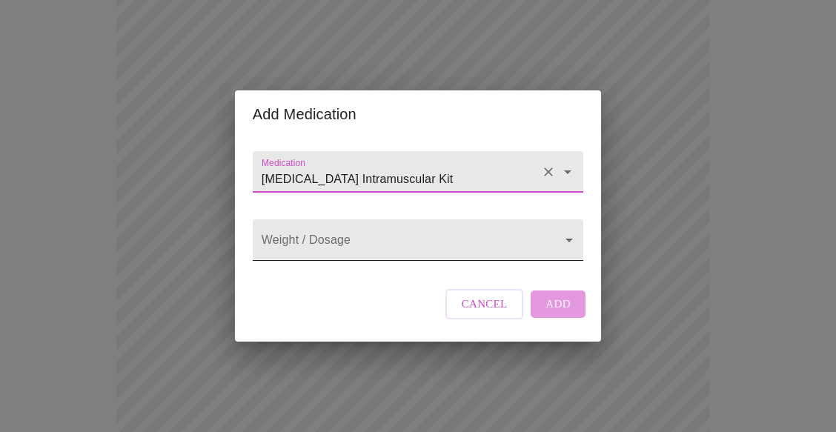
click at [383, 243] on body "MyMenopauseRx Appointments Messaging Labs Uploads Medications Community Refer a…" at bounding box center [418, 314] width 824 height 1193
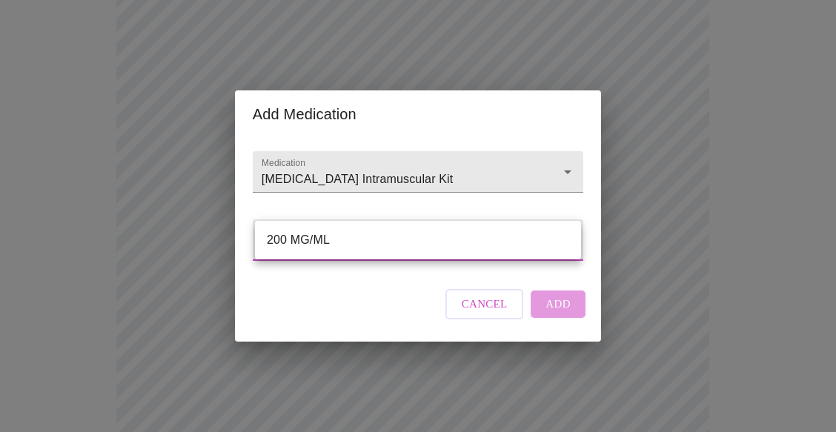
click at [367, 159] on div at bounding box center [418, 216] width 836 height 432
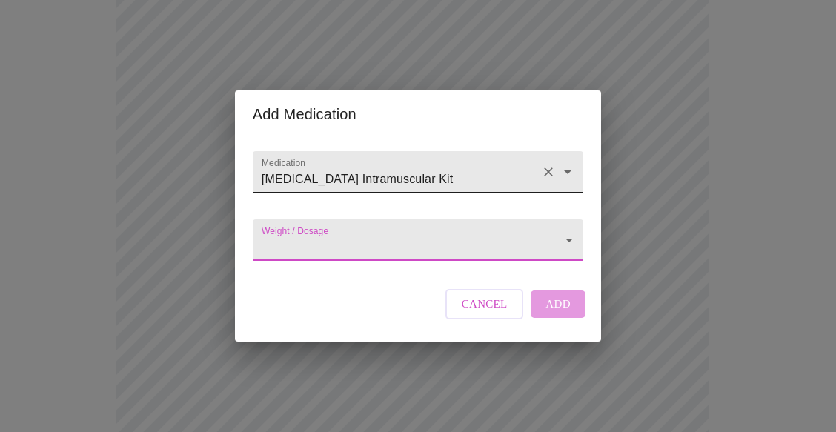
click at [379, 165] on input "[MEDICAL_DATA] Intramuscular Kit" at bounding box center [397, 178] width 276 height 27
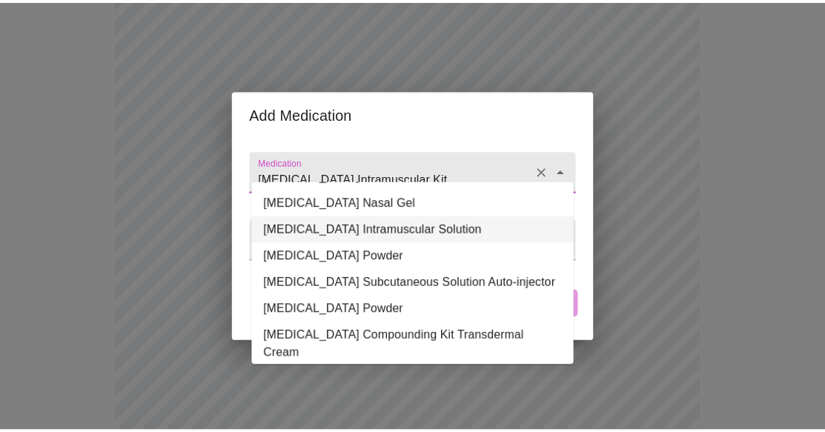
scroll to position [0, 0]
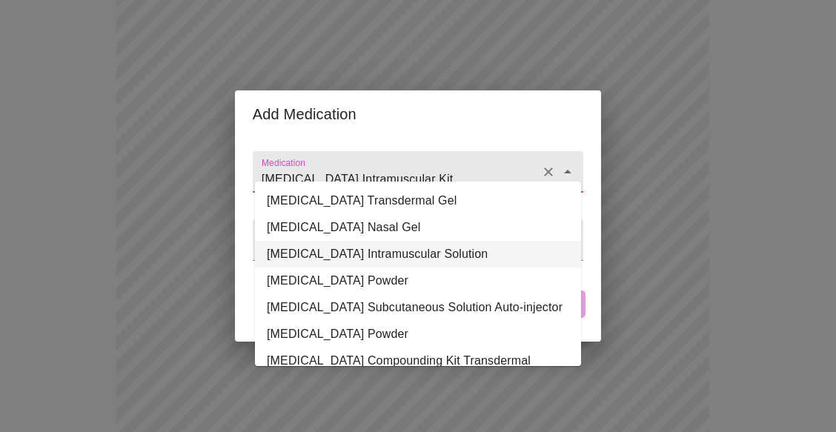
click at [395, 256] on li "[MEDICAL_DATA] Intramuscular Solution" at bounding box center [418, 254] width 326 height 27
type input "[MEDICAL_DATA] Intramuscular Solution"
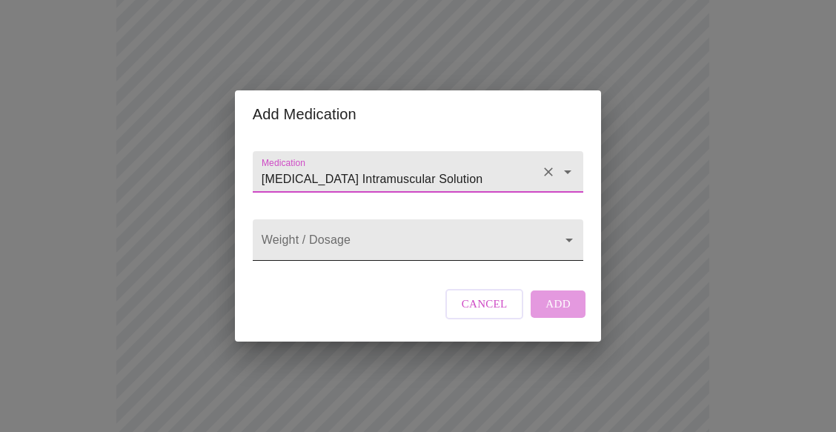
click at [386, 239] on body "MyMenopauseRx Appointments Messaging Labs Uploads Medications Community Refer a…" at bounding box center [418, 314] width 824 height 1193
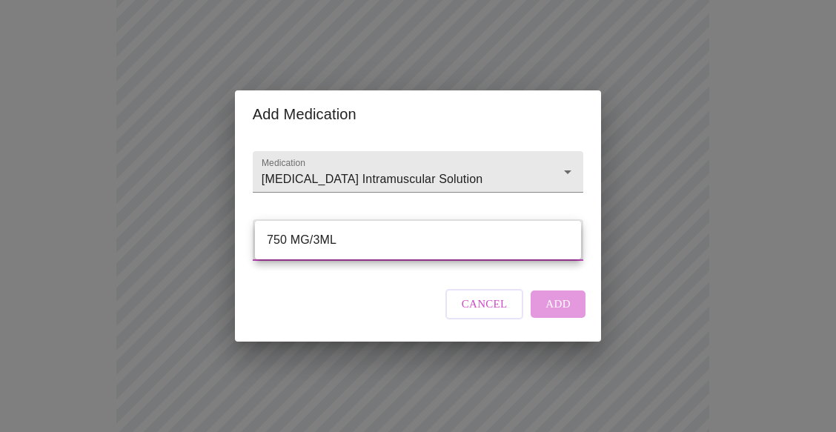
click at [386, 239] on li "750 MG/3ML" at bounding box center [418, 240] width 326 height 27
type input "750 MG/3ML"
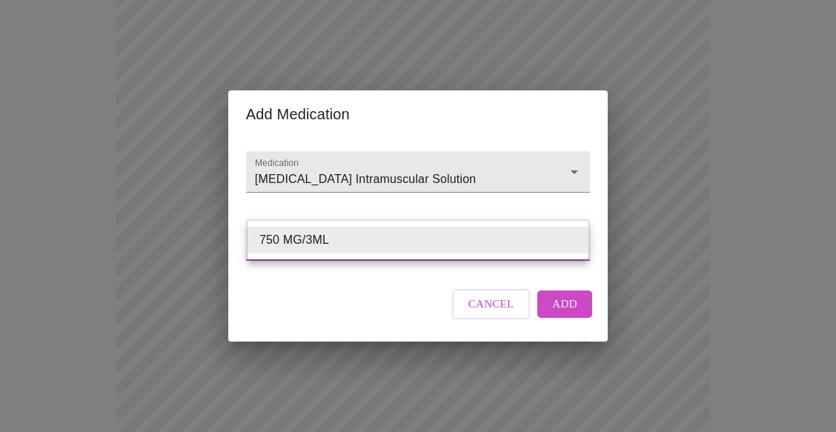
click at [386, 239] on body "MyMenopauseRx Appointments Messaging Labs Uploads Medications Community Refer a…" at bounding box center [418, 314] width 824 height 1193
click at [384, 165] on div at bounding box center [418, 216] width 836 height 432
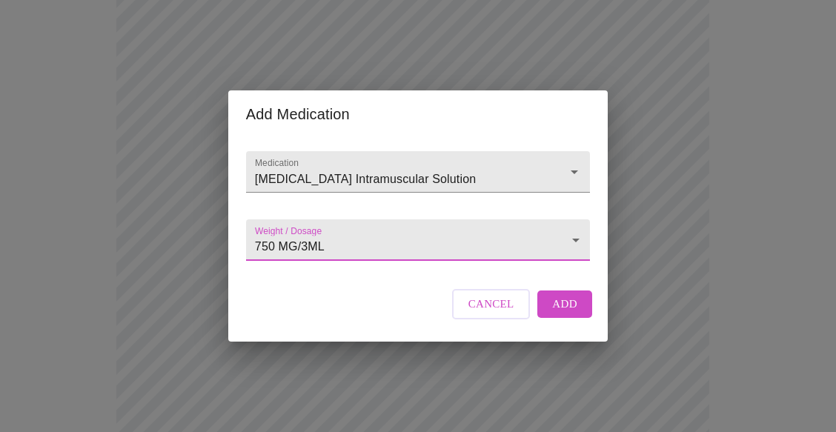
click at [384, 165] on input "[MEDICAL_DATA] Intramuscular Solution" at bounding box center [397, 178] width 290 height 27
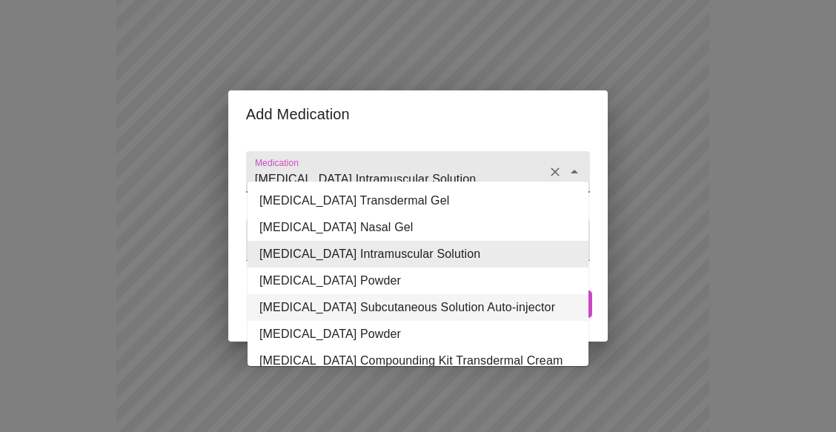
click at [389, 300] on li "[MEDICAL_DATA] Subcutaneous Solution Auto-injector" at bounding box center [417, 307] width 341 height 27
type input "[MEDICAL_DATA] Subcutaneous Solution Auto-injector"
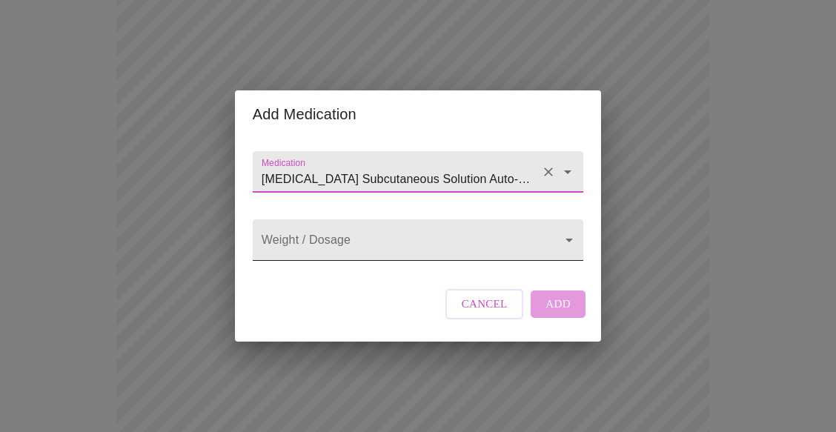
click at [378, 248] on body "MyMenopauseRx Appointments Messaging Labs Uploads Medications Community Refer a…" at bounding box center [418, 314] width 824 height 1193
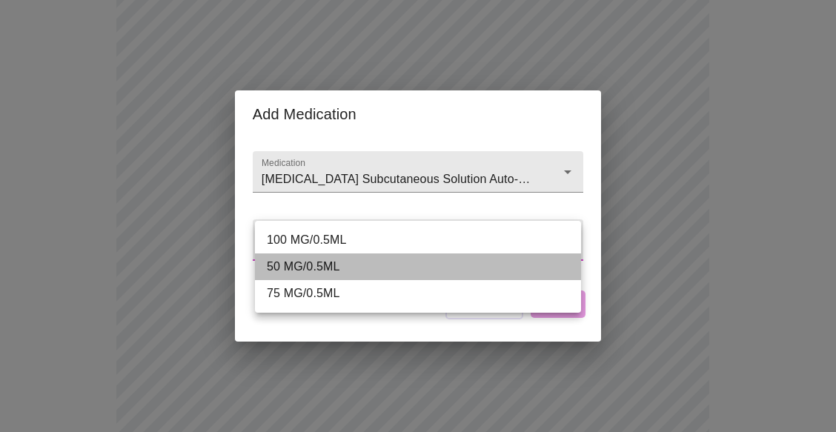
click at [384, 272] on li "50 MG/0.5ML" at bounding box center [418, 266] width 326 height 27
type input "50 MG/0.5ML"
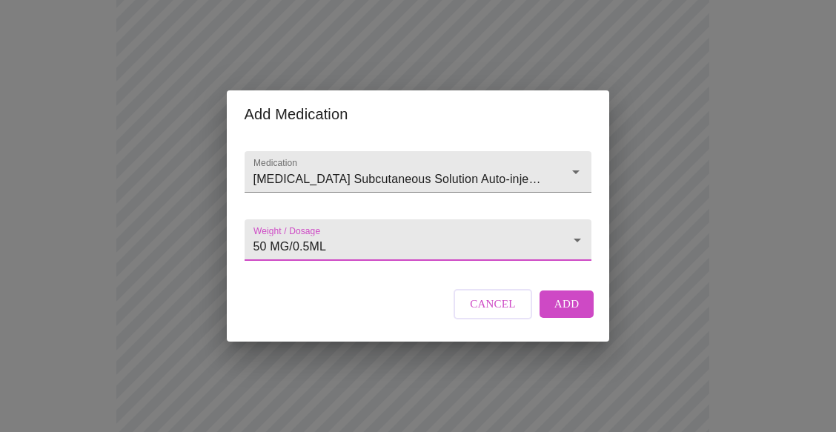
click at [564, 313] on span "Add" at bounding box center [566, 303] width 25 height 19
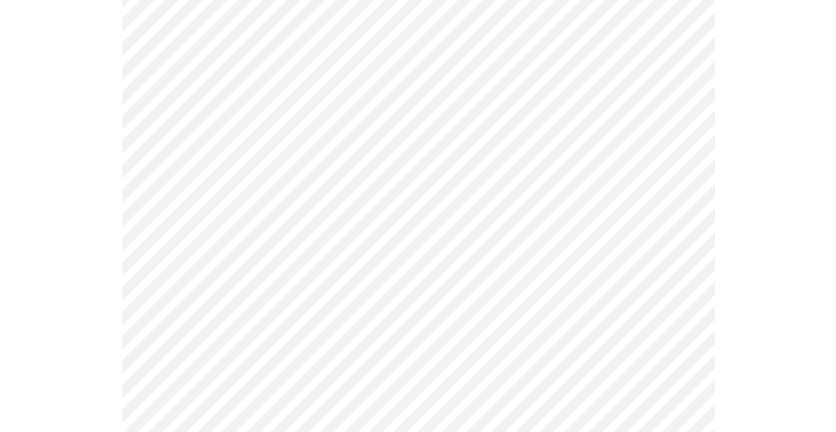
scroll to position [287, 0]
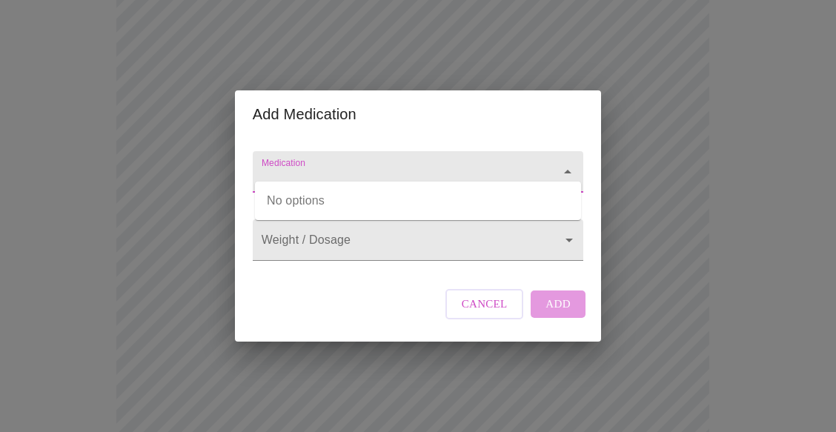
click at [331, 165] on input "Medication" at bounding box center [397, 178] width 276 height 27
click at [330, 165] on input "fluo" at bounding box center [397, 178] width 276 height 27
click at [332, 165] on input "fluo" at bounding box center [397, 178] width 276 height 27
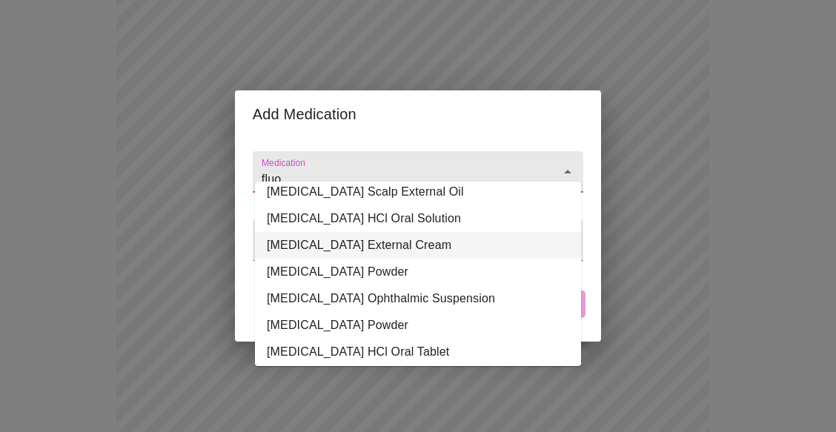
scroll to position [346, 0]
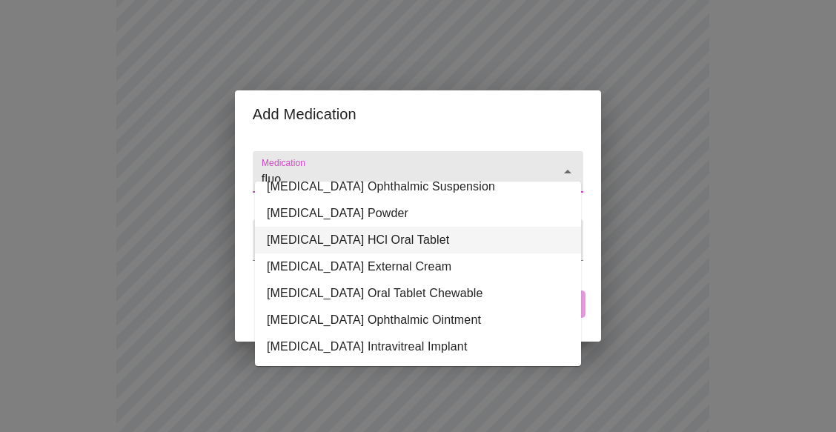
click at [396, 232] on li "[MEDICAL_DATA] HCl Oral Tablet" at bounding box center [418, 240] width 326 height 27
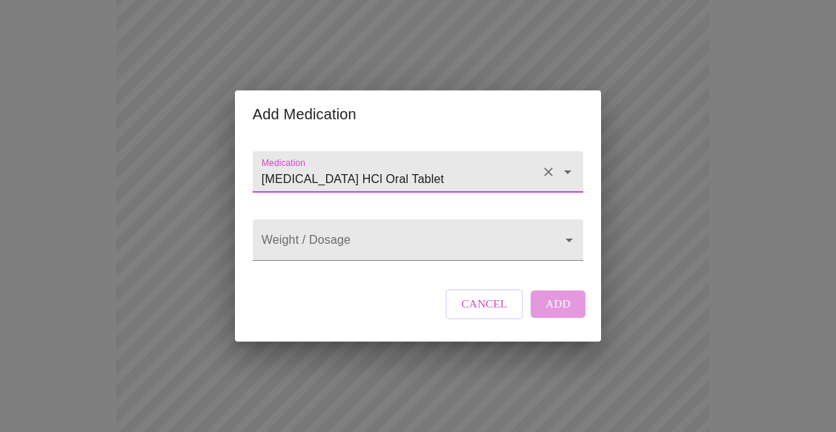
click at [389, 172] on input "[MEDICAL_DATA] HCl Oral Tablet" at bounding box center [397, 178] width 276 height 27
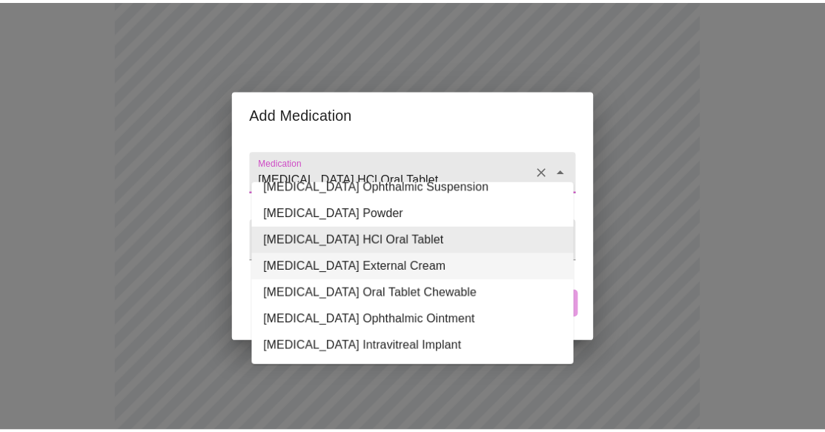
scroll to position [272, 0]
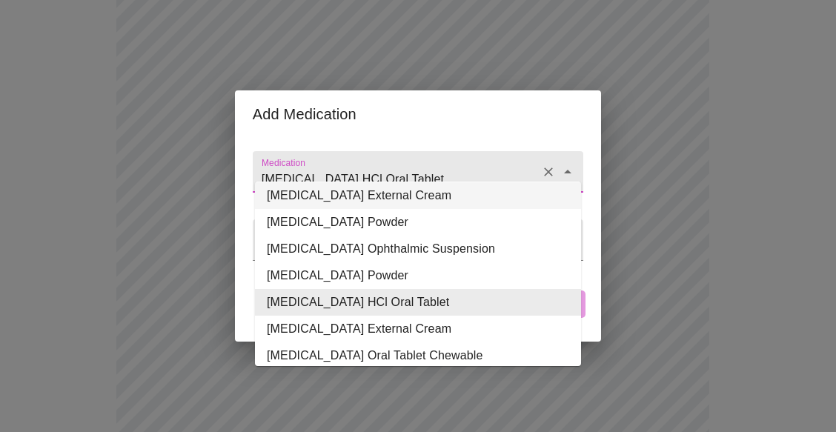
click at [419, 165] on input "[MEDICAL_DATA] HCl Oral Tablet" at bounding box center [397, 178] width 276 height 27
type input "[MEDICAL_DATA] HCl Oral Tablet"
click at [513, 102] on h2 "Add Medication" at bounding box center [418, 114] width 330 height 24
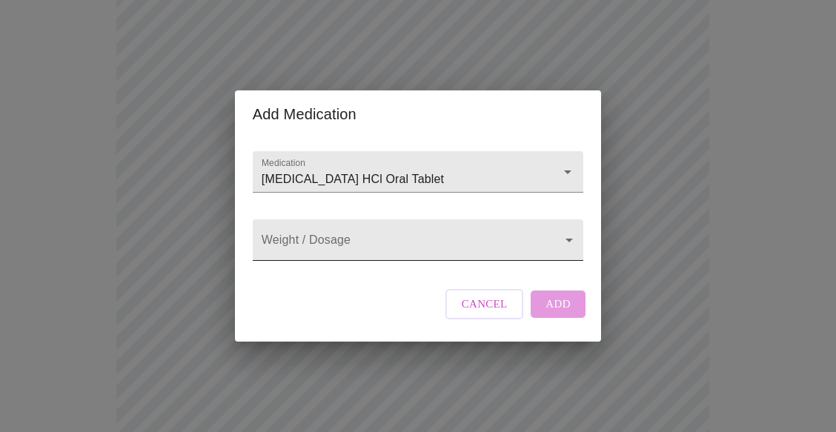
click at [388, 244] on body "MyMenopauseRx Appointments Messaging Labs Uploads Medications Community Refer a…" at bounding box center [418, 350] width 824 height 1264
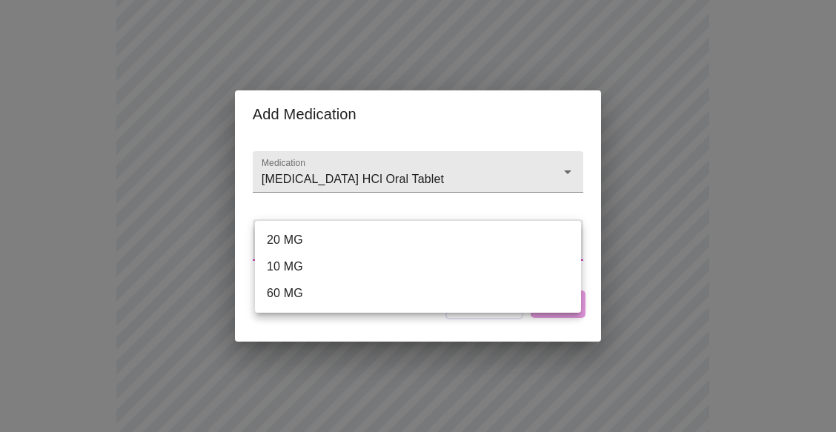
click at [385, 262] on li "10 MG" at bounding box center [418, 266] width 326 height 27
type input "10 MG"
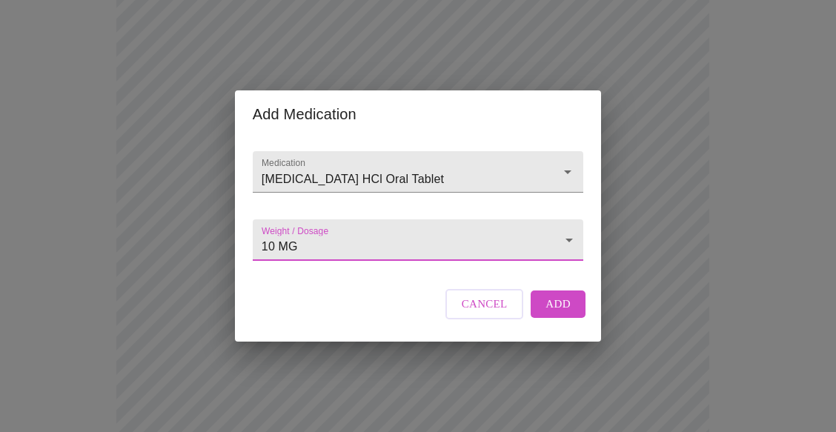
click at [565, 313] on span "Add" at bounding box center [557, 303] width 25 height 19
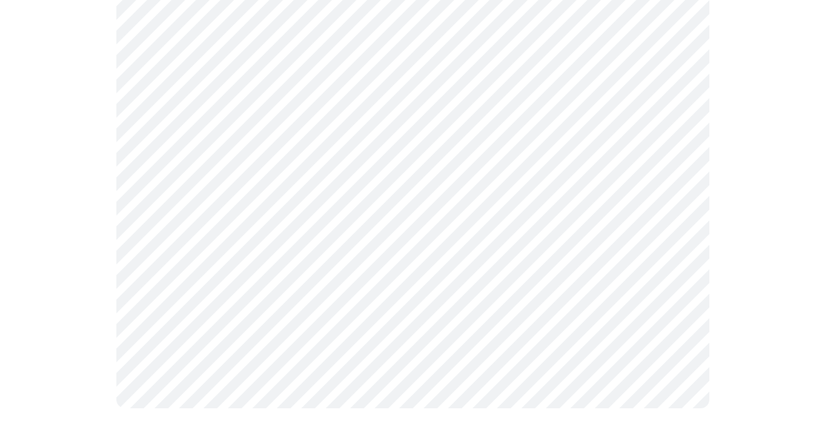
scroll to position [888, 0]
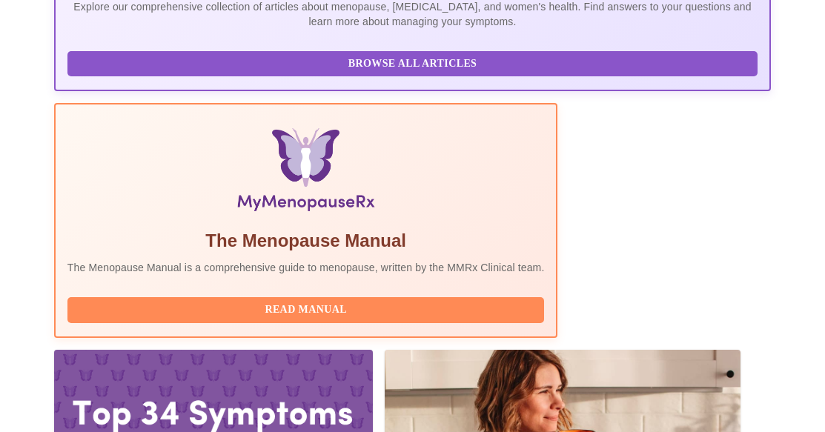
scroll to position [417, 0]
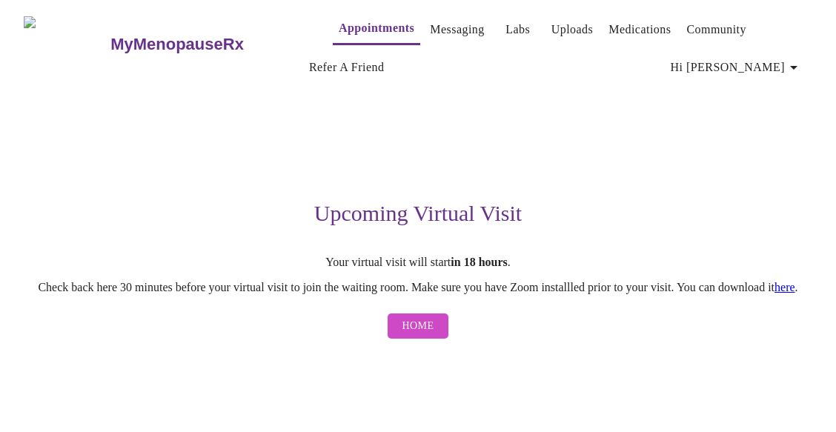
click at [771, 64] on span "Hi [PERSON_NAME]" at bounding box center [737, 67] width 132 height 21
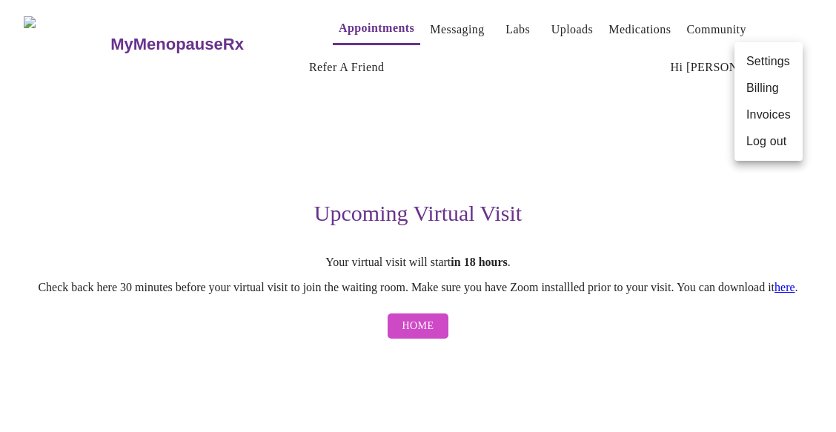
click at [556, 220] on div at bounding box center [418, 216] width 836 height 432
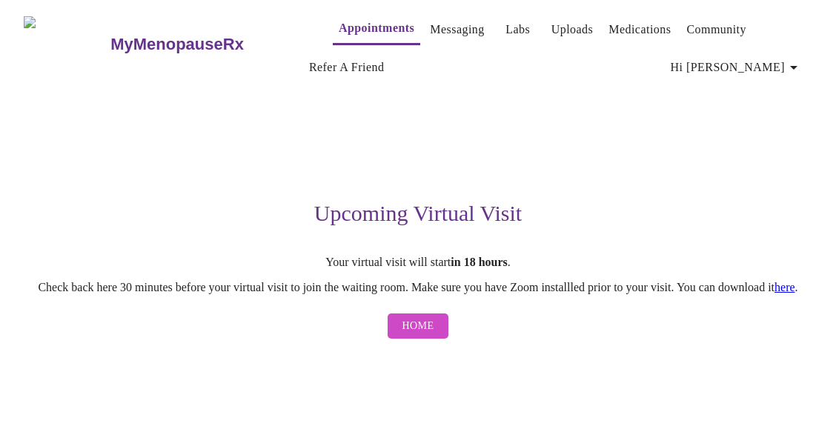
click at [421, 336] on span "Home" at bounding box center [418, 326] width 32 height 19
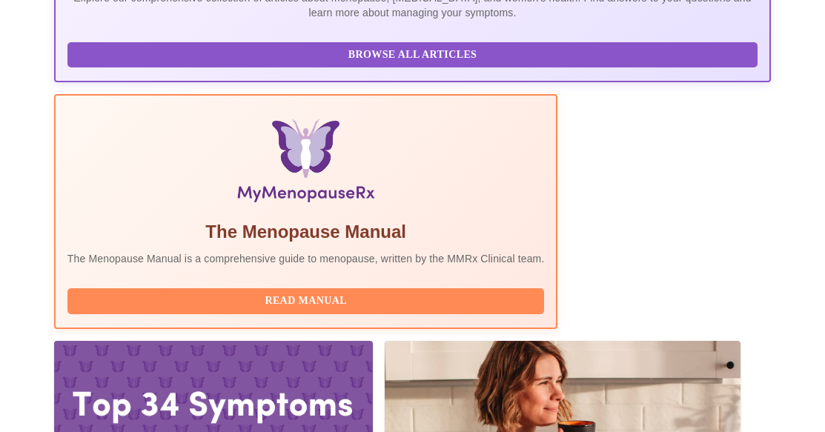
scroll to position [417, 0]
